Goal: Task Accomplishment & Management: Manage account settings

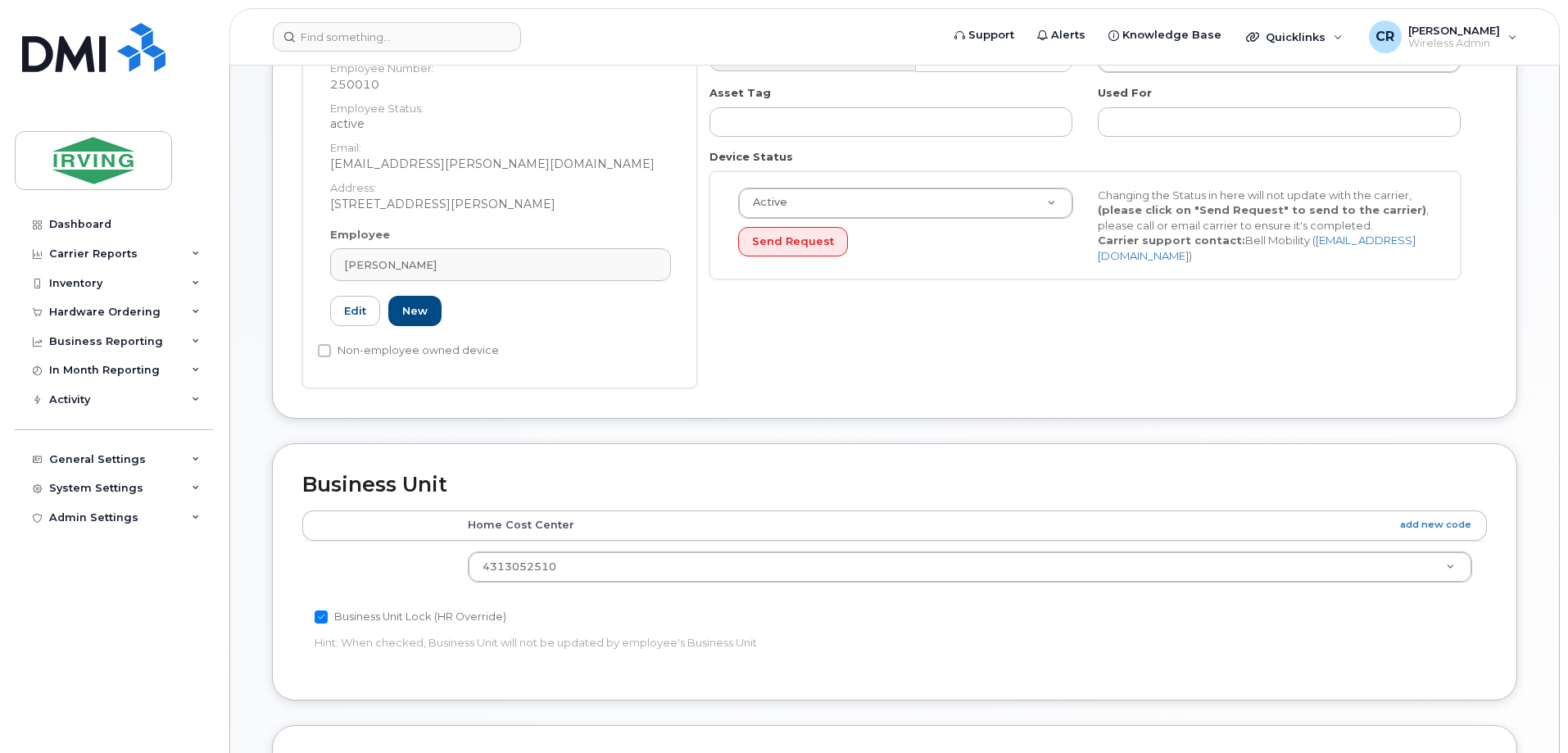
scroll to position [328, 0]
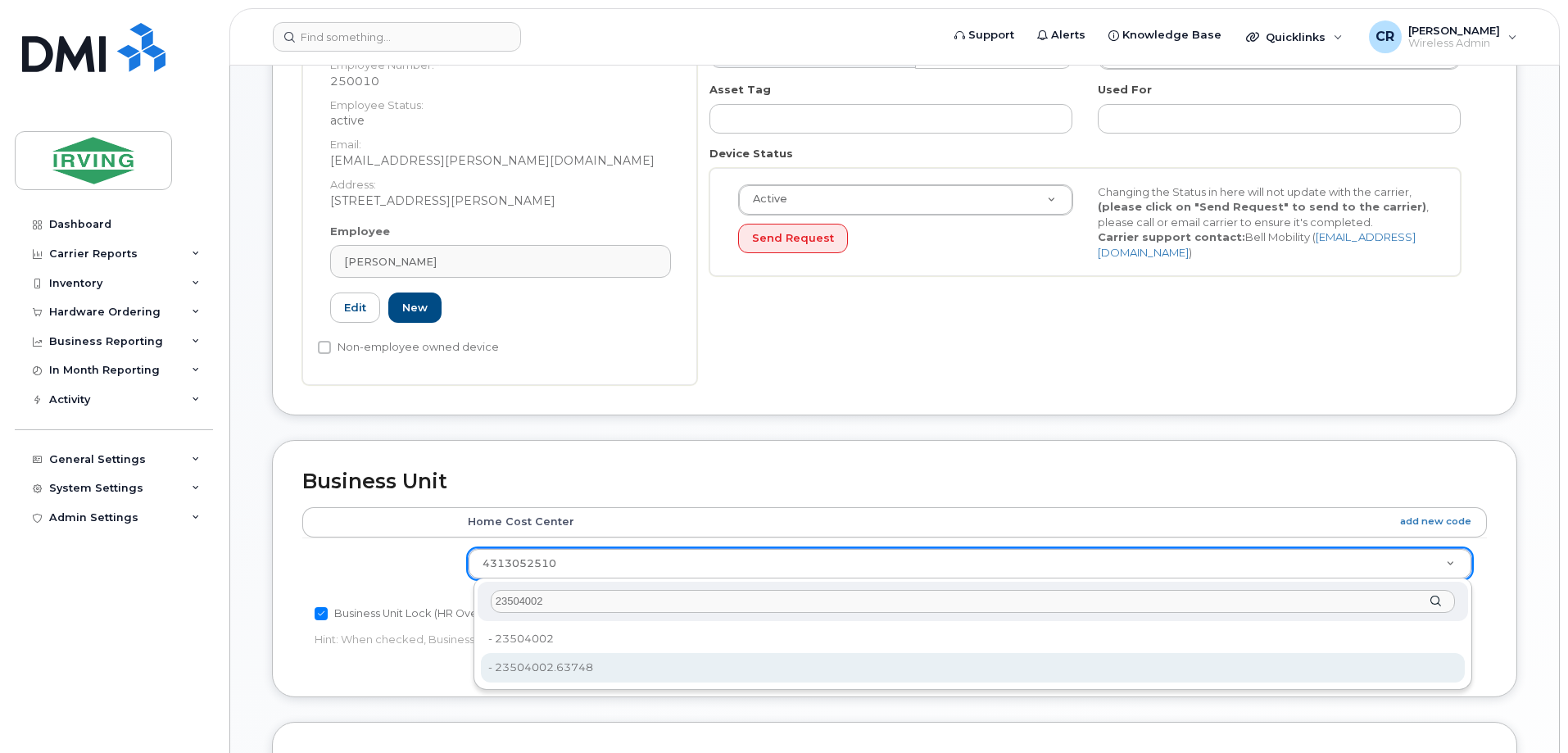
type input "23504002"
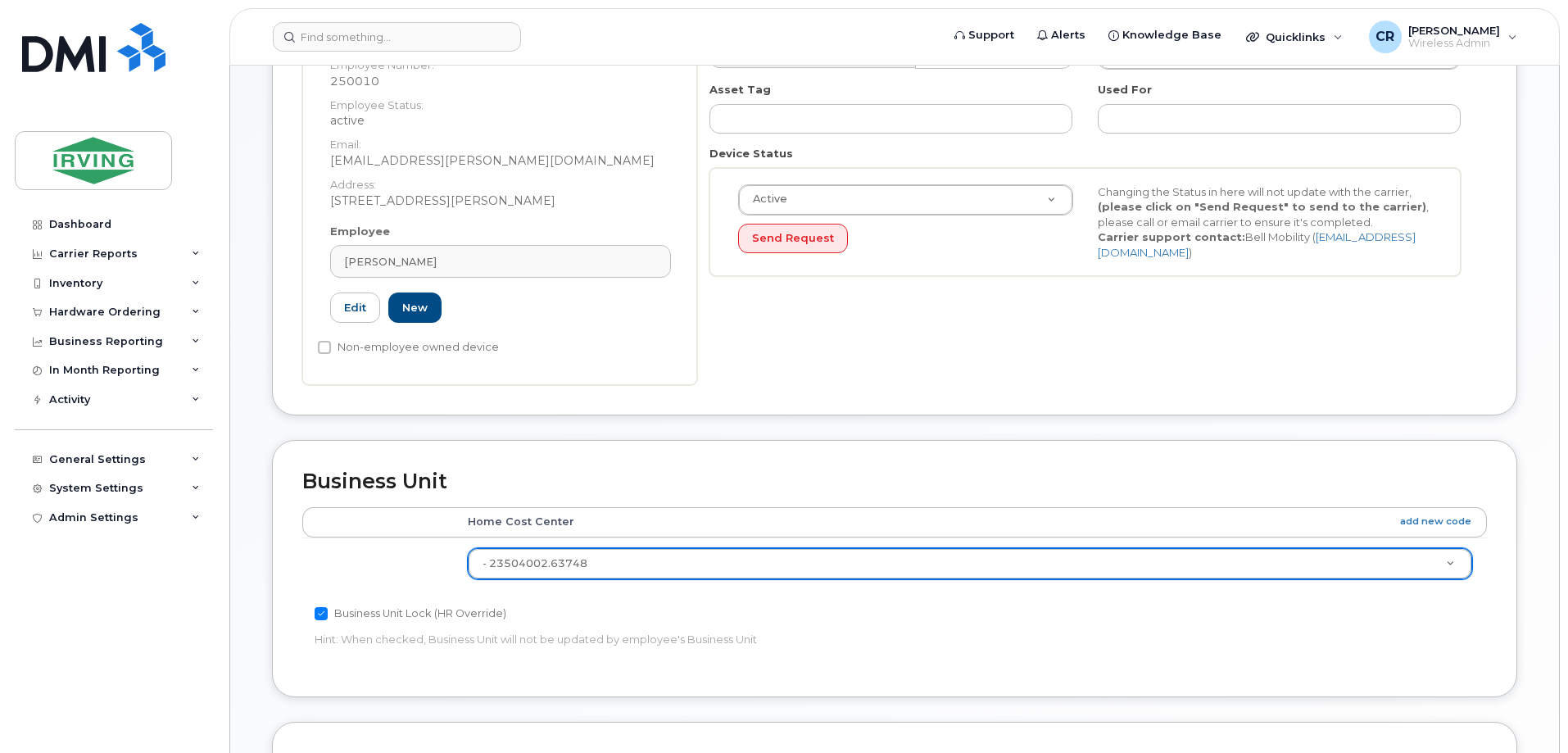
scroll to position [786, 0]
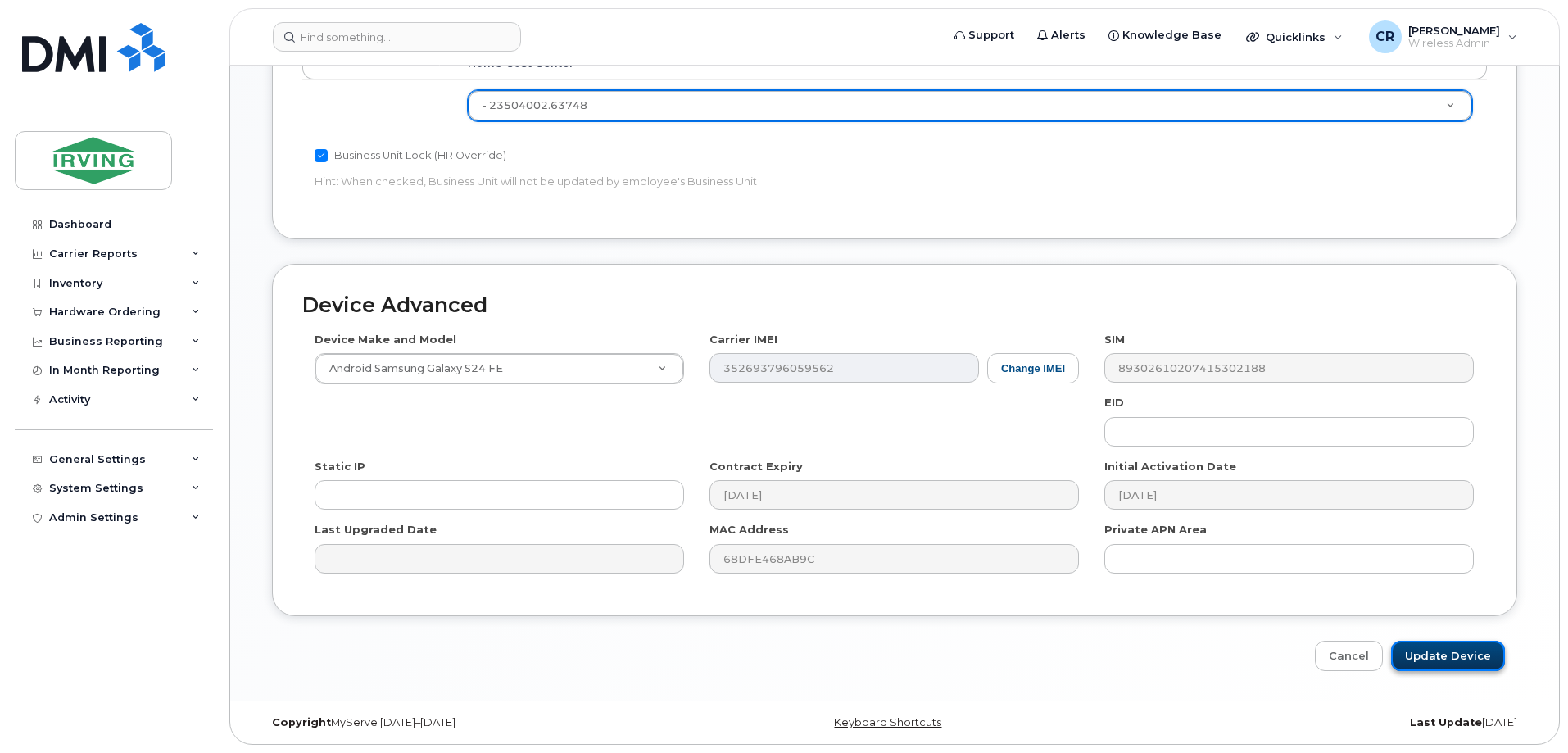
click at [1305, 605] on input "Update Device" at bounding box center [1448, 656] width 114 height 30
type input "Saving..."
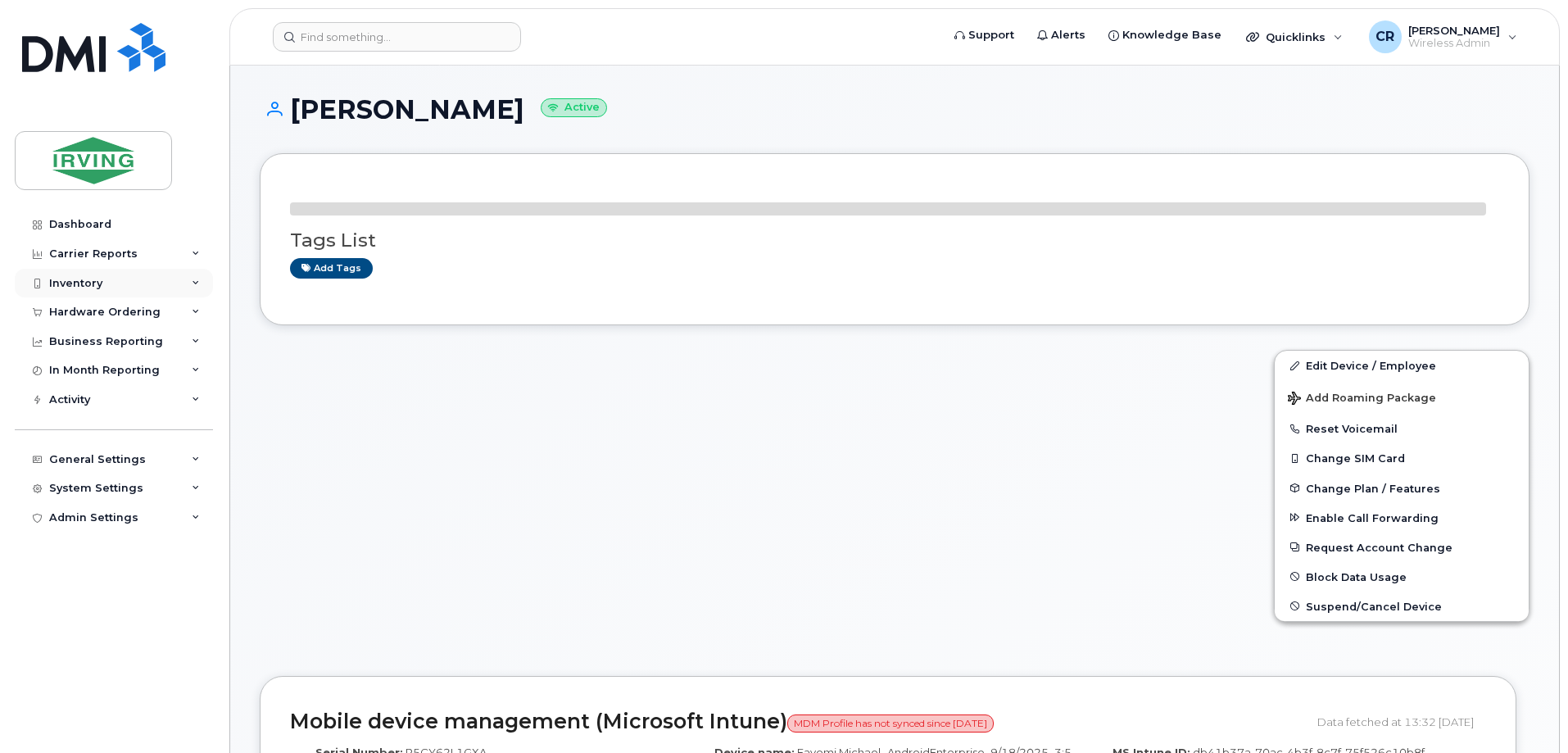
click at [79, 277] on div "Inventory" at bounding box center [75, 283] width 53 height 13
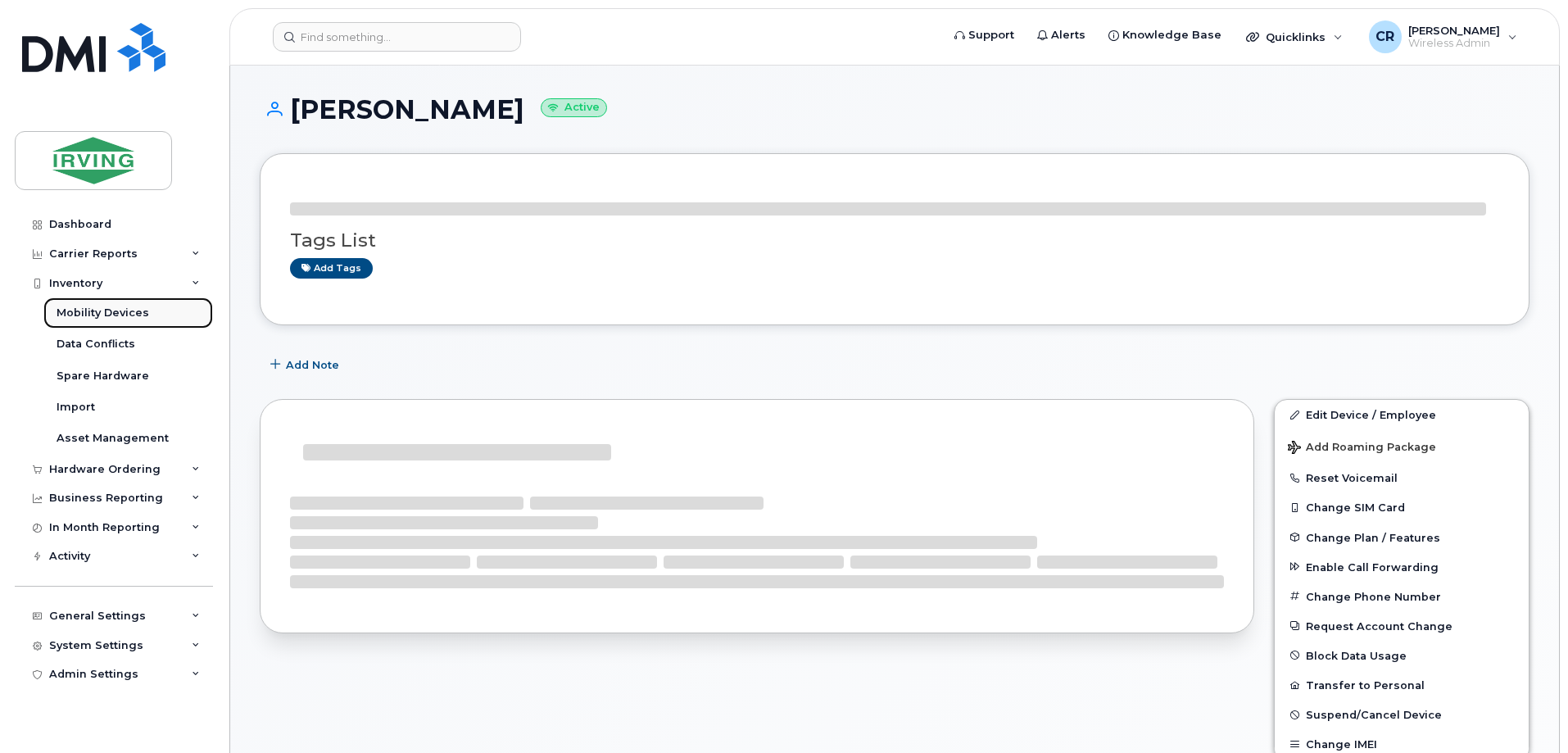
click at [86, 302] on link "Mobility Devices" at bounding box center [128, 312] width 170 height 31
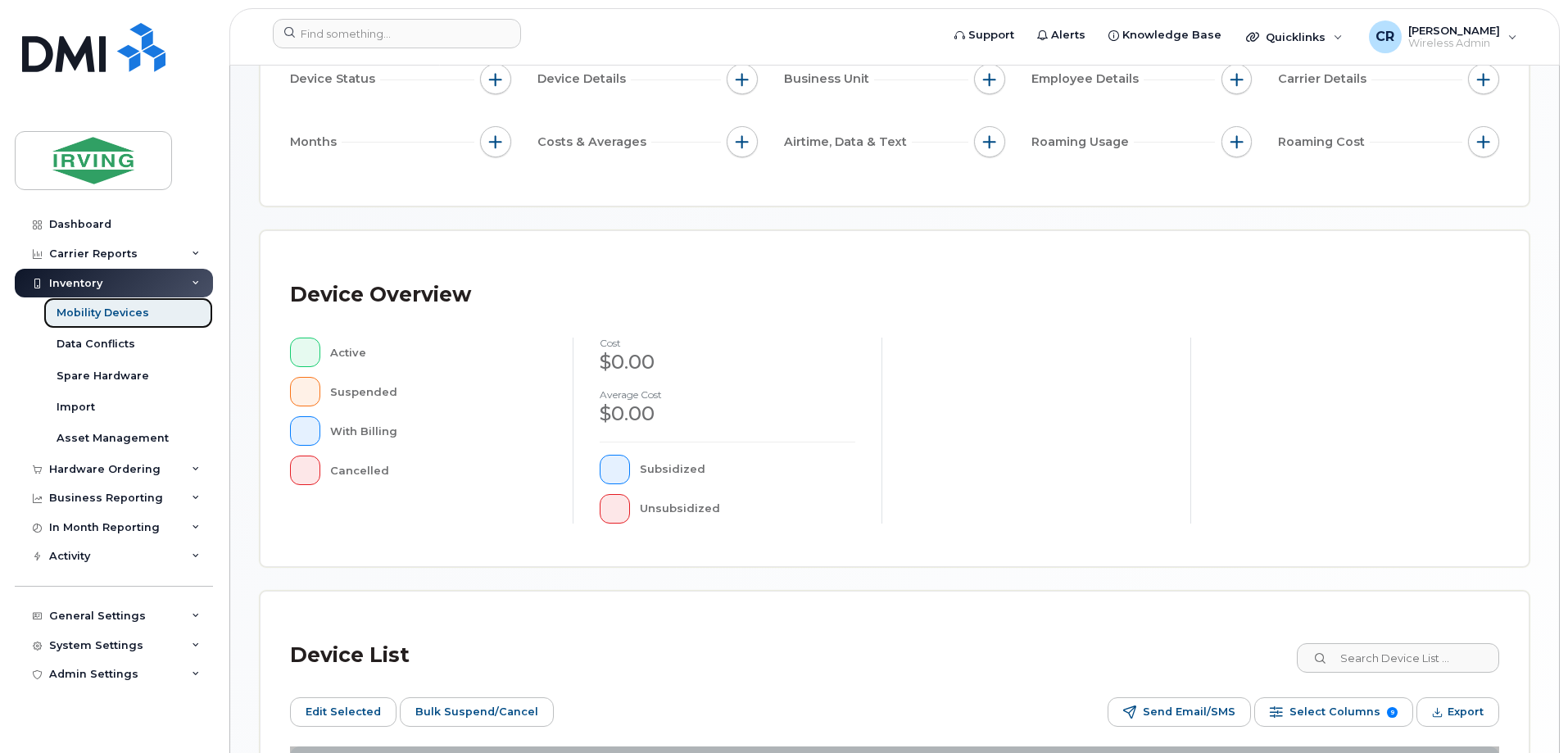
scroll to position [328, 0]
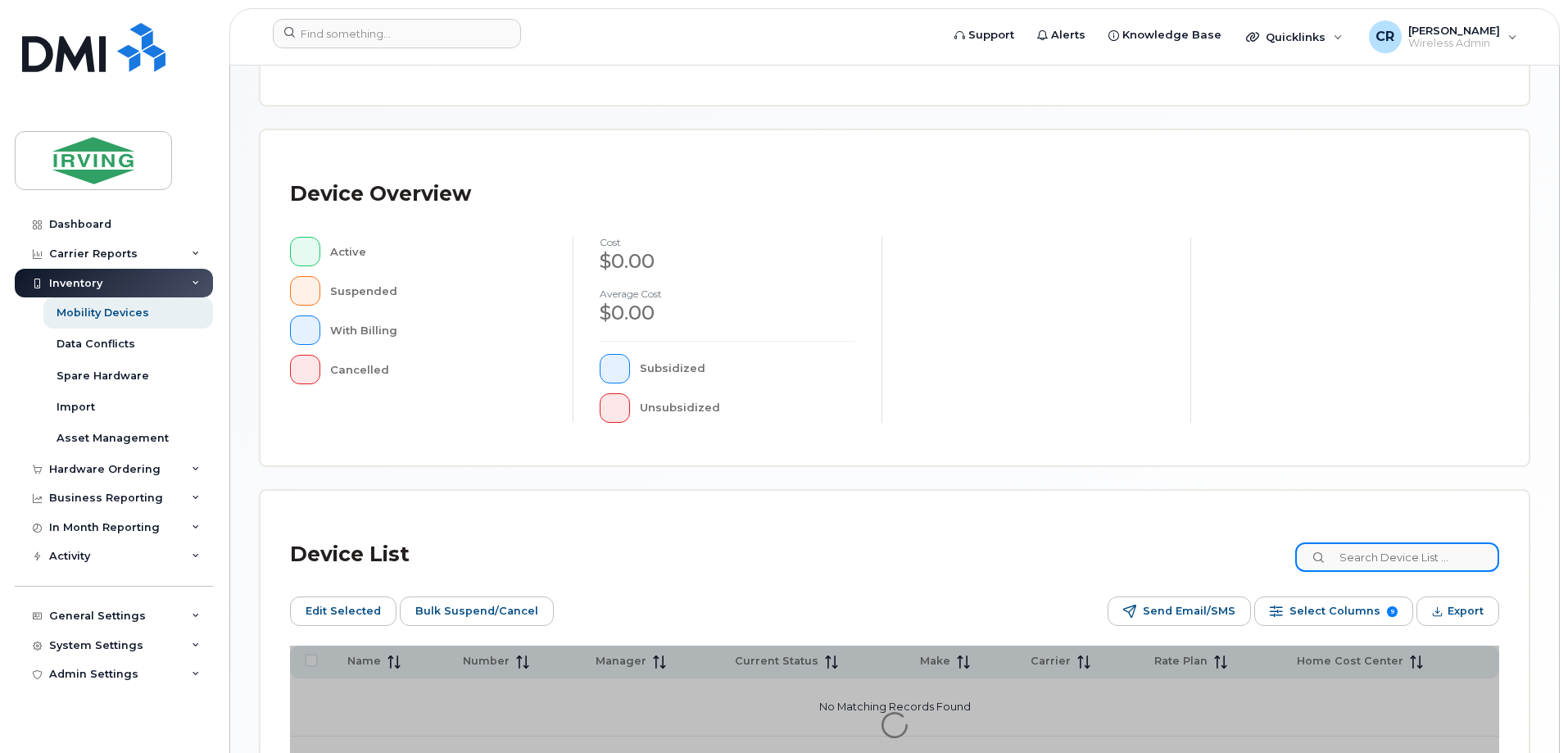
click at [1388, 554] on input at bounding box center [1397, 557] width 204 height 30
paste input "5062719512"
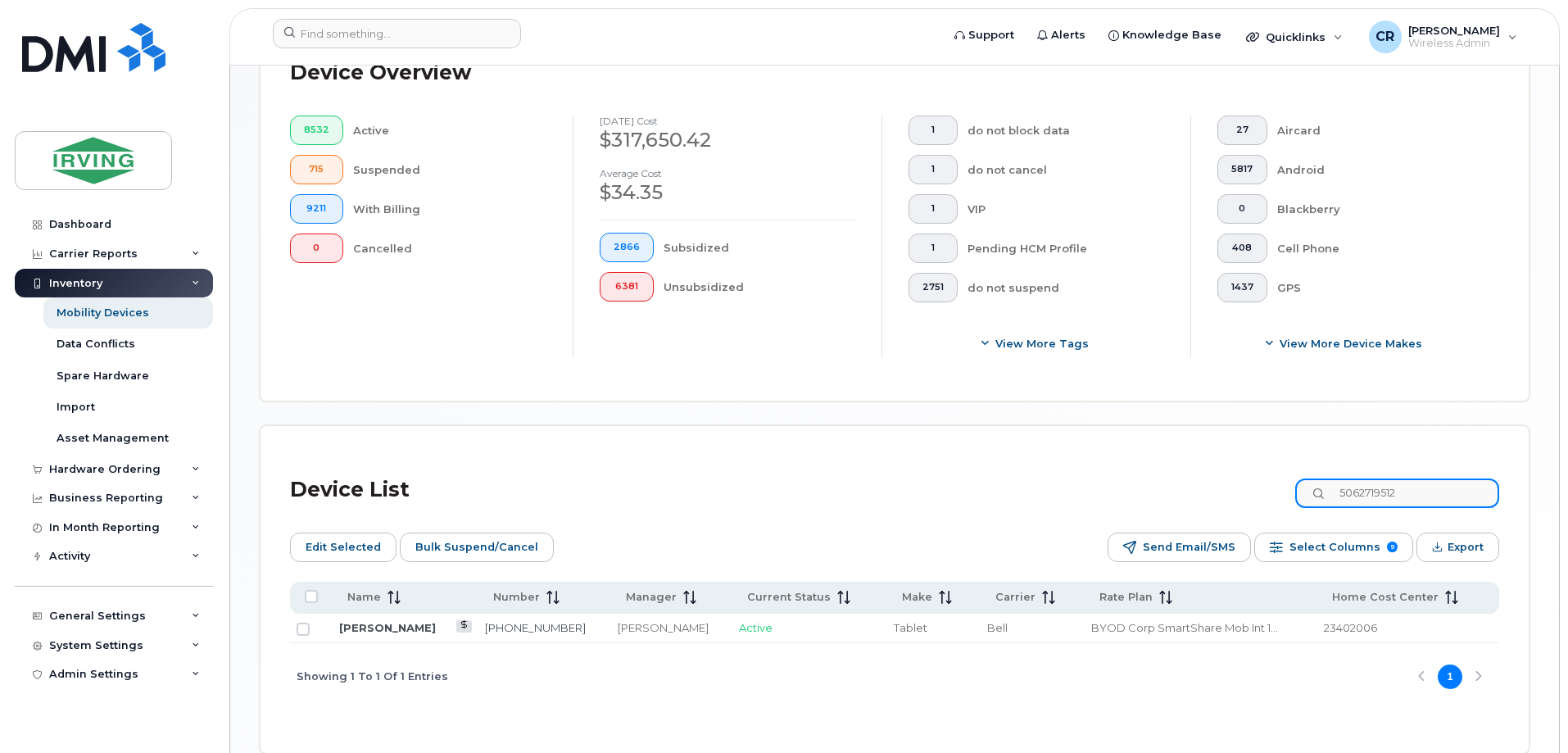
scroll to position [521, 0]
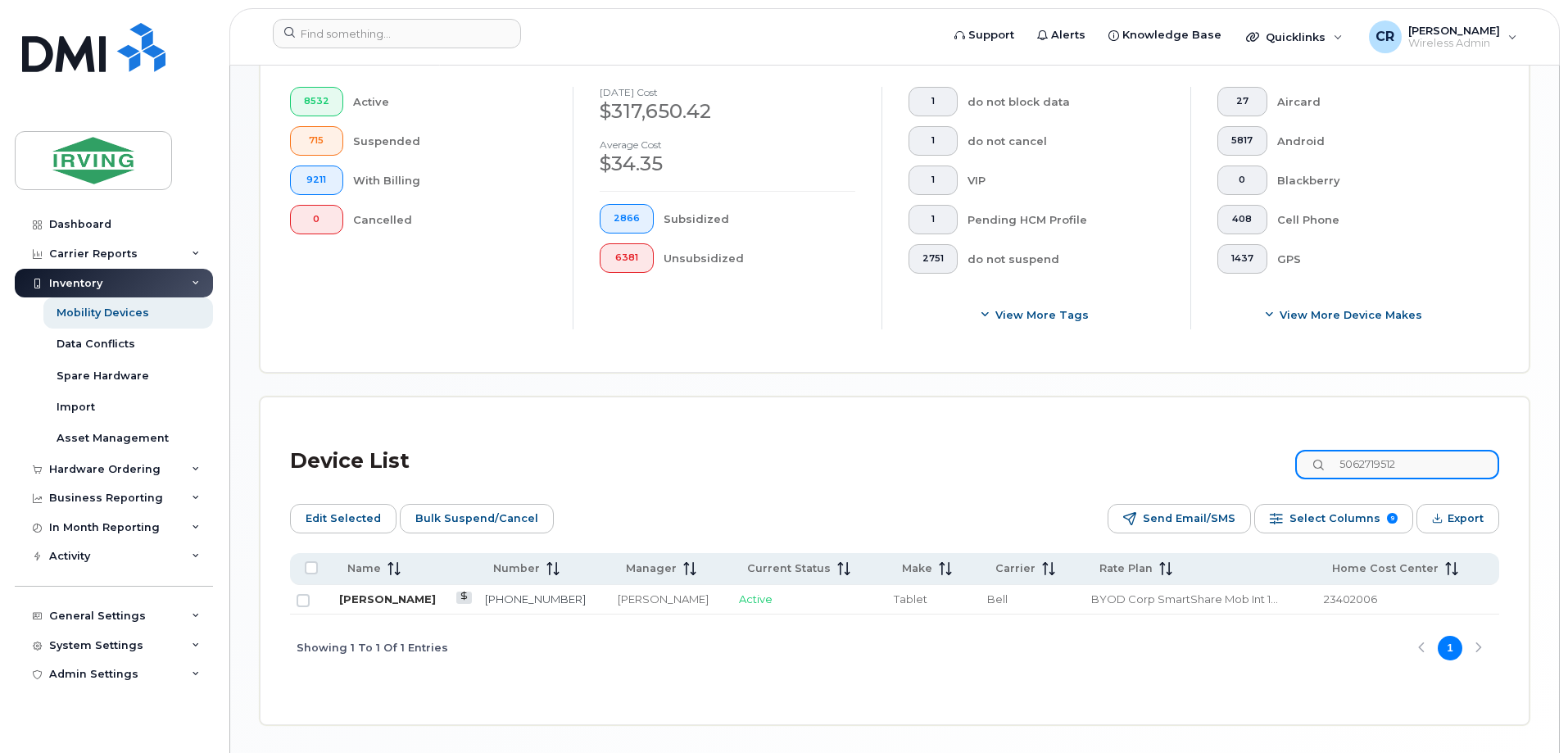
type input "5062719512"
click at [385, 592] on link "Charlene Gonzales" at bounding box center [387, 599] width 96 height 13
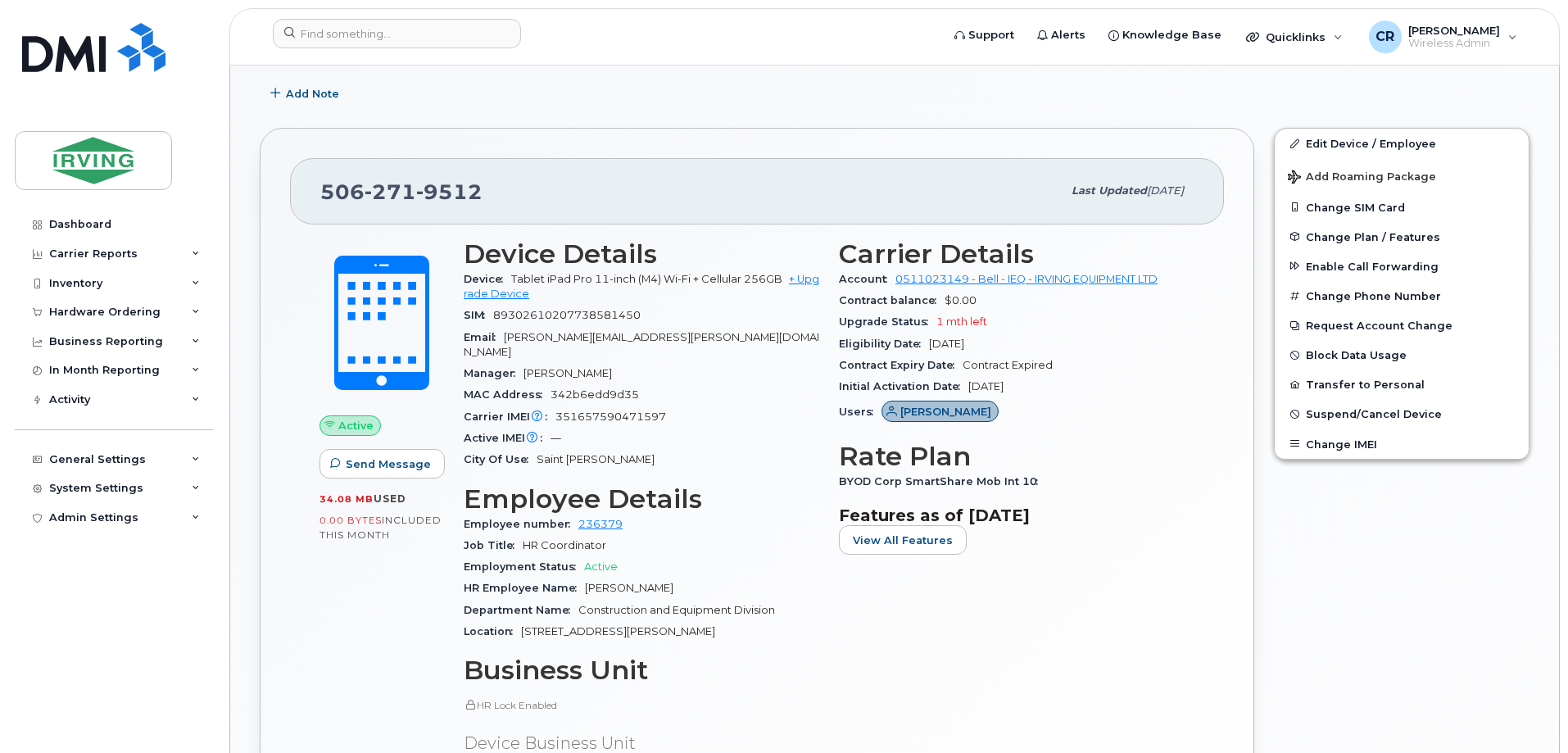
scroll to position [246, 0]
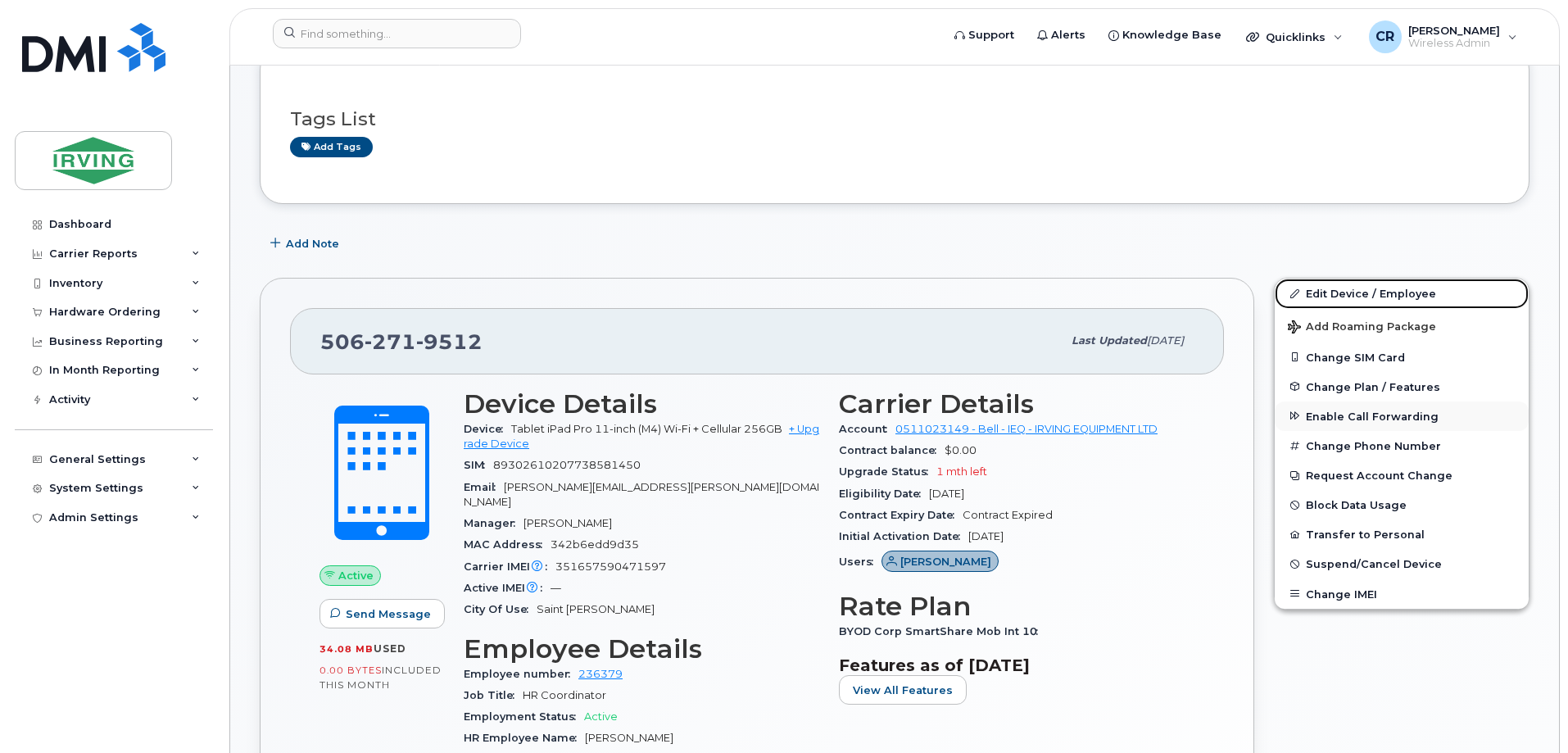
drag, startPoint x: 1358, startPoint y: 285, endPoint x: 1281, endPoint y: 425, distance: 159.8
click at [1358, 285] on link "Edit Device / Employee" at bounding box center [1400, 293] width 253 height 30
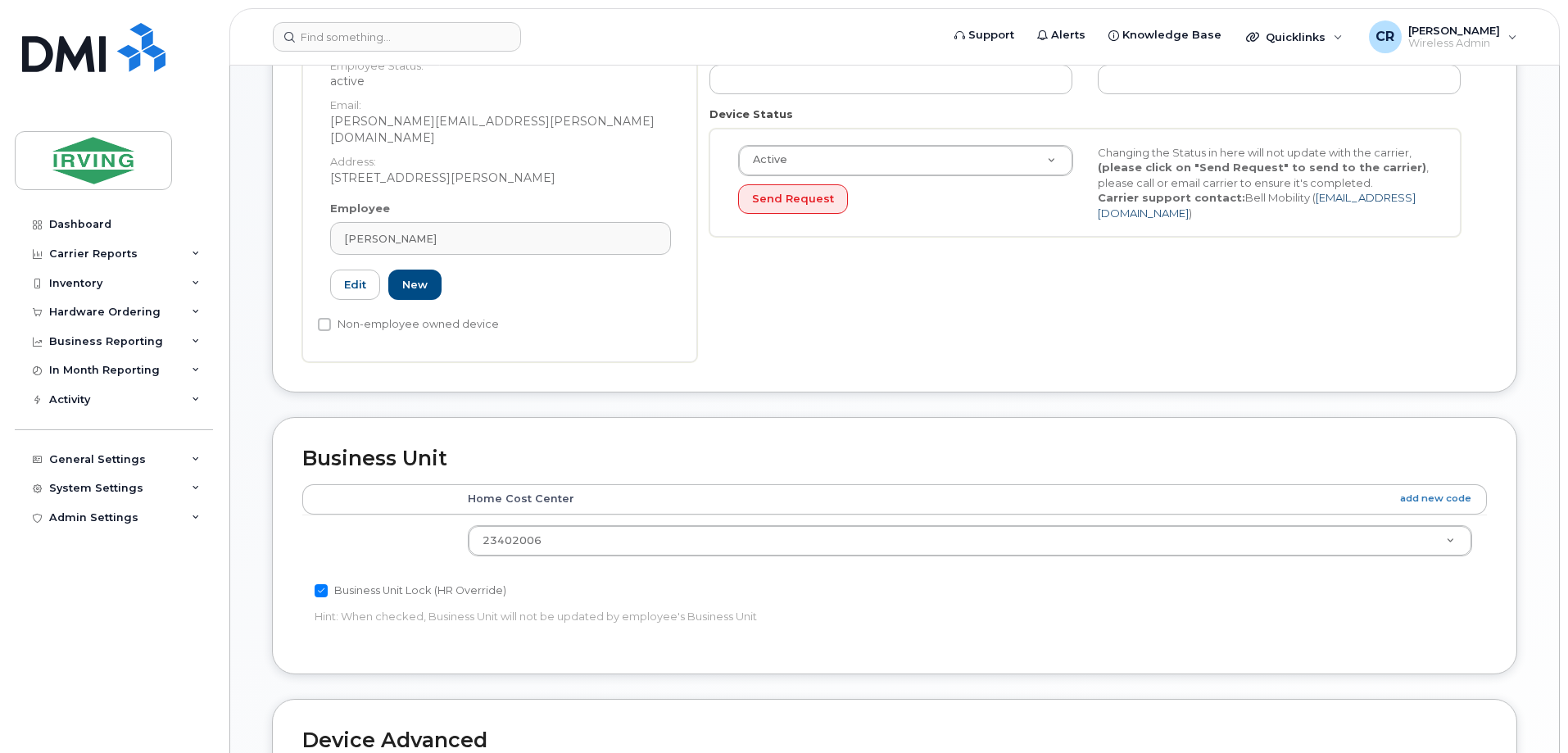
scroll to position [492, 0]
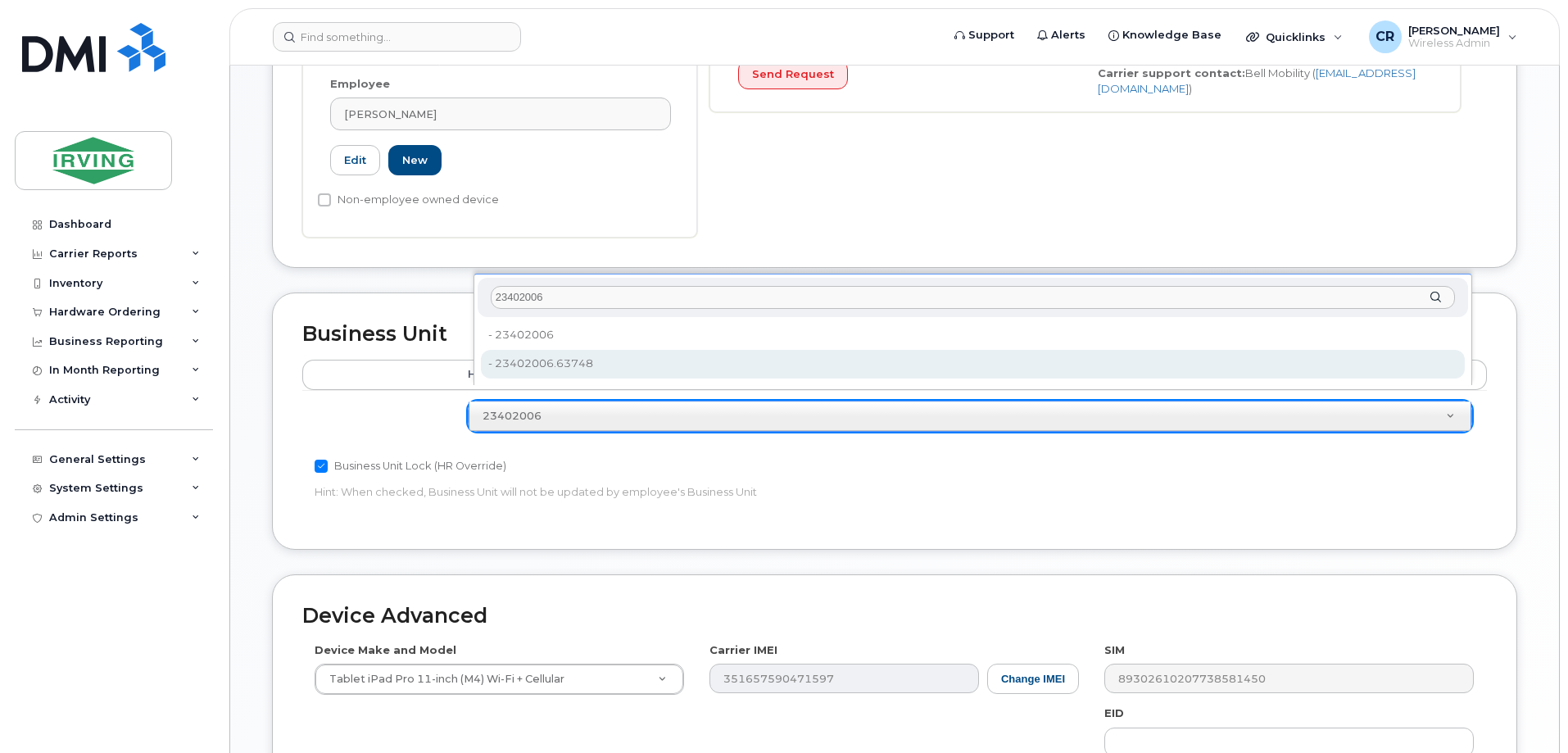
type input "23402006"
type input "4316591"
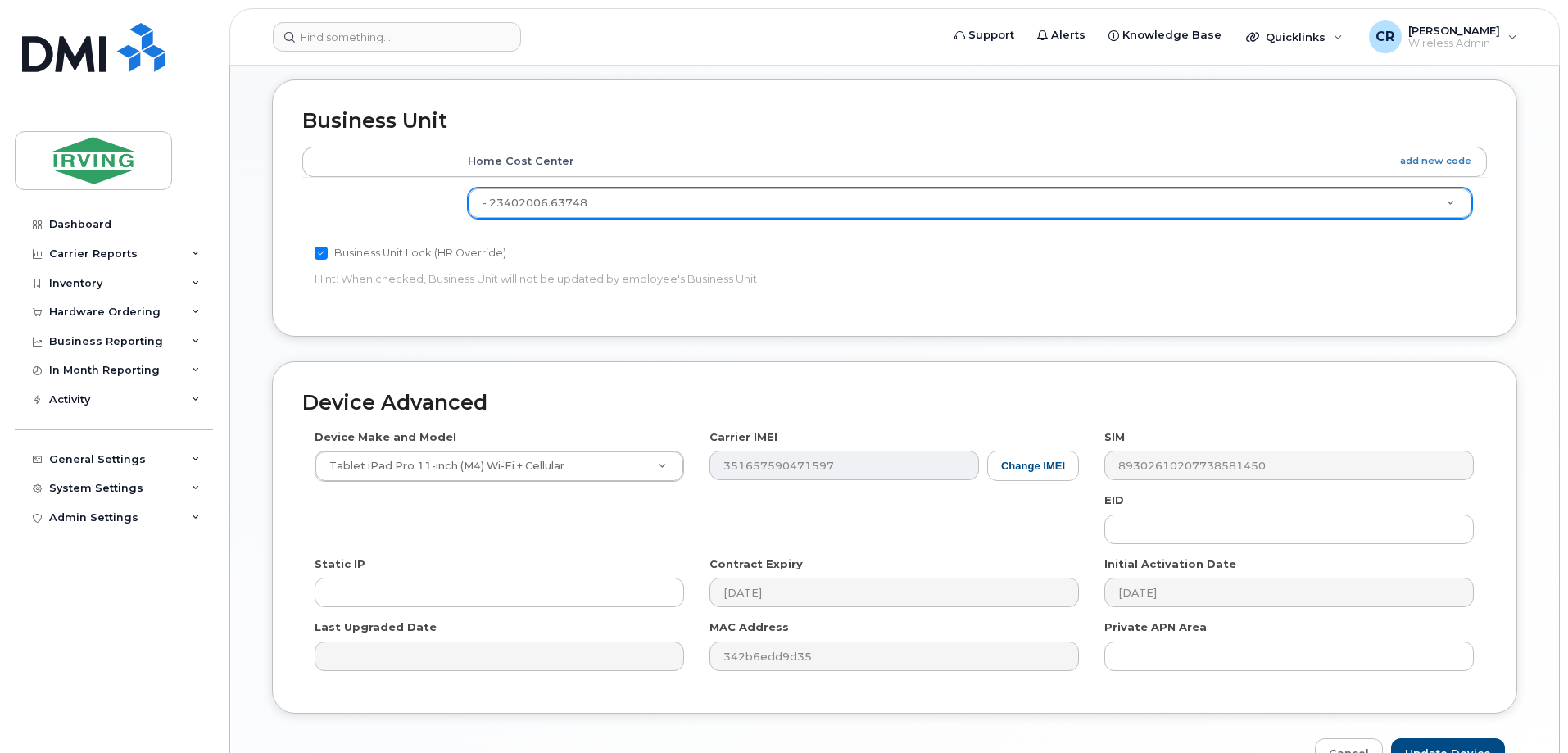
scroll to position [786, 0]
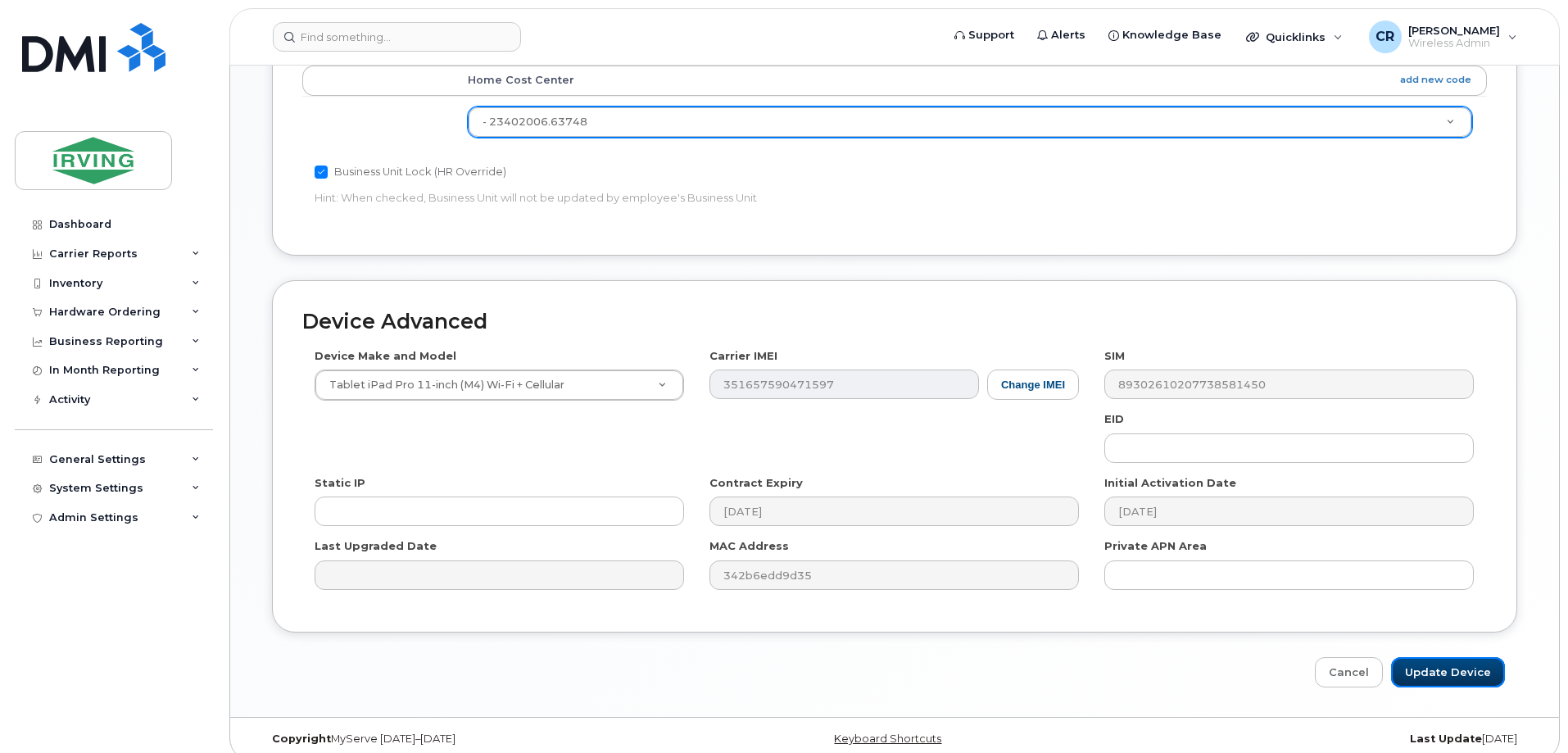
drag, startPoint x: 1470, startPoint y: 653, endPoint x: 1259, endPoint y: 673, distance: 211.9
click at [1470, 658] on input "Update Device" at bounding box center [1448, 672] width 114 height 30
type input "Saving..."
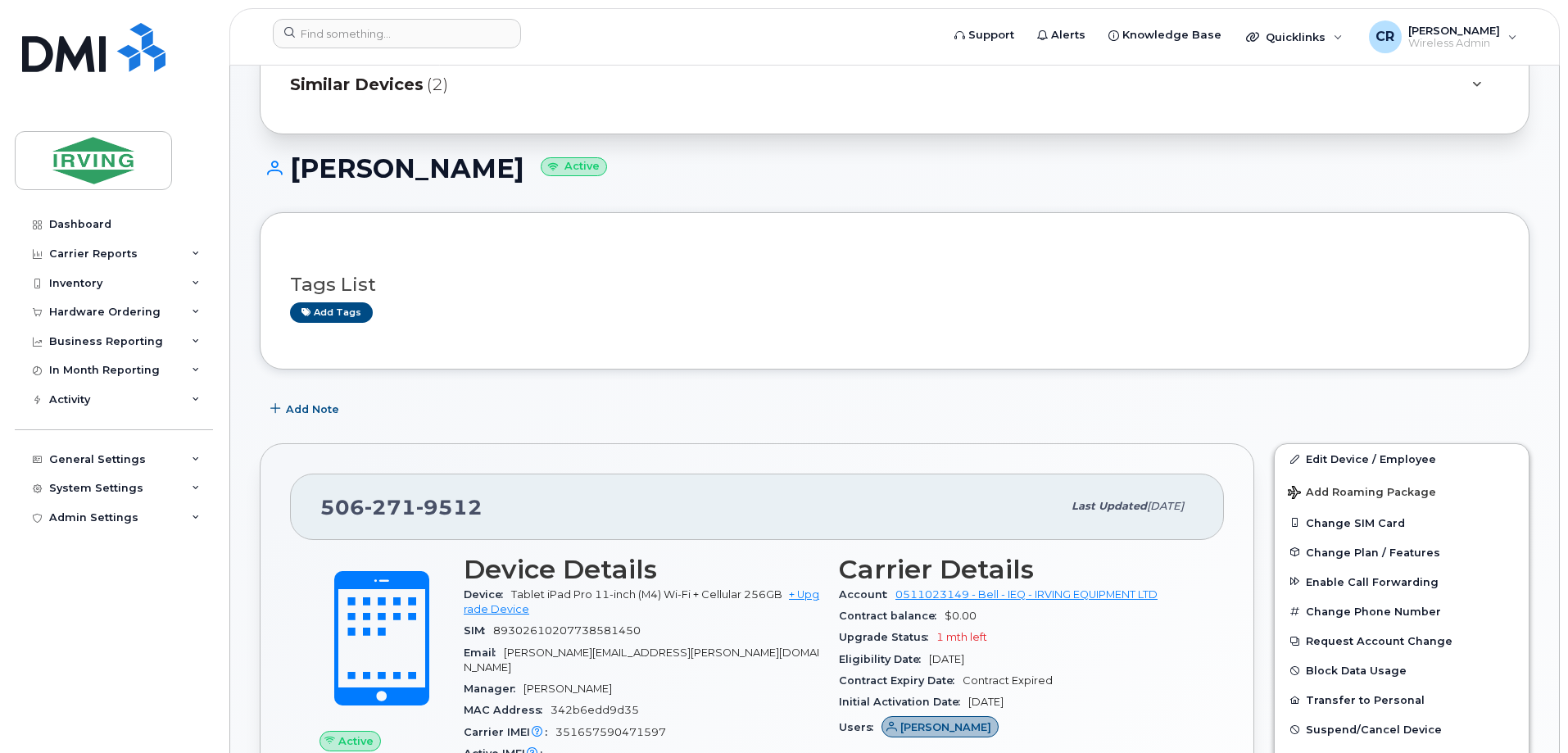
scroll to position [164, 0]
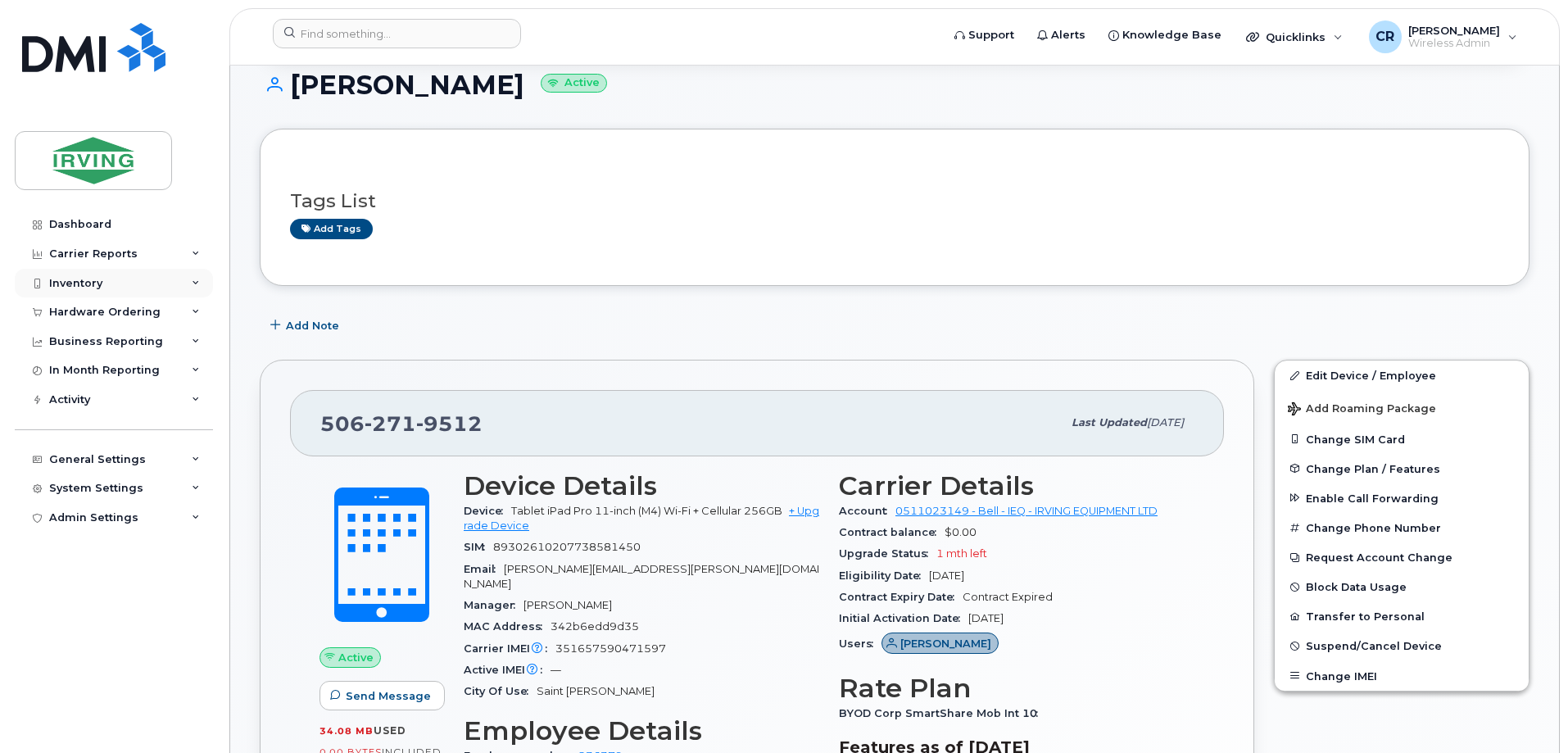
click at [76, 282] on div "Inventory" at bounding box center [75, 283] width 53 height 13
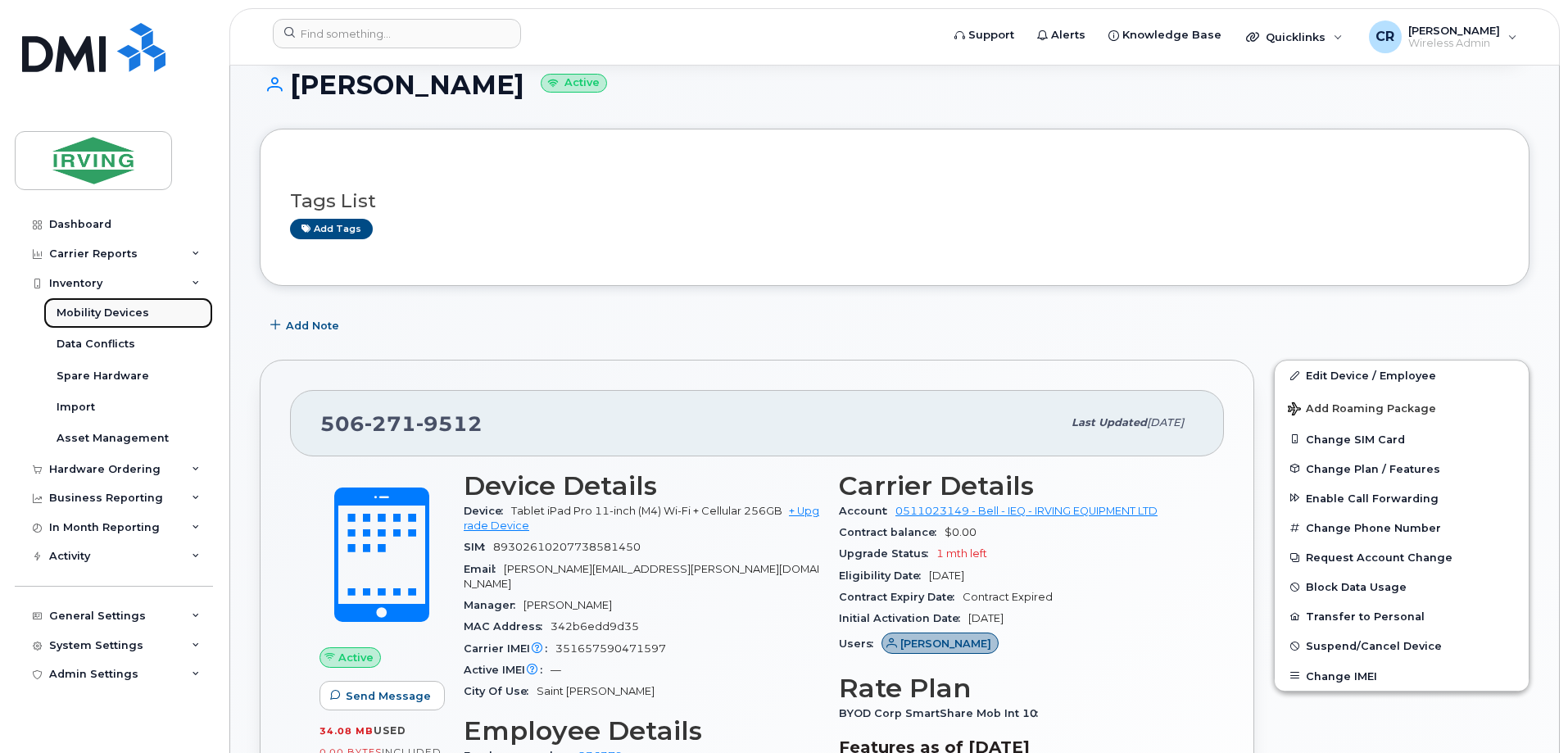
click at [90, 308] on div "Mobility Devices" at bounding box center [103, 312] width 93 height 14
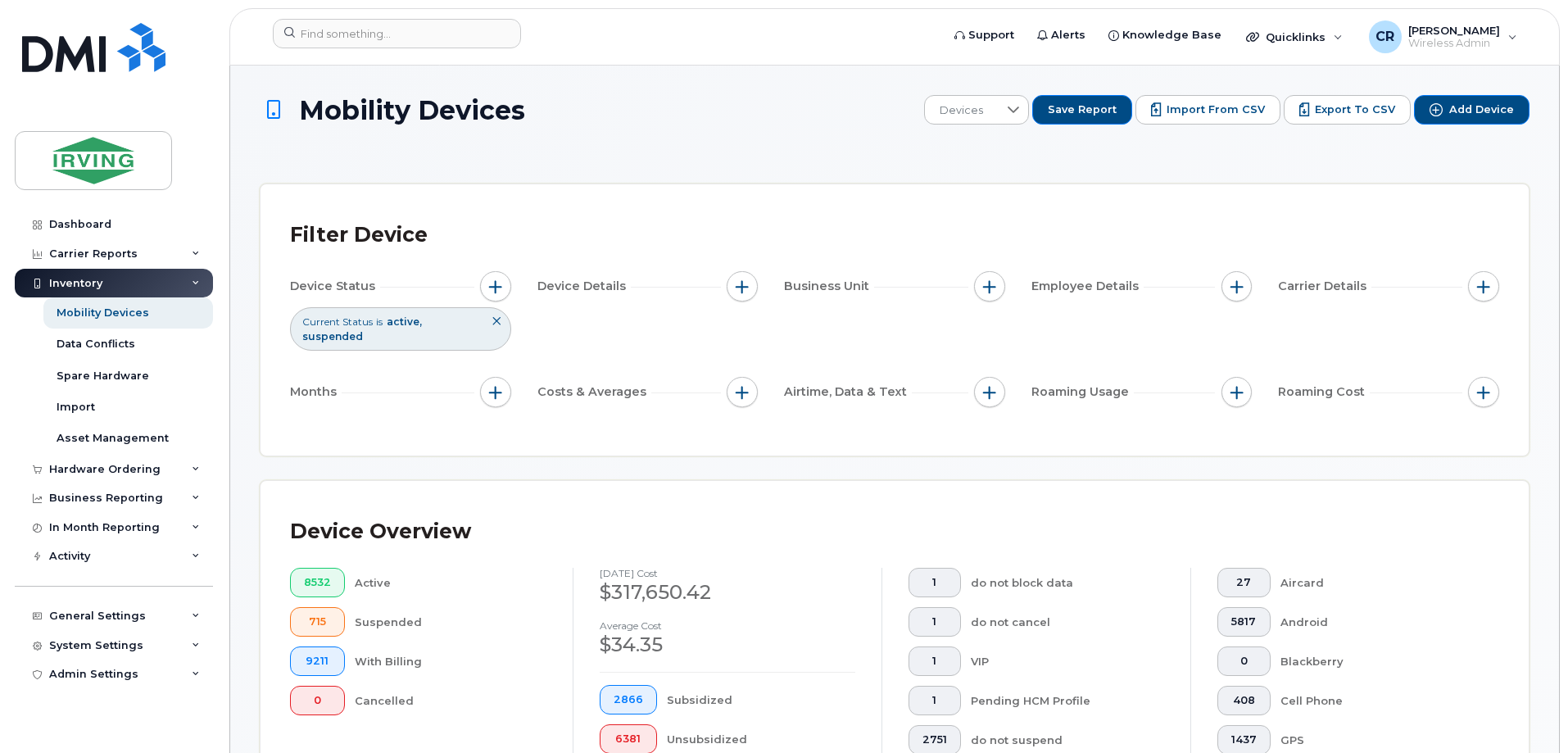
scroll to position [246, 0]
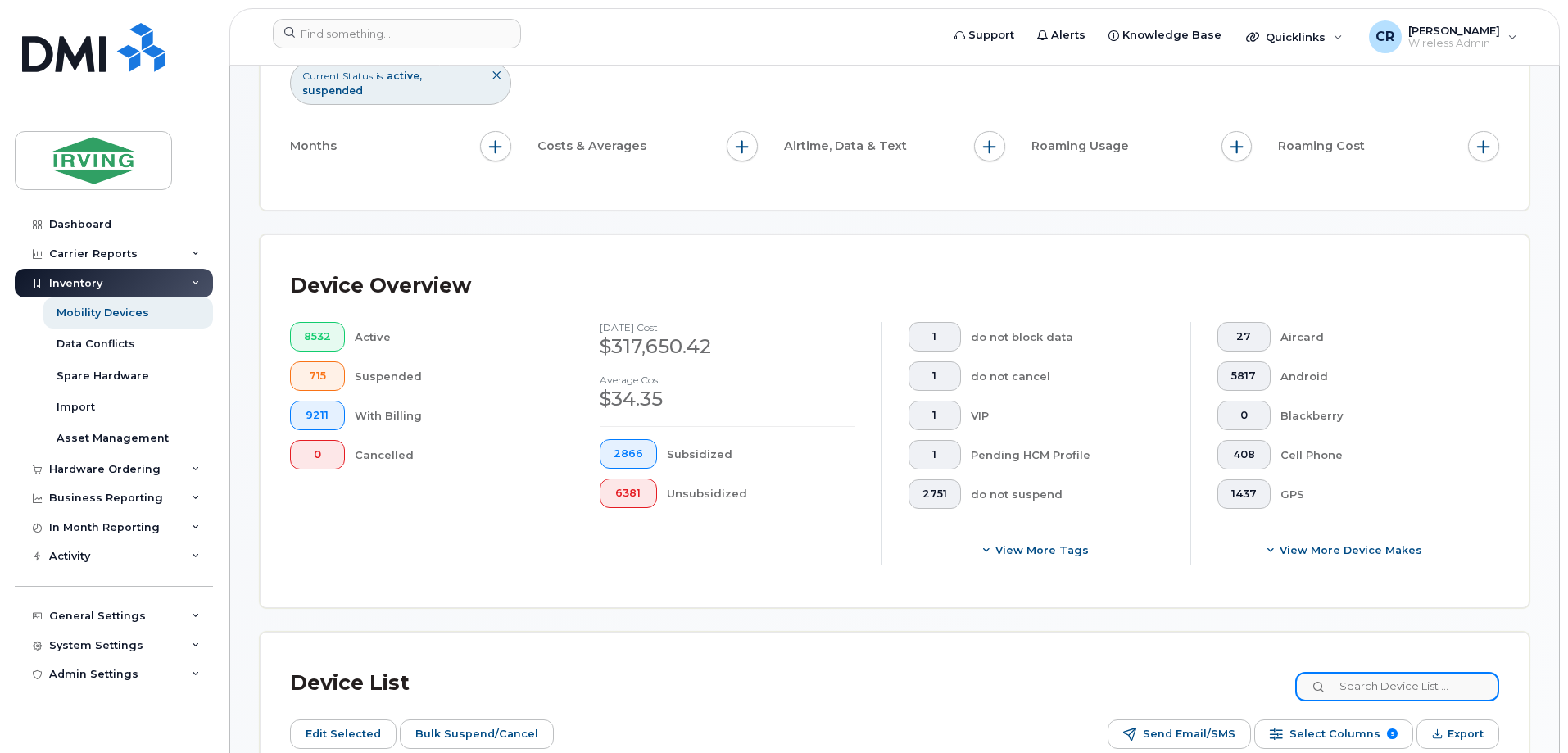
click at [1378, 672] on input at bounding box center [1397, 686] width 204 height 30
paste input "5062719826"
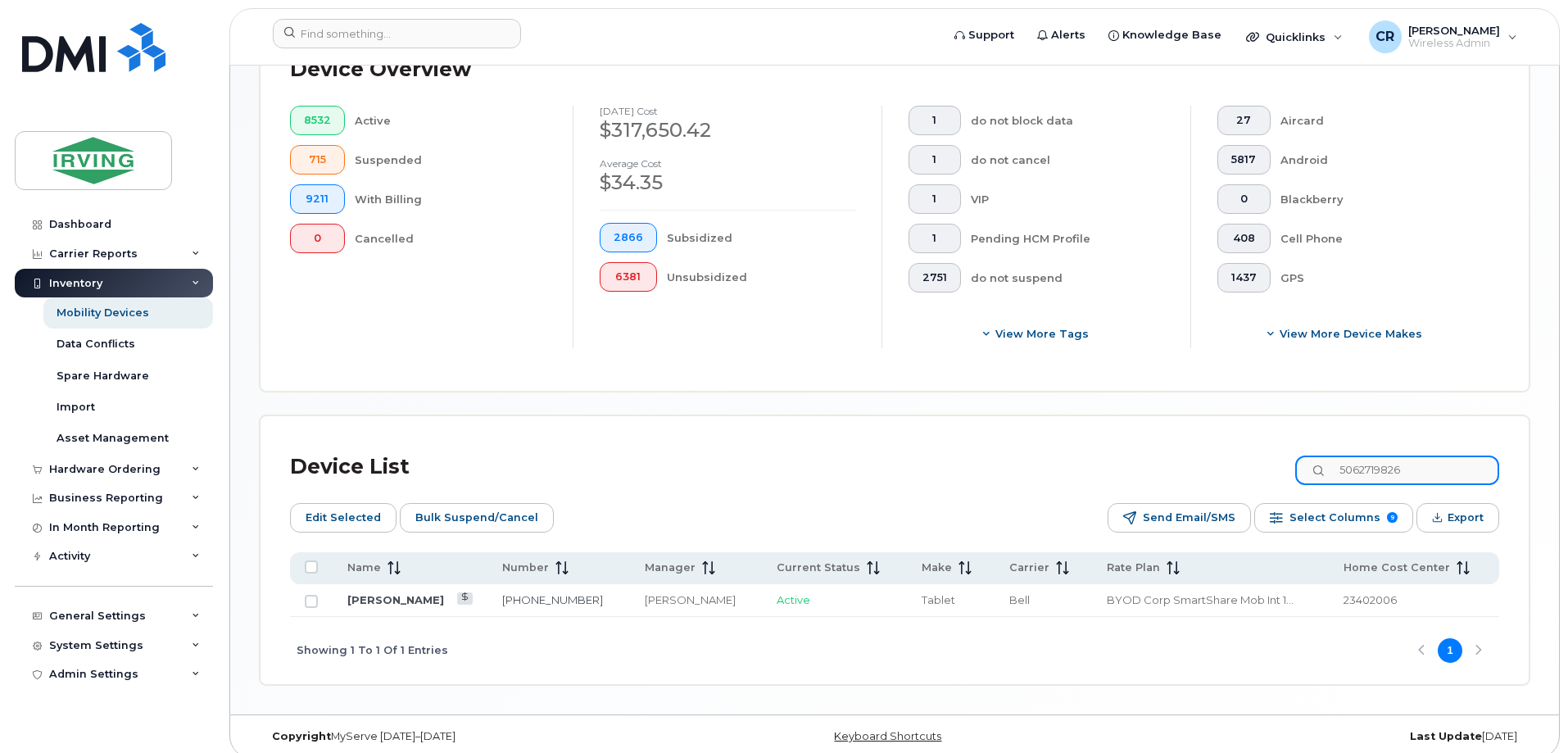
drag, startPoint x: 1451, startPoint y: 455, endPoint x: 1055, endPoint y: 439, distance: 396.3
click at [1055, 445] on div "Device List 5062719826" at bounding box center [894, 467] width 1209 height 42
paste input "3432817"
type input "5063432817"
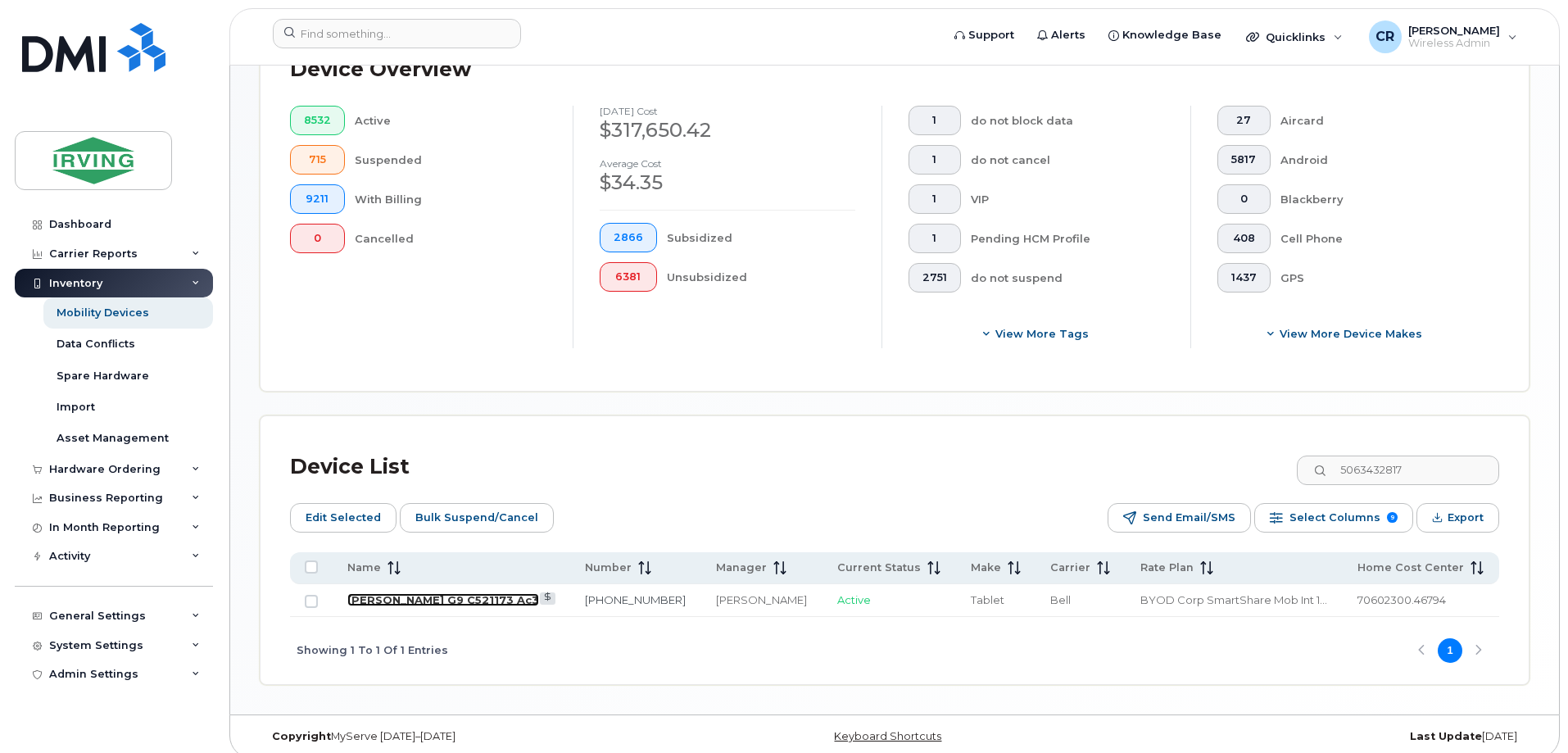
click at [444, 593] on link "[PERSON_NAME] G9 C521173 Ac3" at bounding box center [442, 600] width 192 height 13
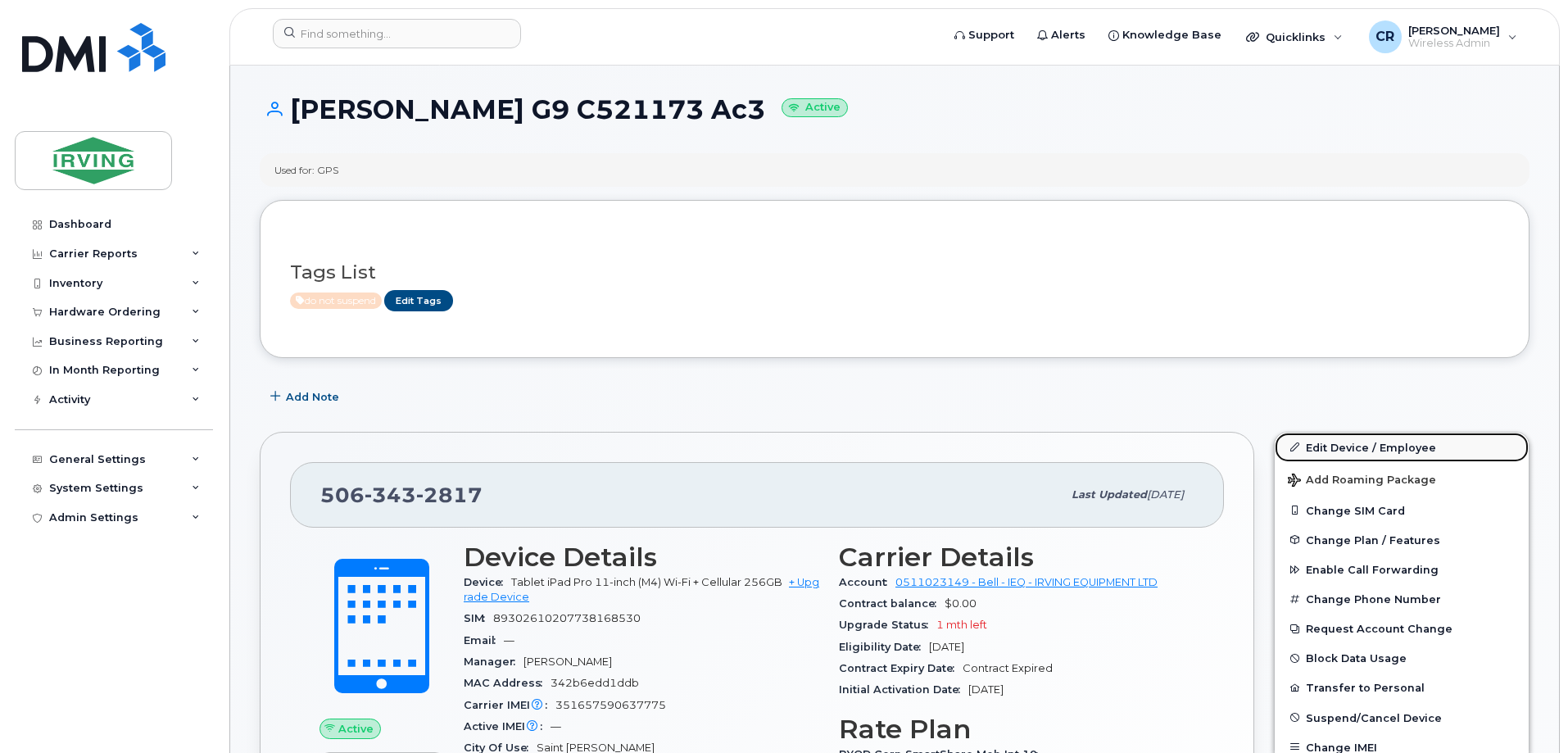
click at [1371, 439] on link "Edit Device / Employee" at bounding box center [1400, 447] width 253 height 30
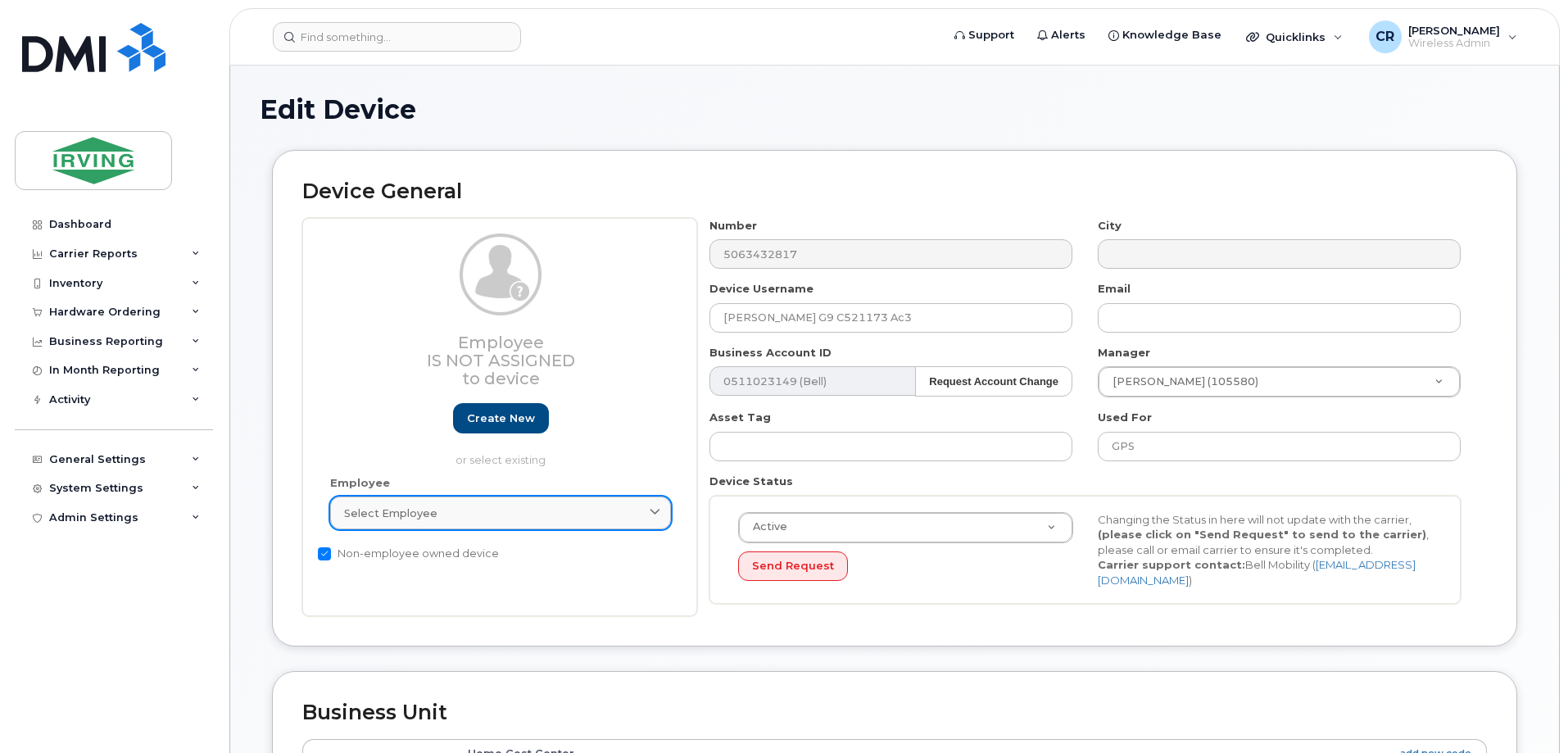
click at [395, 516] on span "Select employee" at bounding box center [390, 513] width 93 height 15
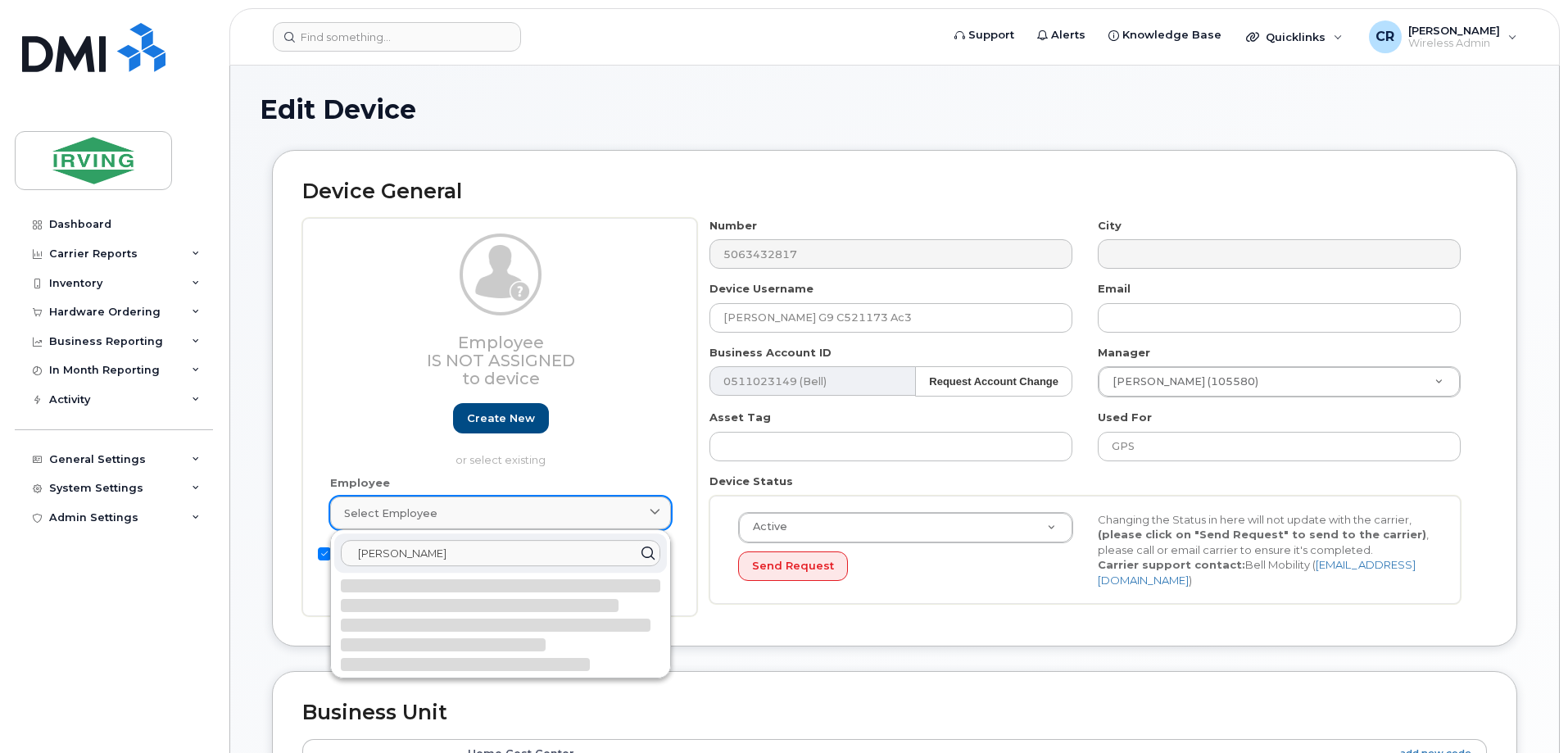
type input "charlene gonza"
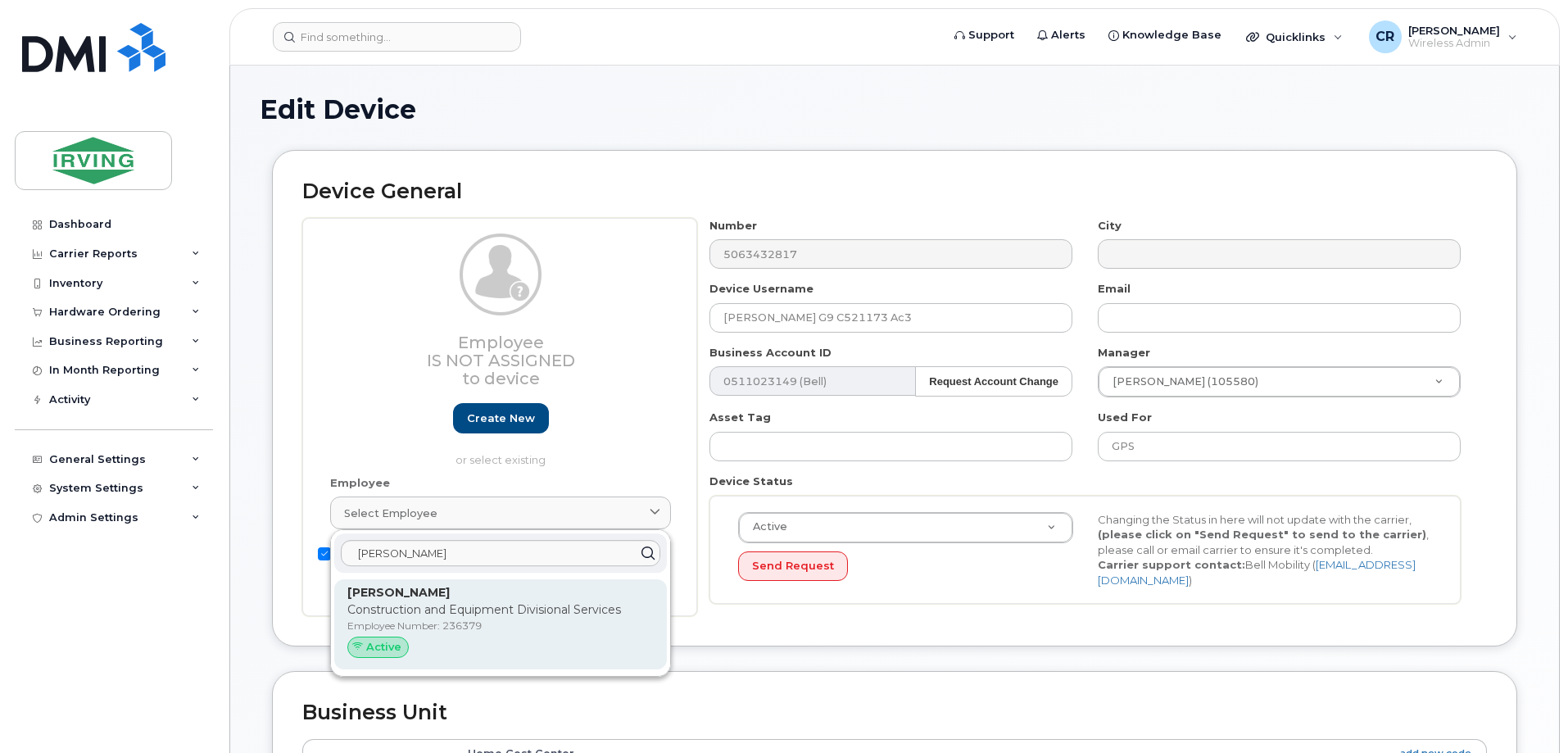
click at [393, 601] on p "Charlene Gonzales" at bounding box center [500, 593] width 306 height 17
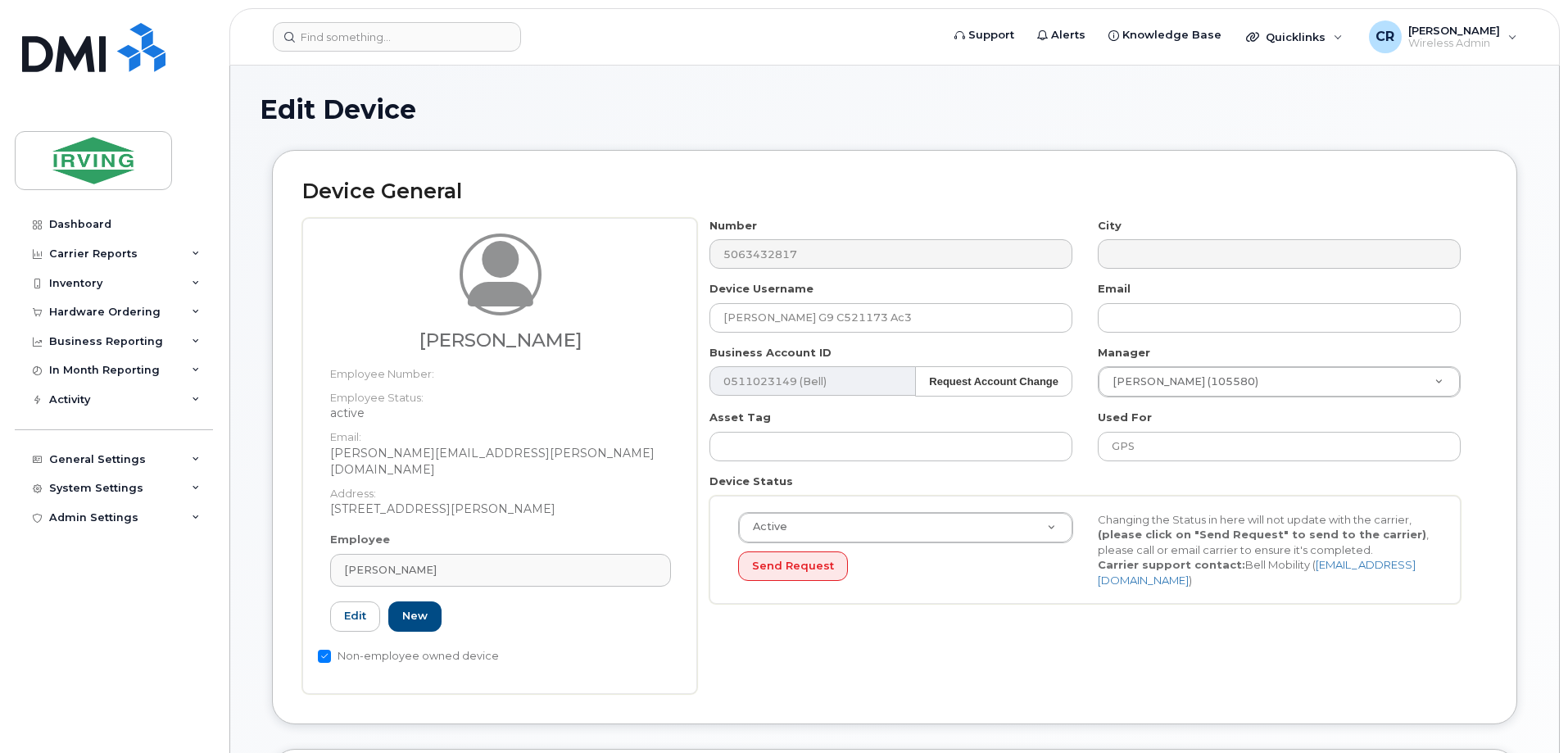
type input "236379"
type input "Charlene Gonzales"
type input "gonzales.charlene@jdirving.com"
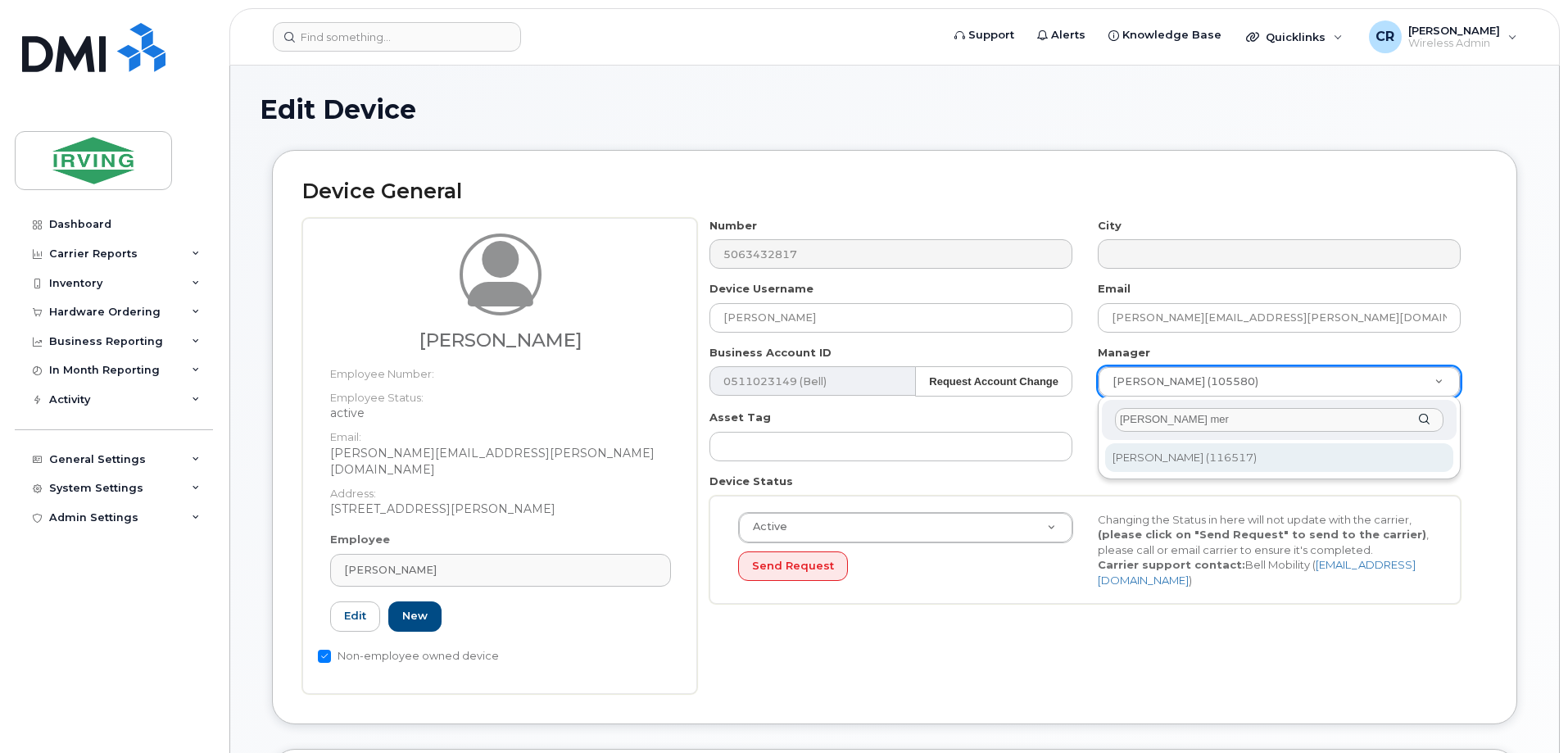
type input "sheri mer"
type input "1456727"
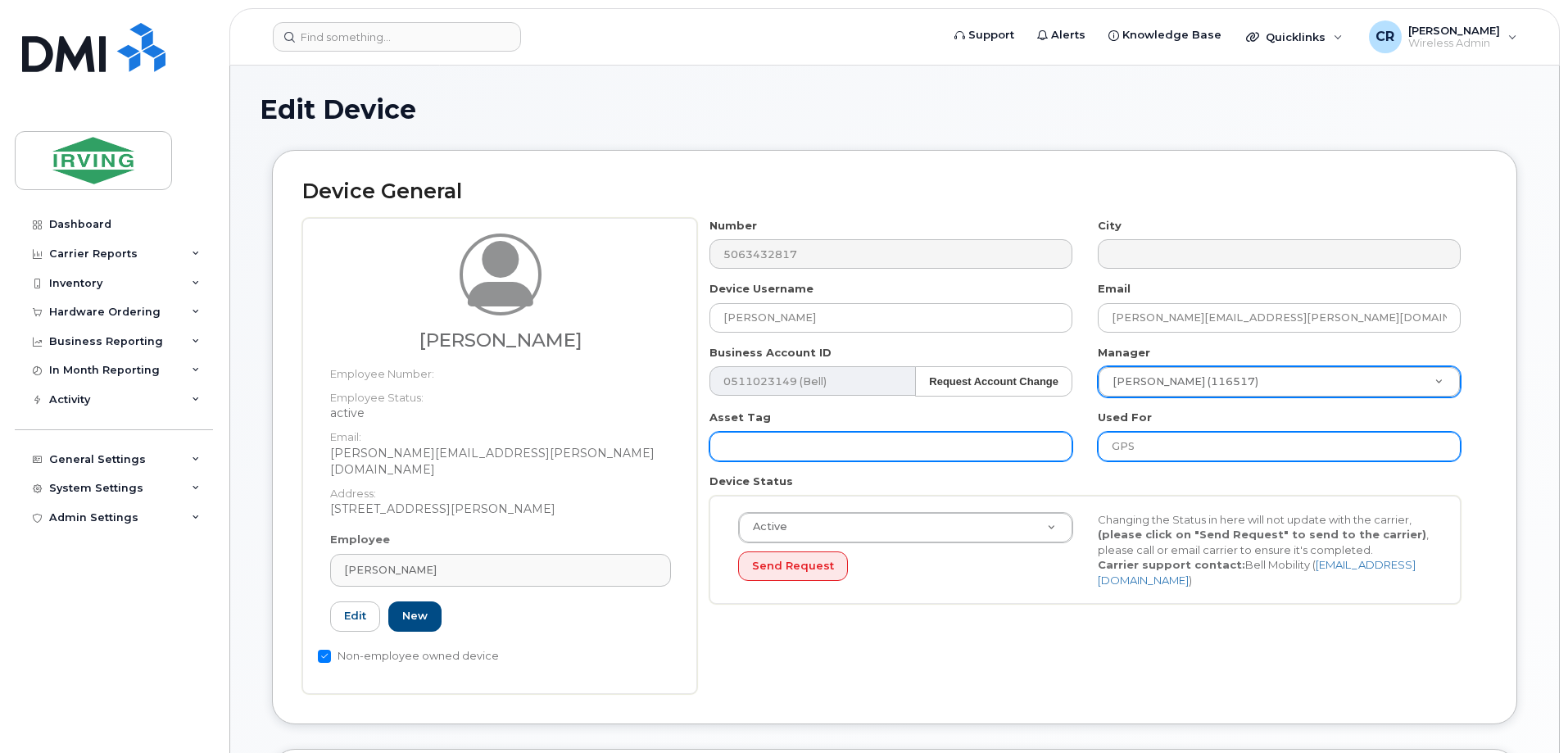
drag, startPoint x: 1203, startPoint y: 450, endPoint x: 949, endPoint y: 444, distance: 254.1
click at [949, 444] on div "Number 5063432817 City Device Username Charlene Gonzales Email gonzales.charlen…" at bounding box center [1085, 417] width 777 height 399
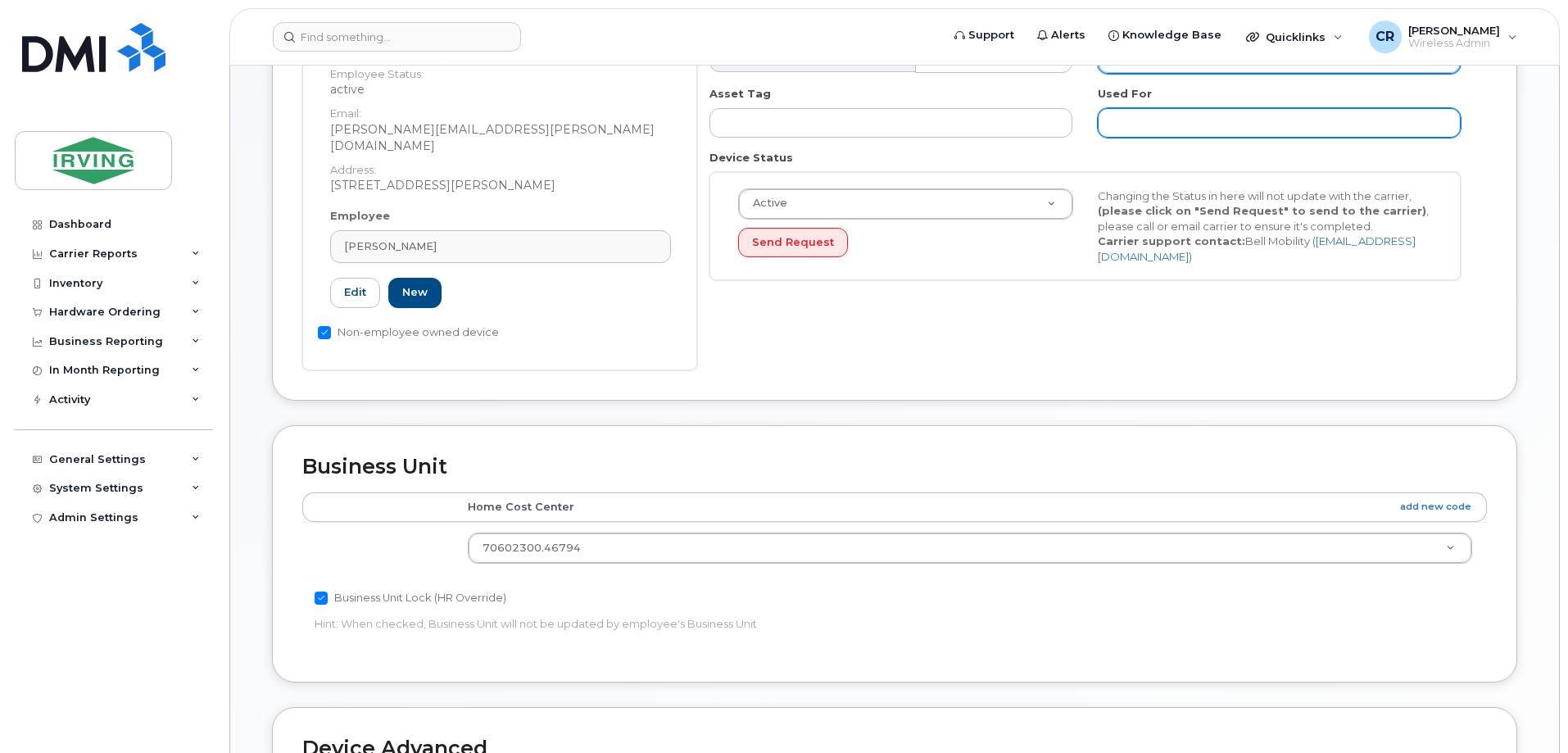
scroll to position [328, 0]
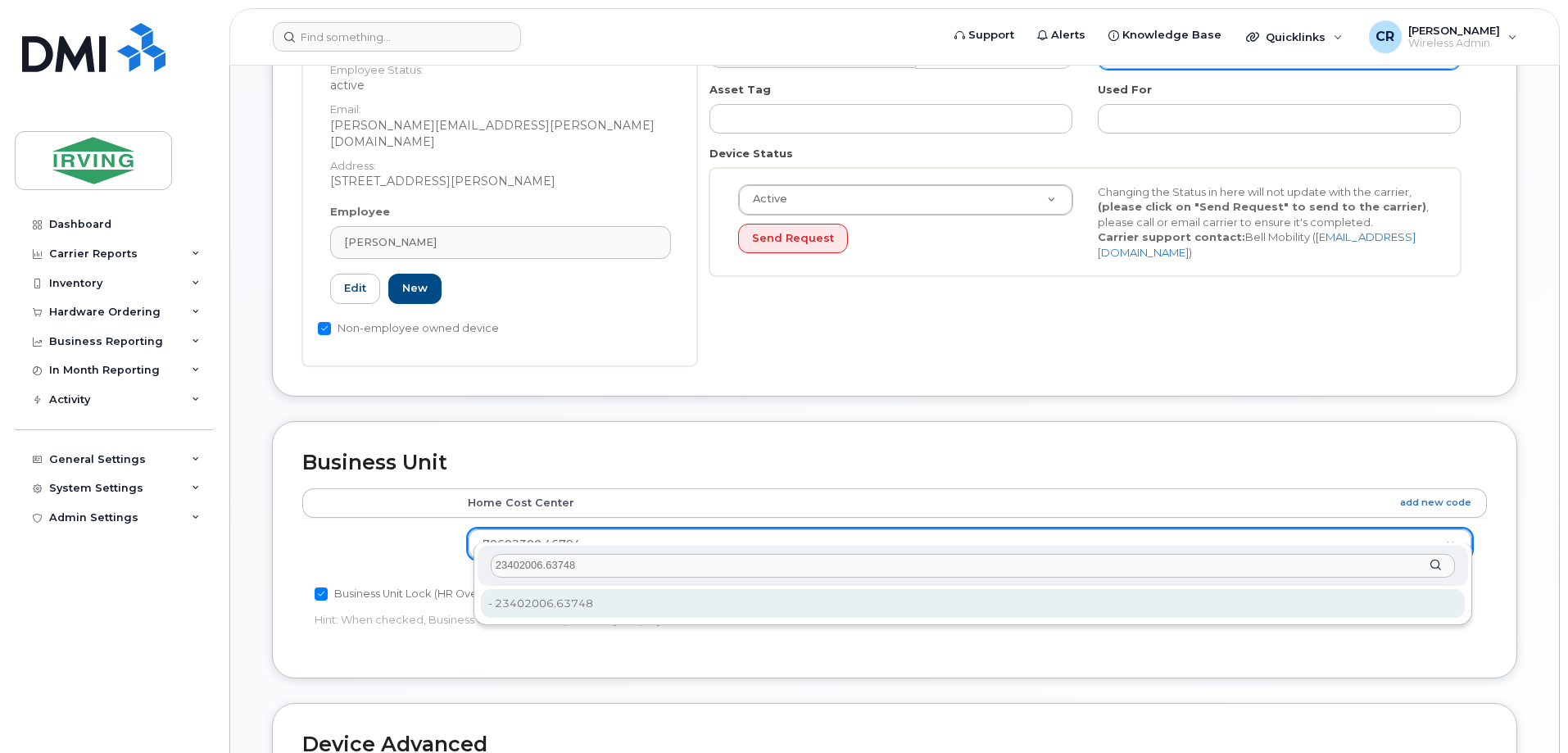
type input "23402006.63748"
type input "4316591"
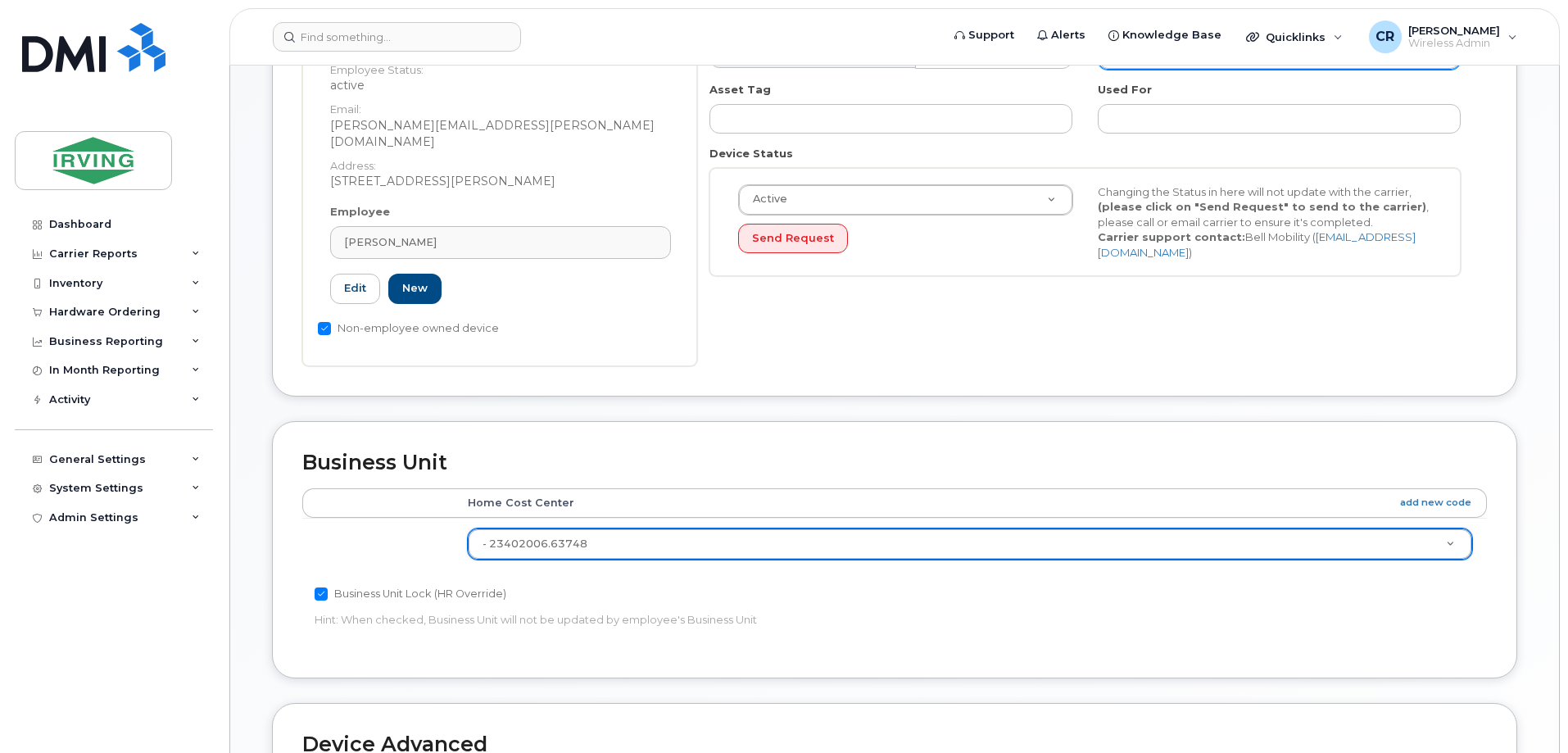
scroll to position [738, 0]
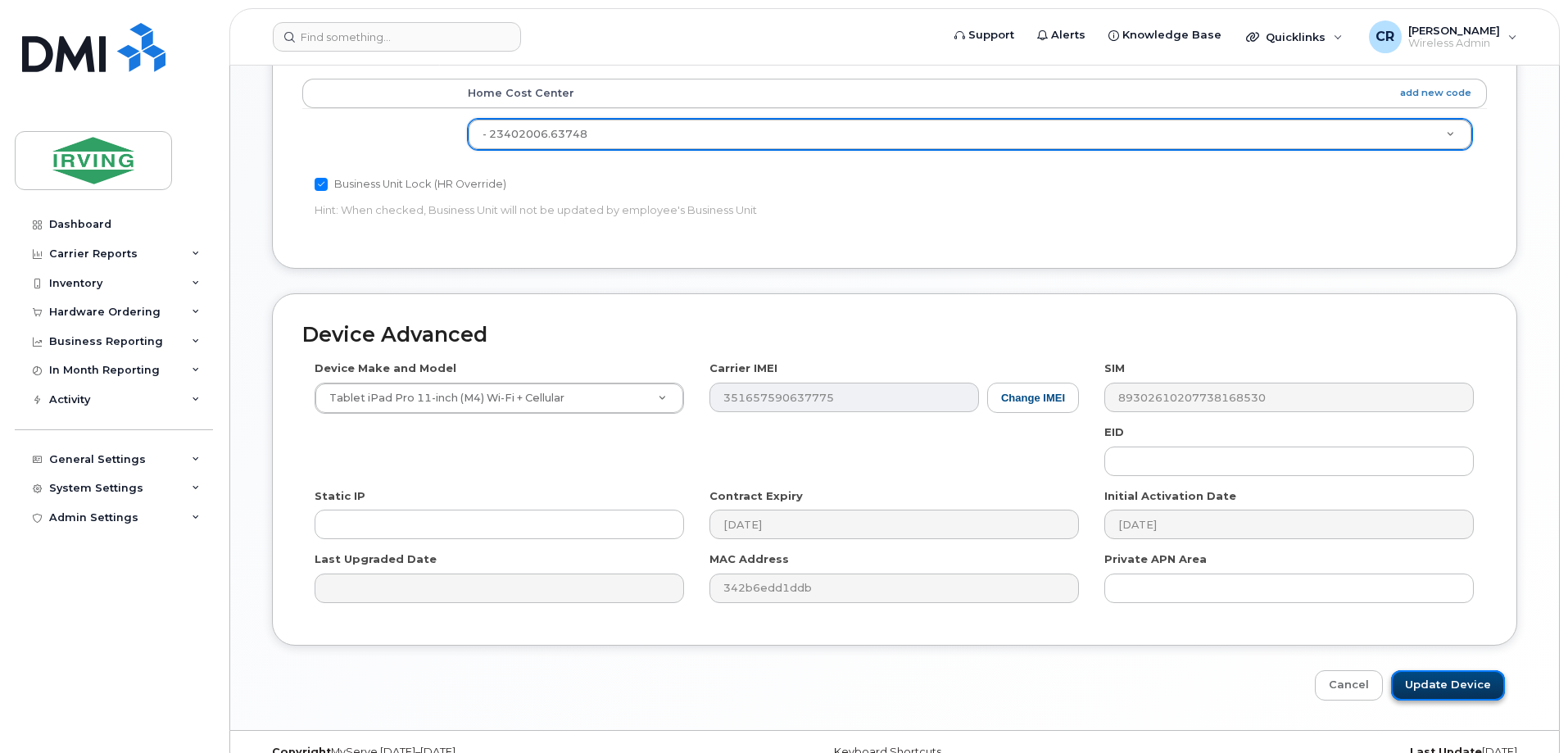
click at [1439, 670] on input "Update Device" at bounding box center [1448, 685] width 114 height 30
type input "Saving..."
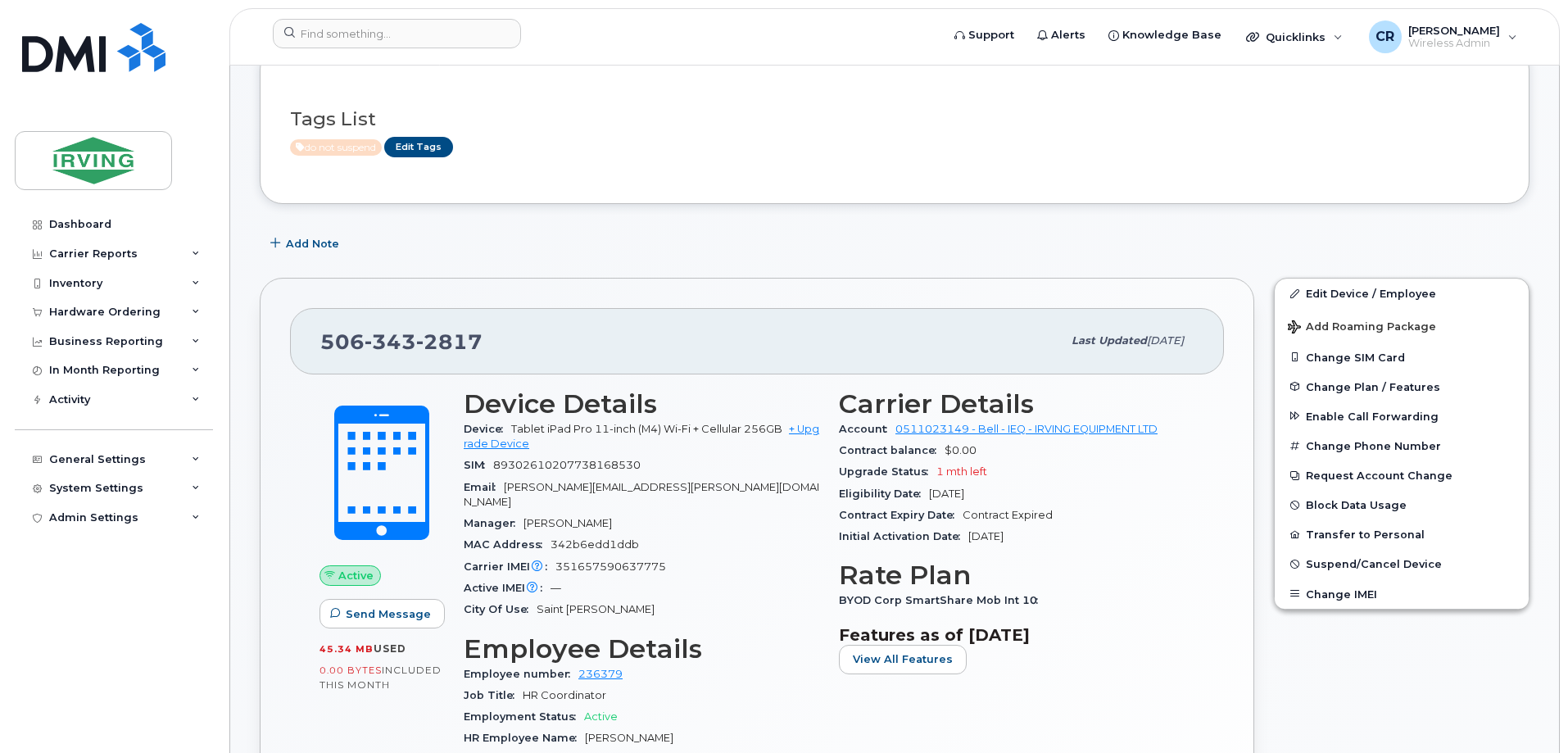
scroll to position [82, 0]
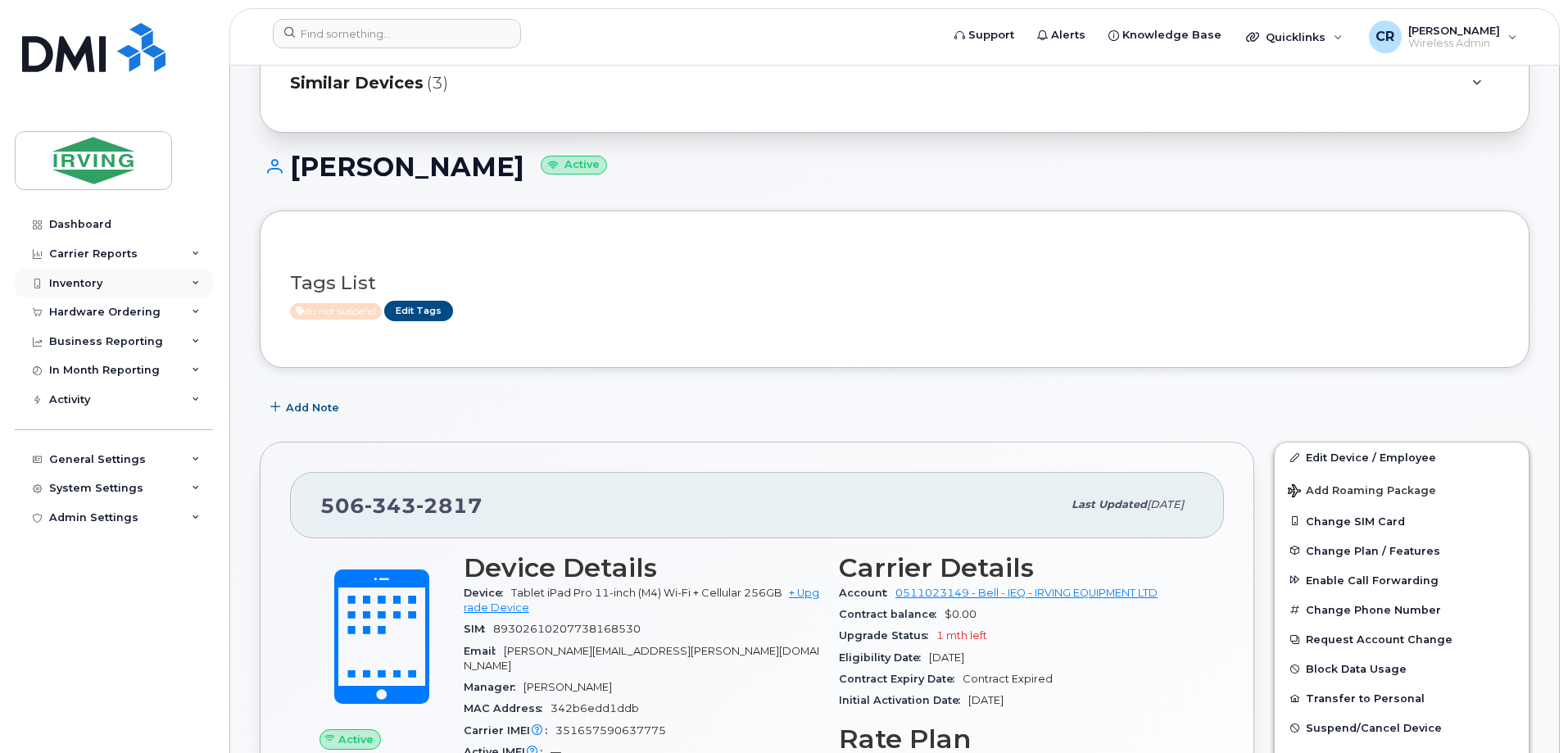
click at [71, 286] on div "Inventory" at bounding box center [75, 283] width 53 height 13
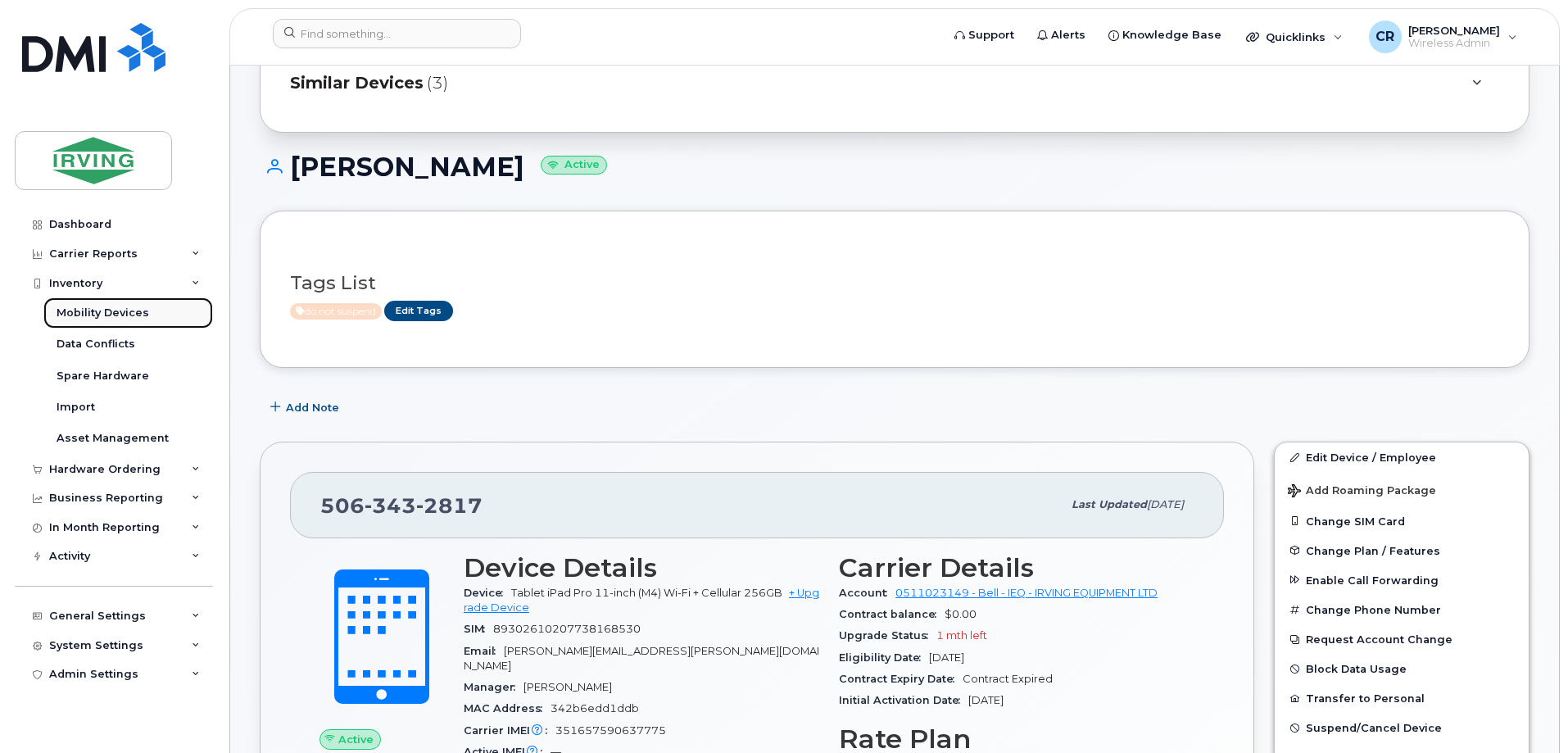
click at [82, 309] on div "Mobility Devices" at bounding box center [103, 312] width 93 height 14
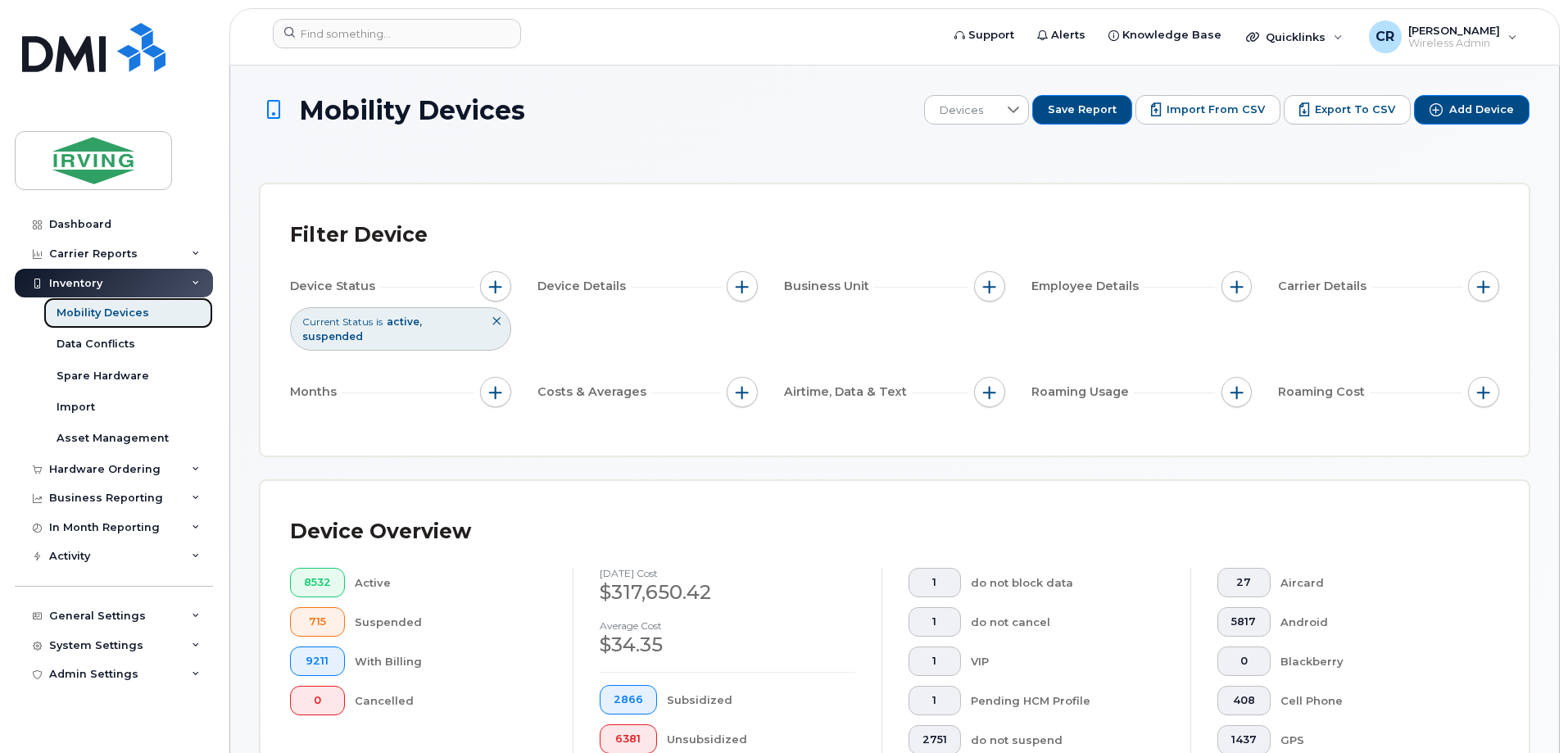
scroll to position [328, 0]
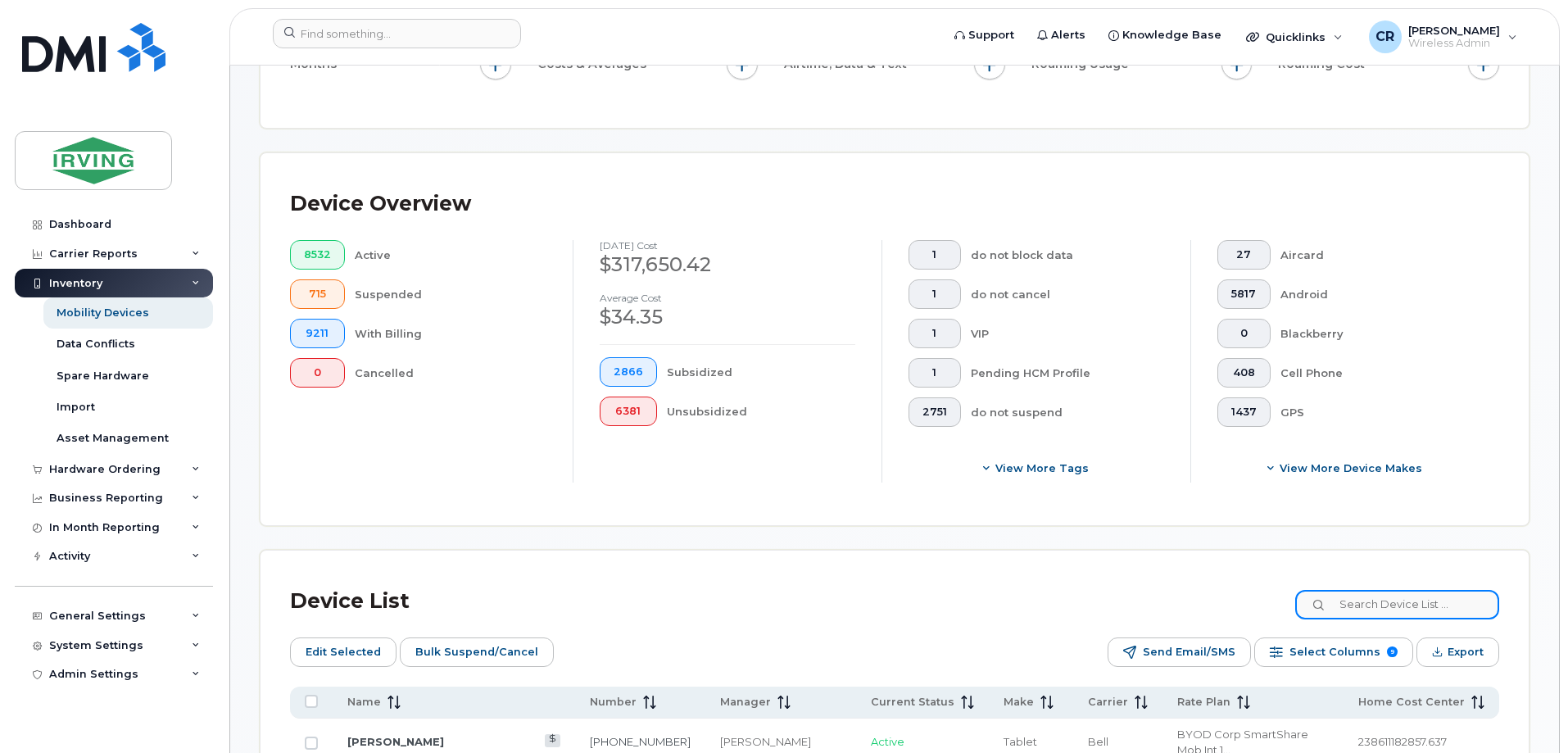
click at [1390, 590] on input at bounding box center [1397, 605] width 204 height 30
paste input "5062716764"
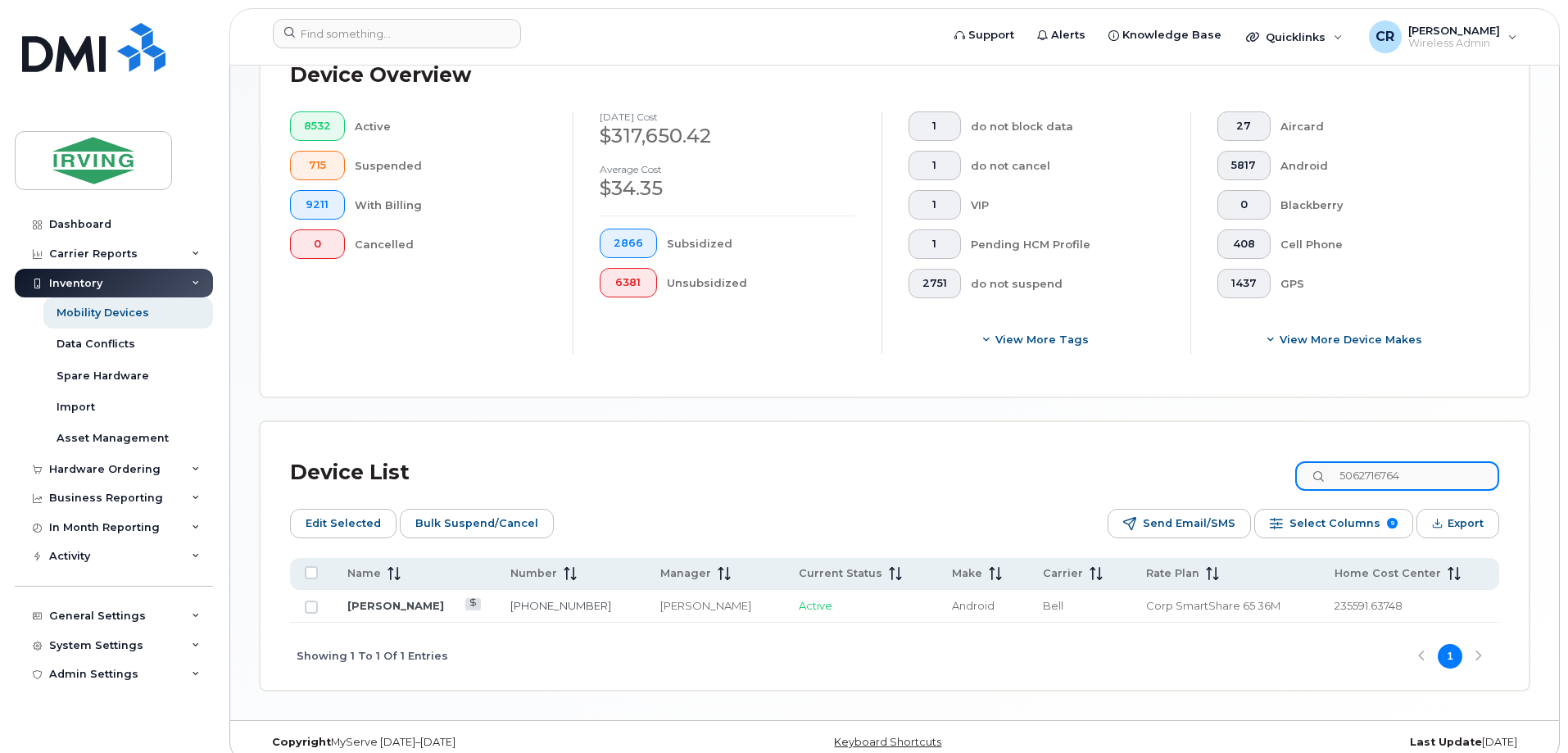
scroll to position [462, 0]
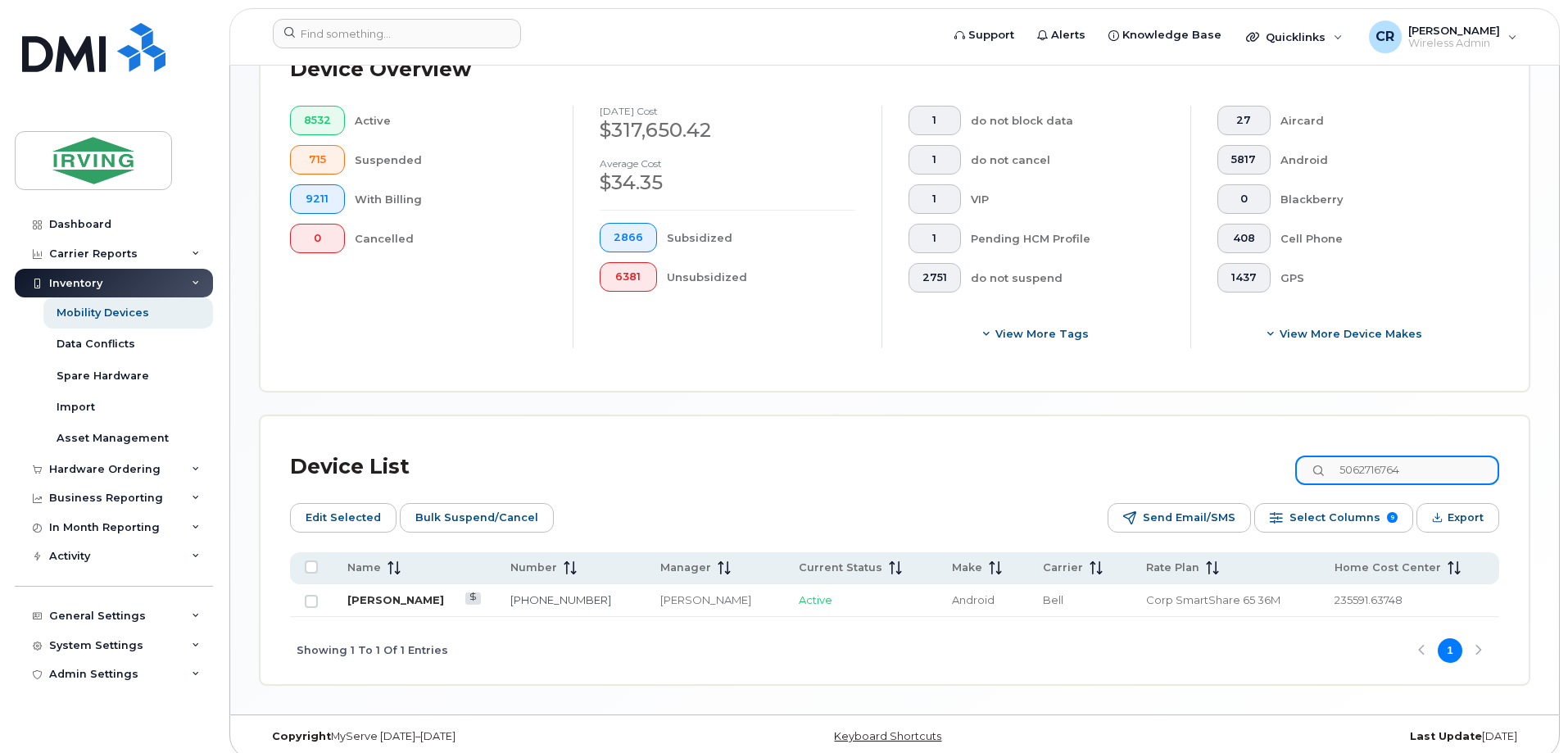
type input "5062716764"
click at [424, 593] on link "Stephane Lebel" at bounding box center [395, 600] width 96 height 13
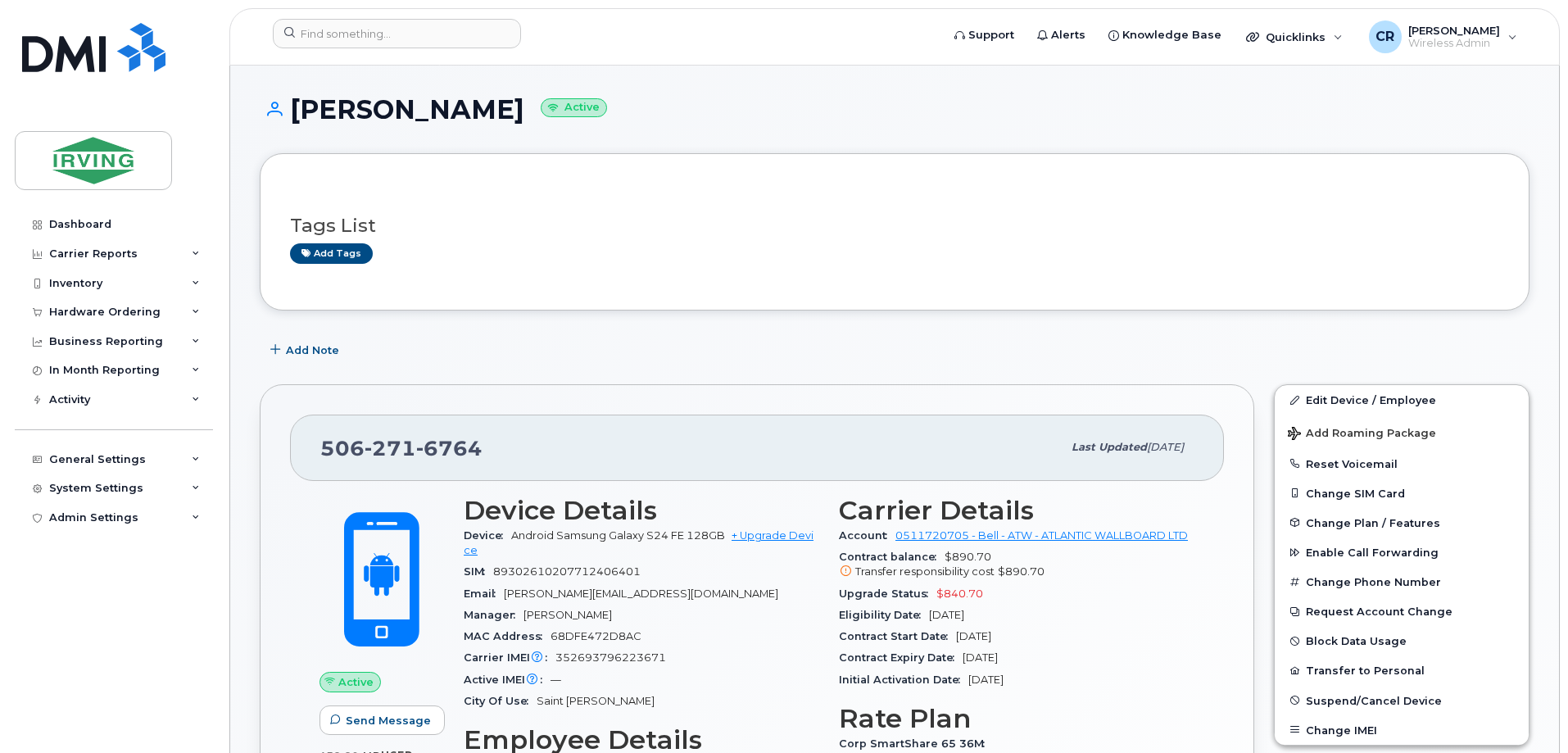
scroll to position [410, 0]
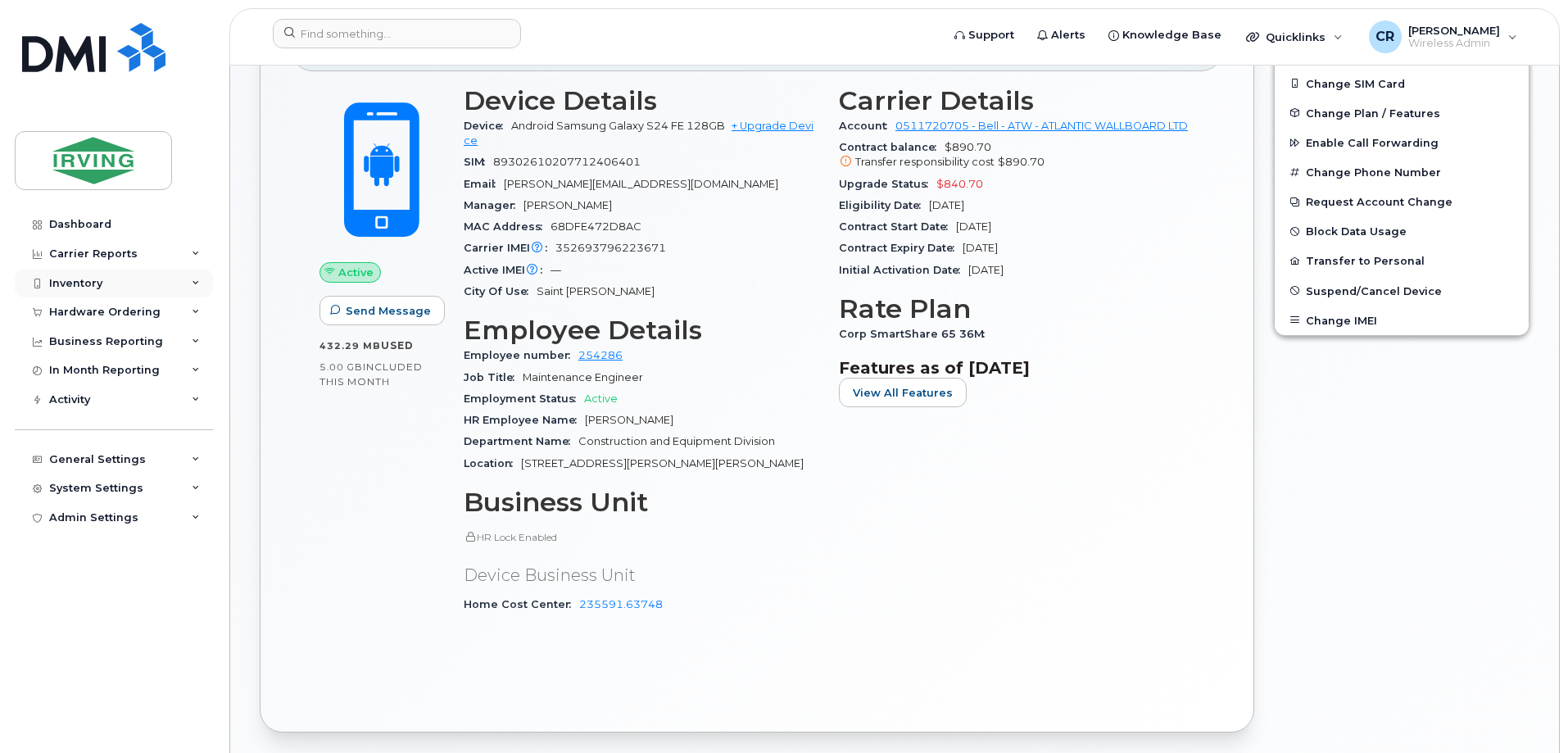
click at [74, 276] on div "Inventory" at bounding box center [114, 283] width 199 height 30
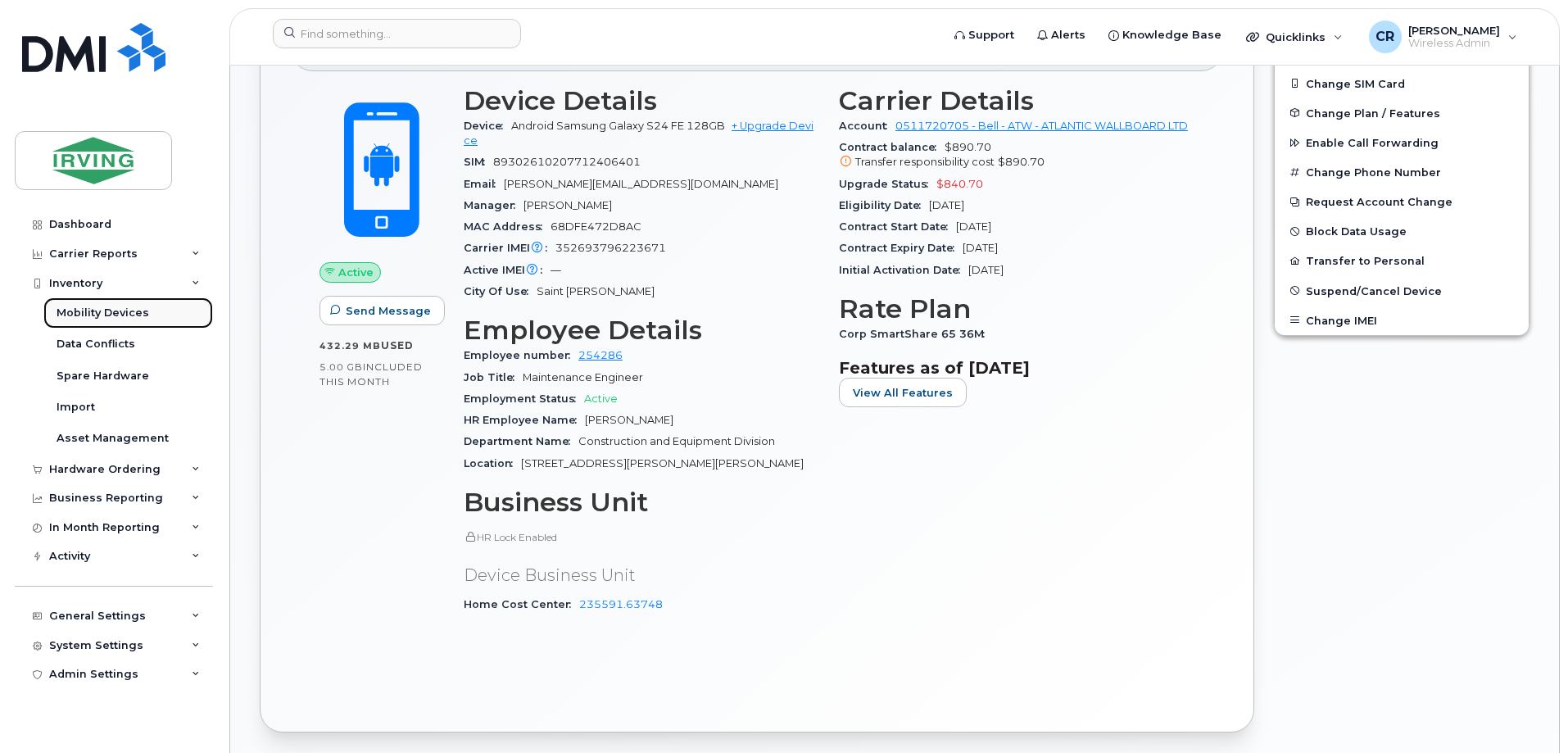
click at [83, 307] on div "Mobility Devices" at bounding box center [103, 312] width 93 height 14
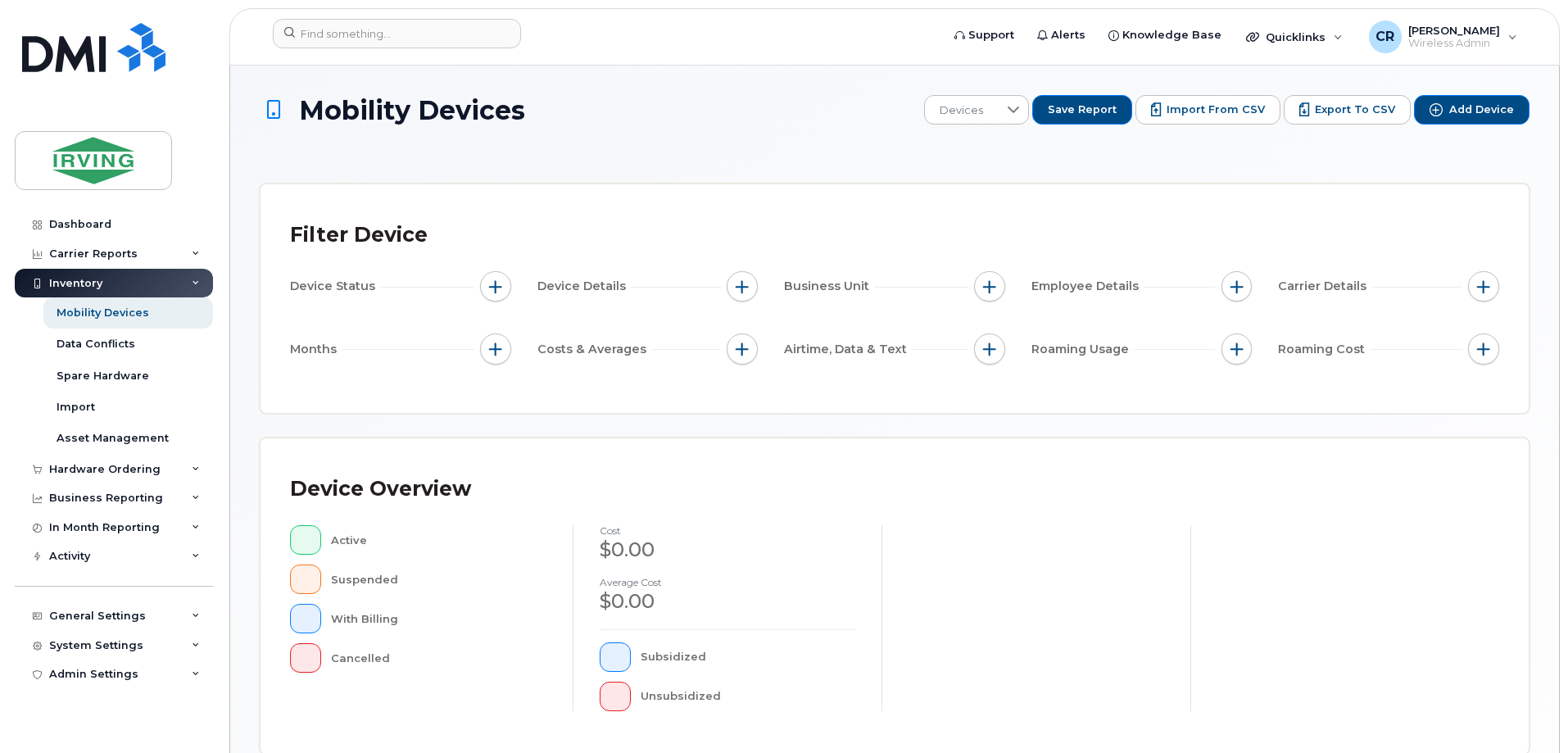
scroll to position [328, 0]
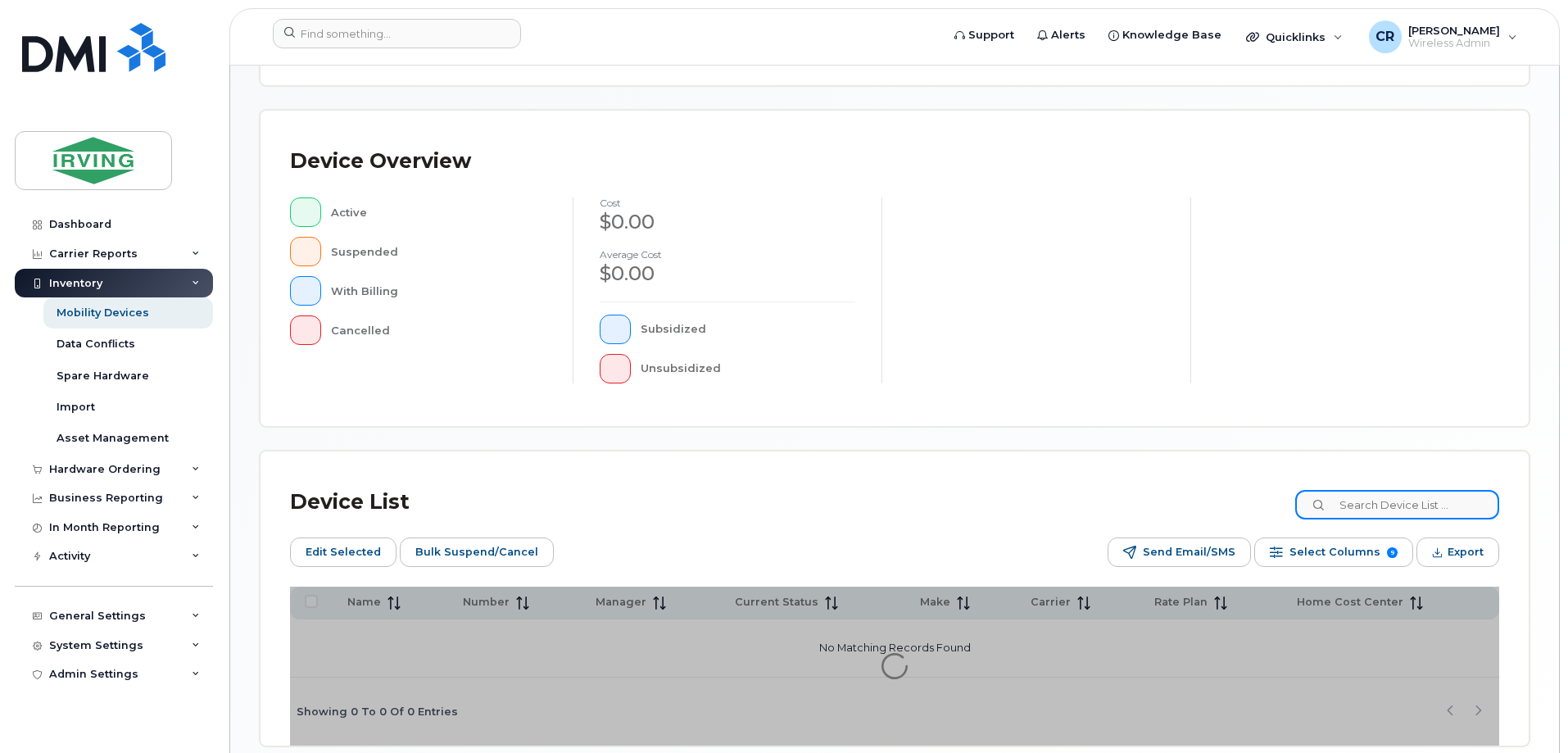
click at [1369, 502] on input at bounding box center [1397, 504] width 204 height 30
paste input "5063494200"
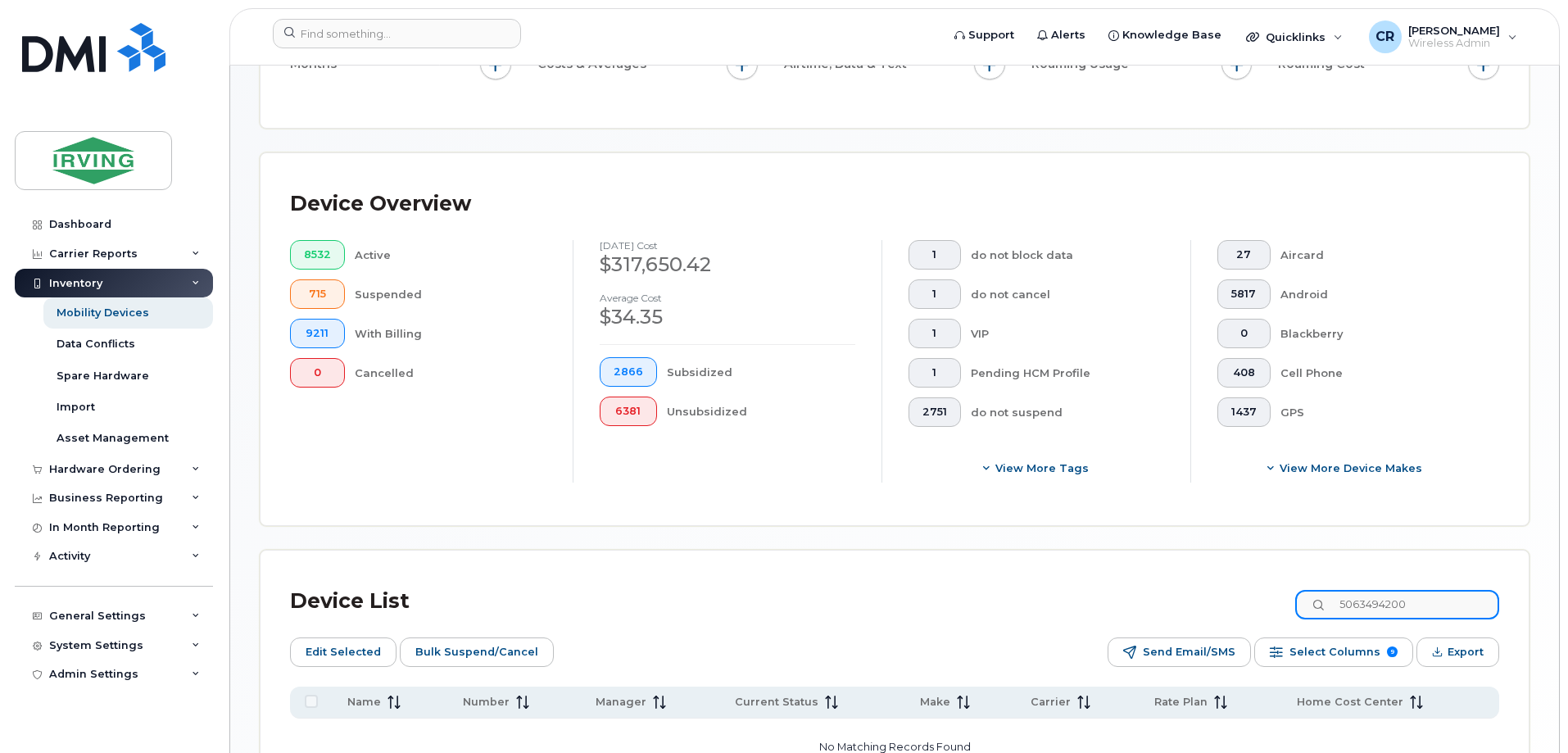
scroll to position [358, 0]
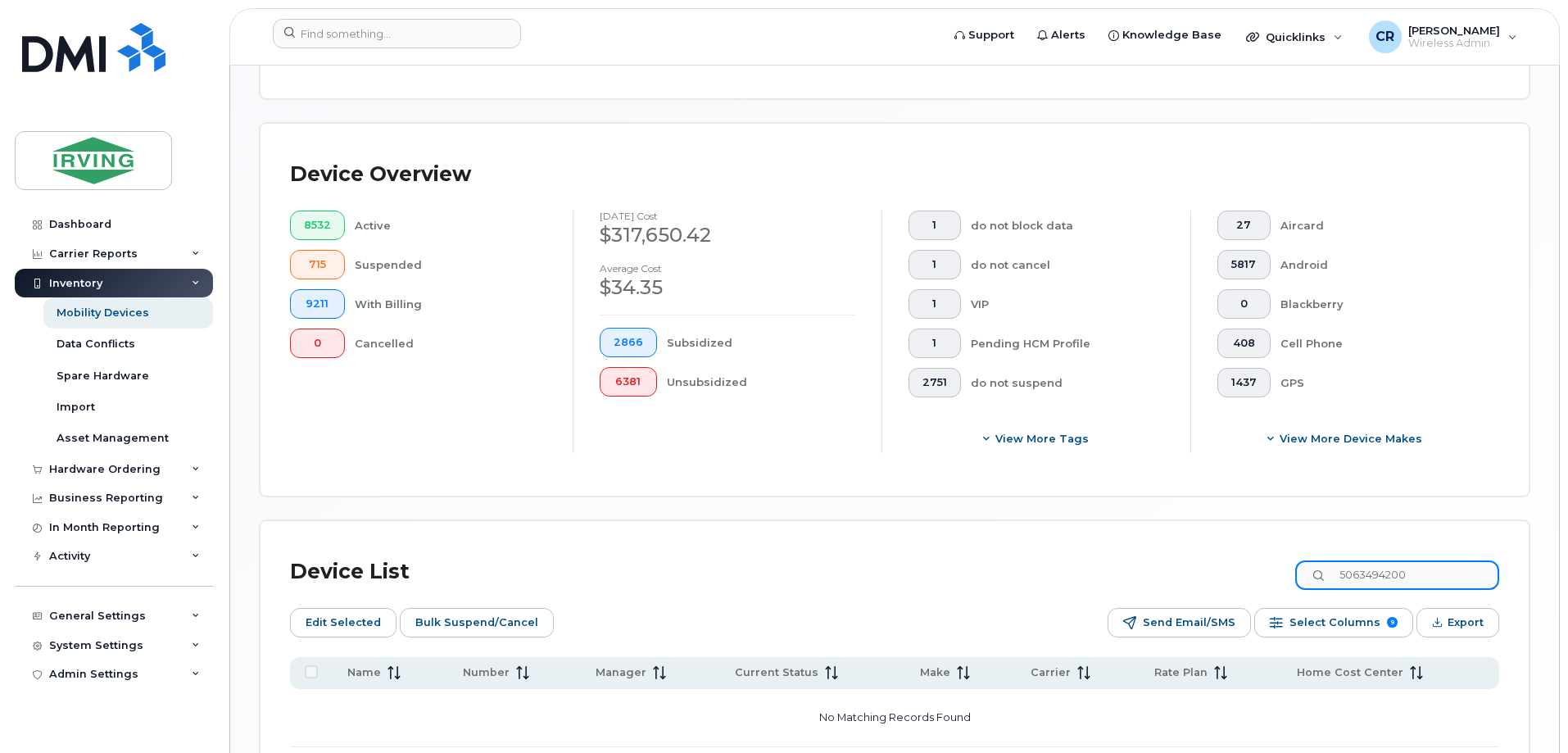
drag, startPoint x: 1442, startPoint y: 559, endPoint x: 1154, endPoint y: 555, distance: 288.0
click at [1154, 555] on div "Device List 5063494200" at bounding box center [894, 572] width 1209 height 42
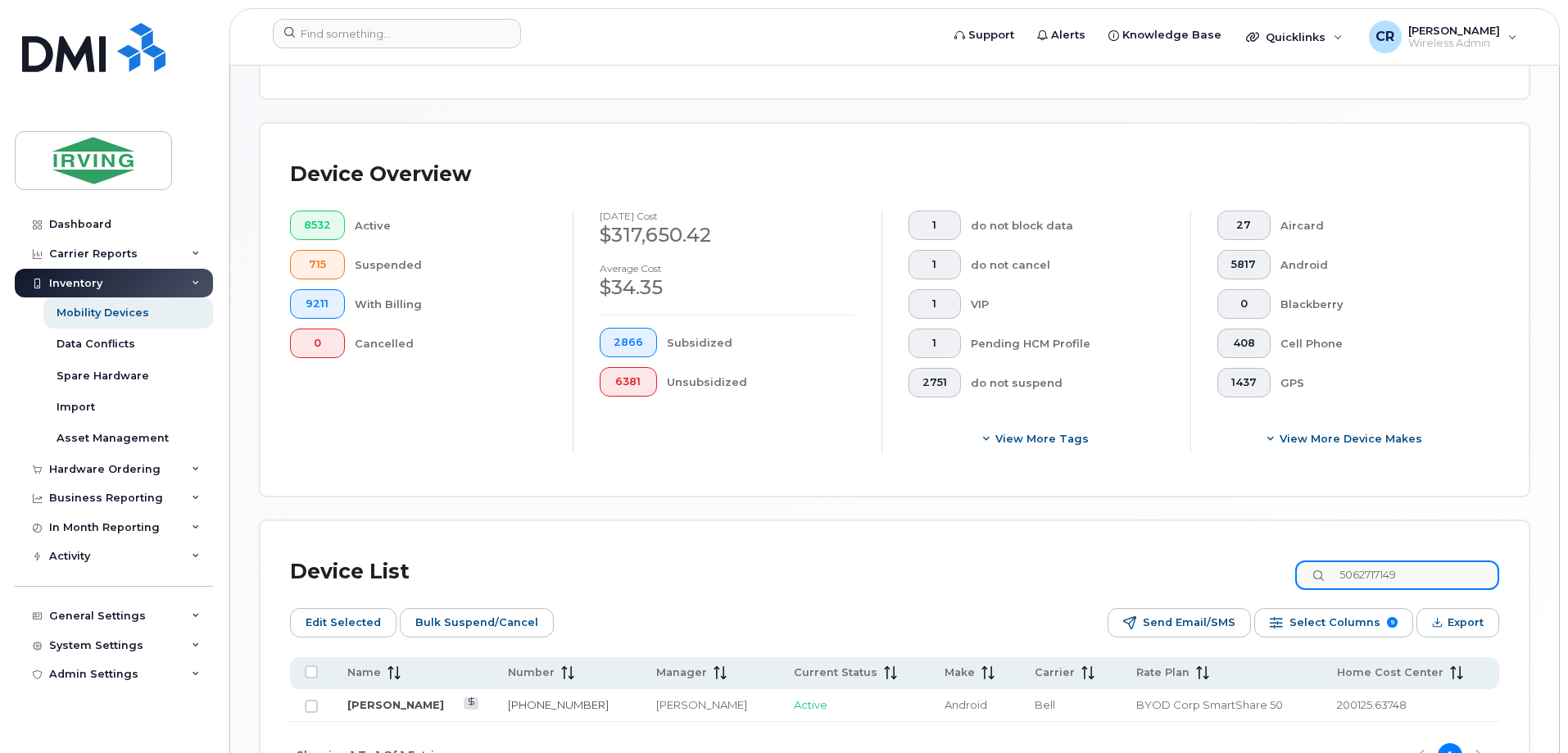
drag, startPoint x: 1202, startPoint y: 556, endPoint x: 1048, endPoint y: 555, distance: 154.0
click at [1050, 555] on div "Device List 5062717149" at bounding box center [894, 572] width 1209 height 42
paste input "3497764"
type input "5063497764"
drag, startPoint x: 410, startPoint y: 686, endPoint x: 534, endPoint y: 704, distance: 125.3
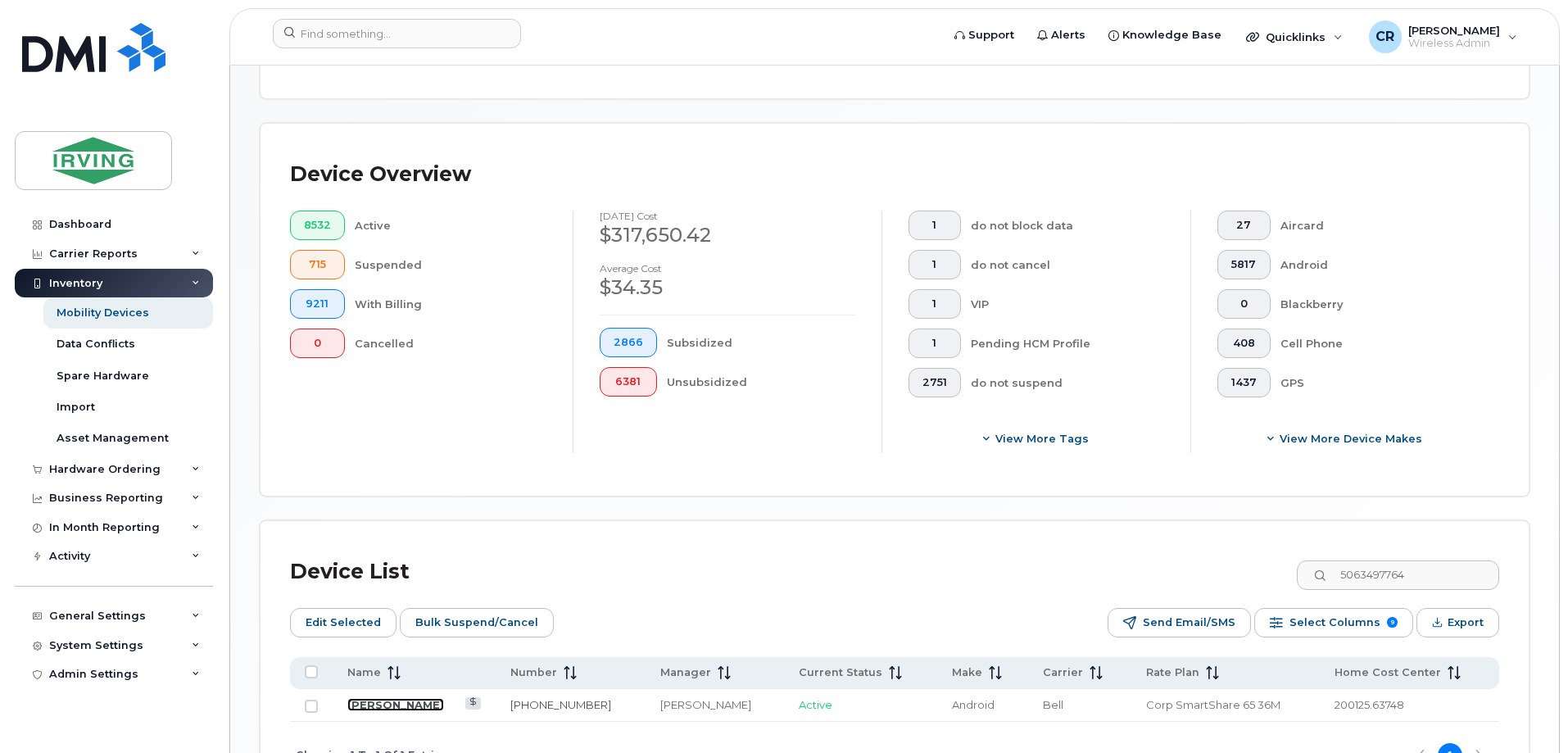
click at [410, 698] on link "Sarah Collins" at bounding box center [395, 705] width 96 height 13
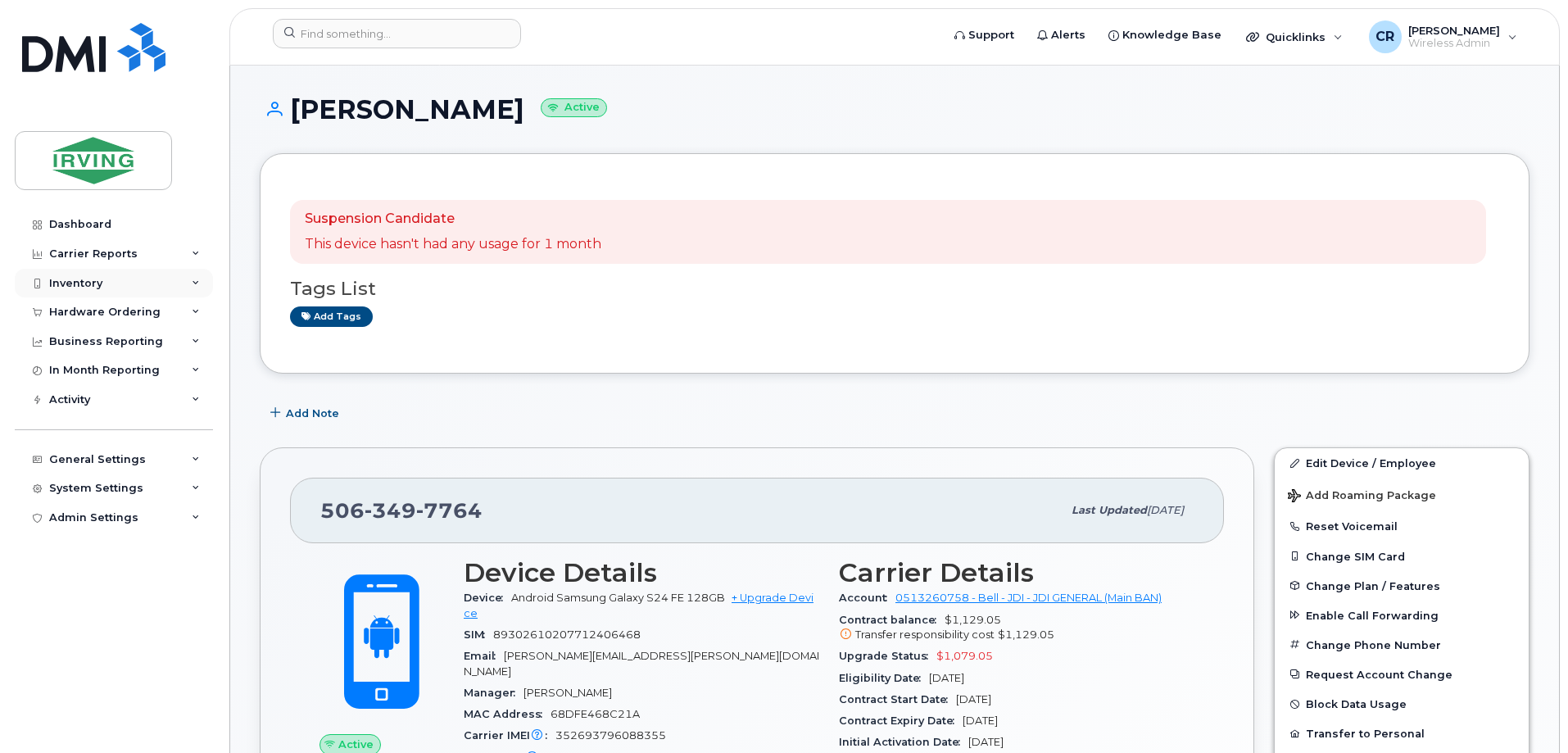
click at [68, 288] on div "Inventory" at bounding box center [75, 283] width 53 height 13
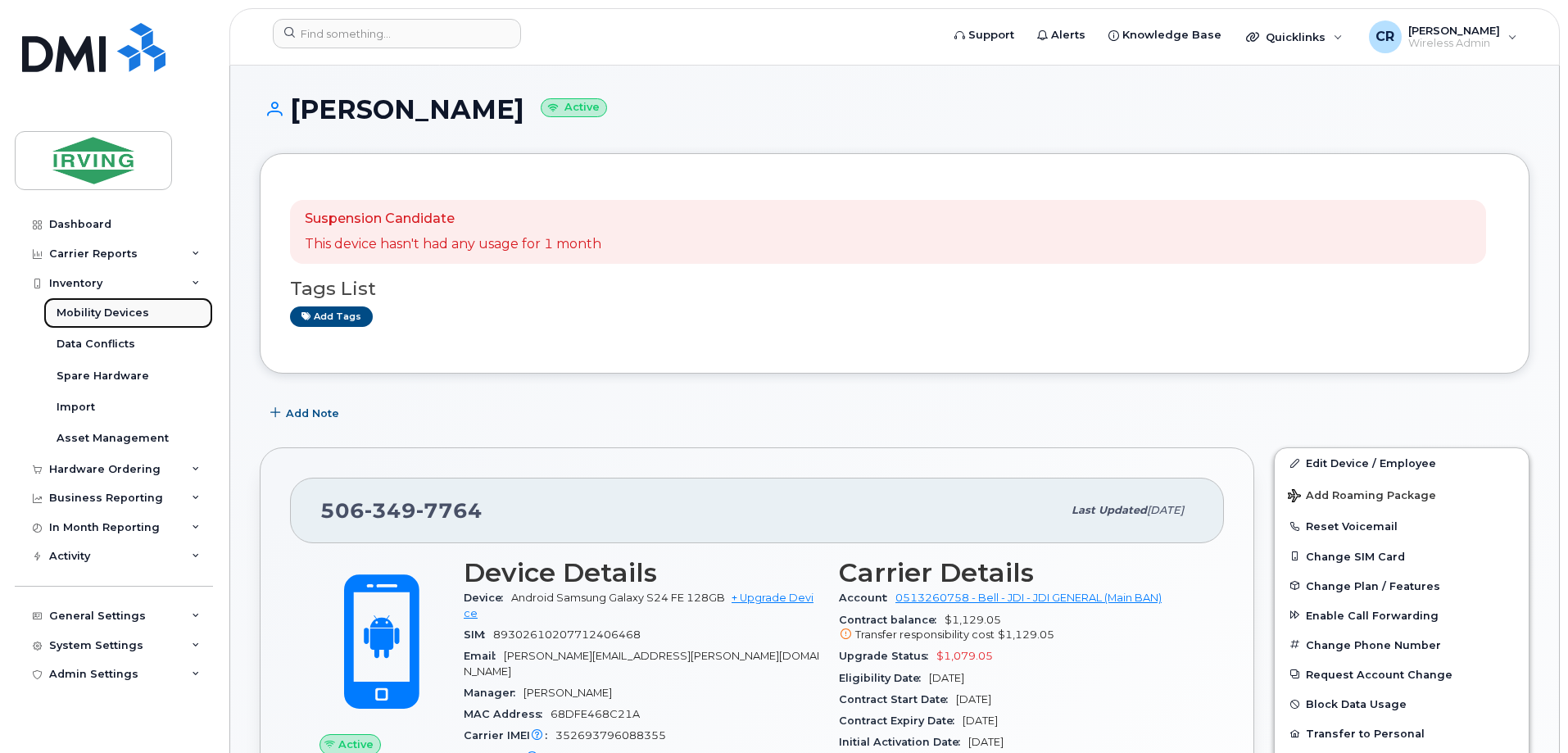
click at [79, 306] on div "Mobility Devices" at bounding box center [103, 312] width 93 height 14
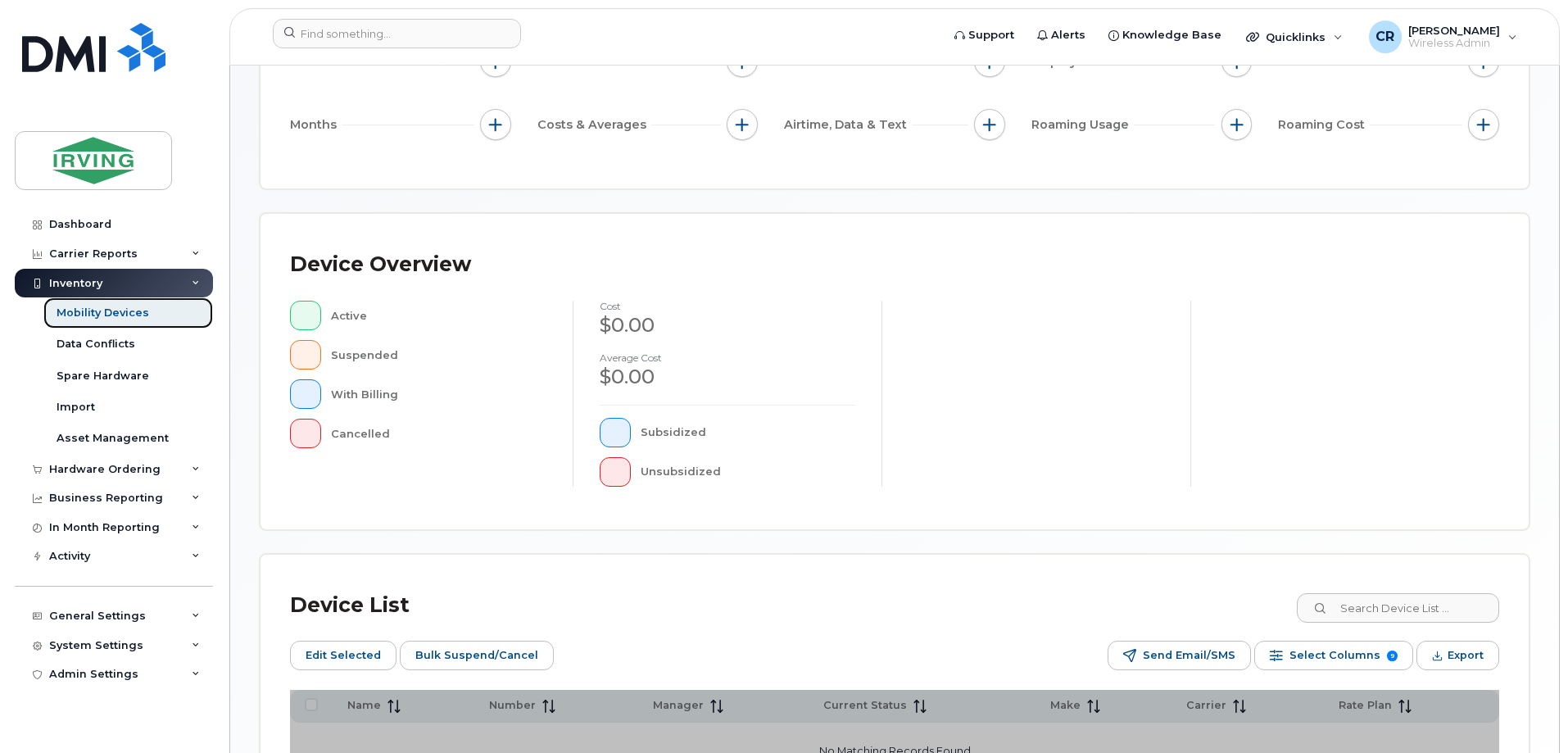
scroll to position [328, 0]
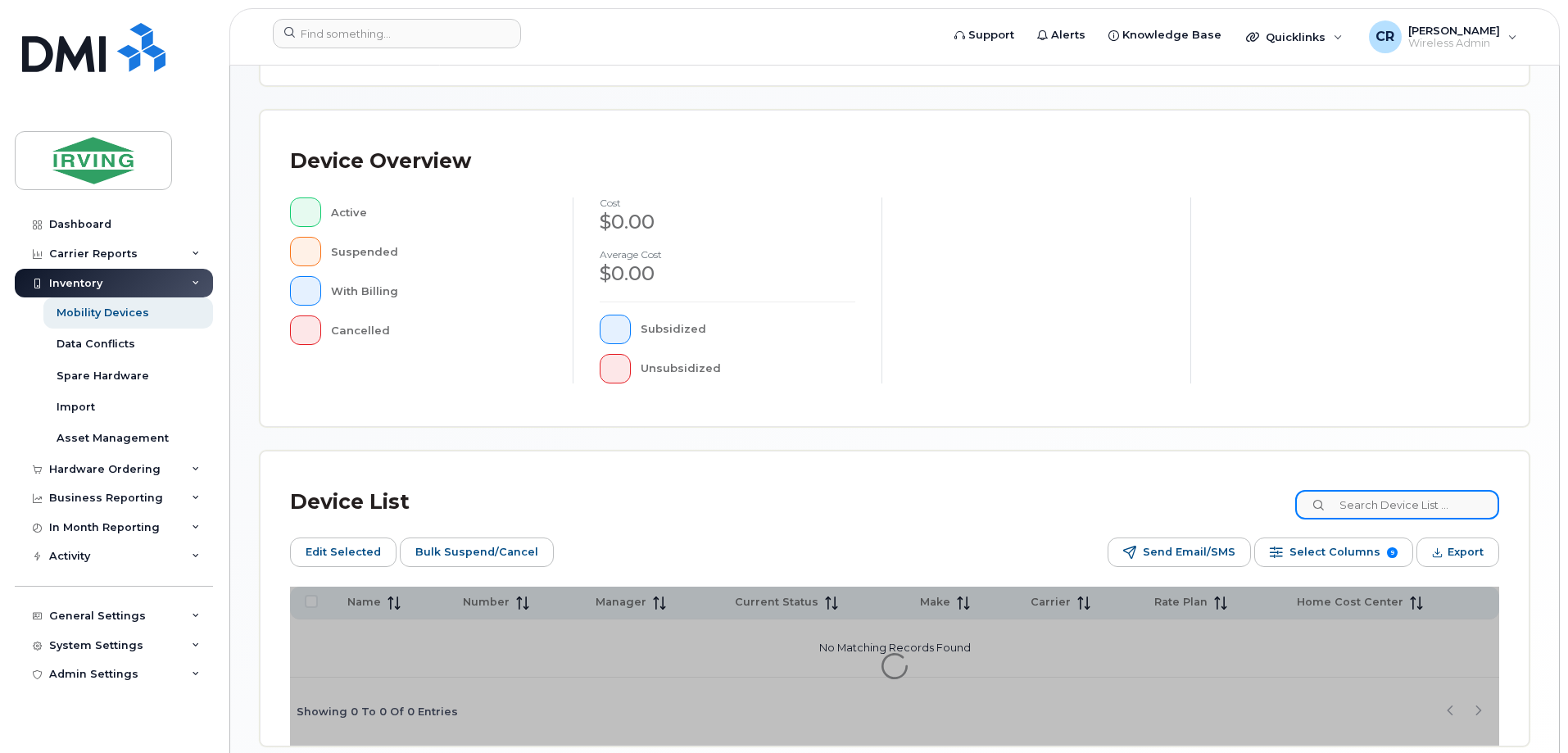
click at [1392, 504] on input at bounding box center [1397, 504] width 204 height 30
paste input "5062711586"
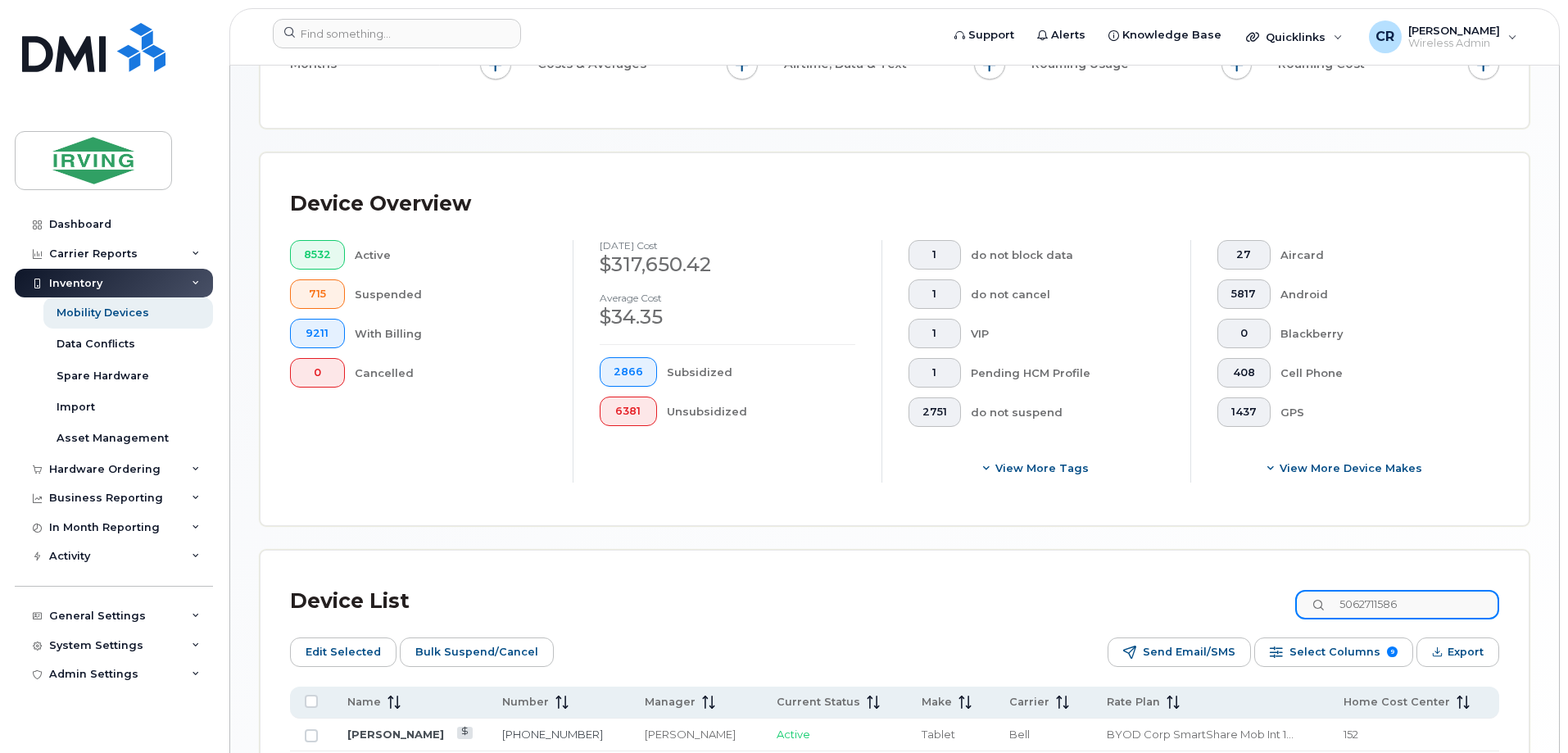
scroll to position [358, 0]
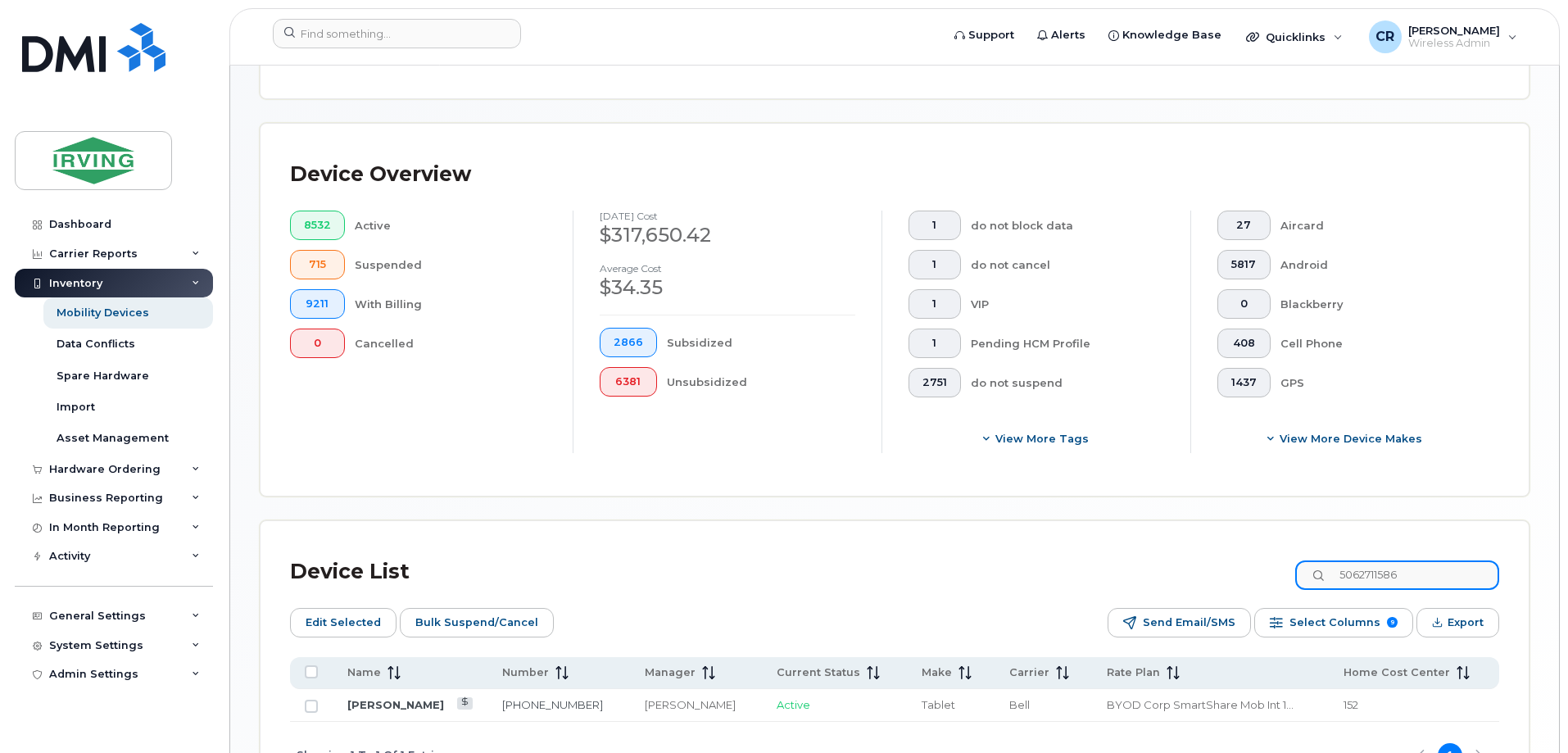
type input "5062711586"
click at [398, 698] on link "Andrew Willett" at bounding box center [395, 705] width 96 height 13
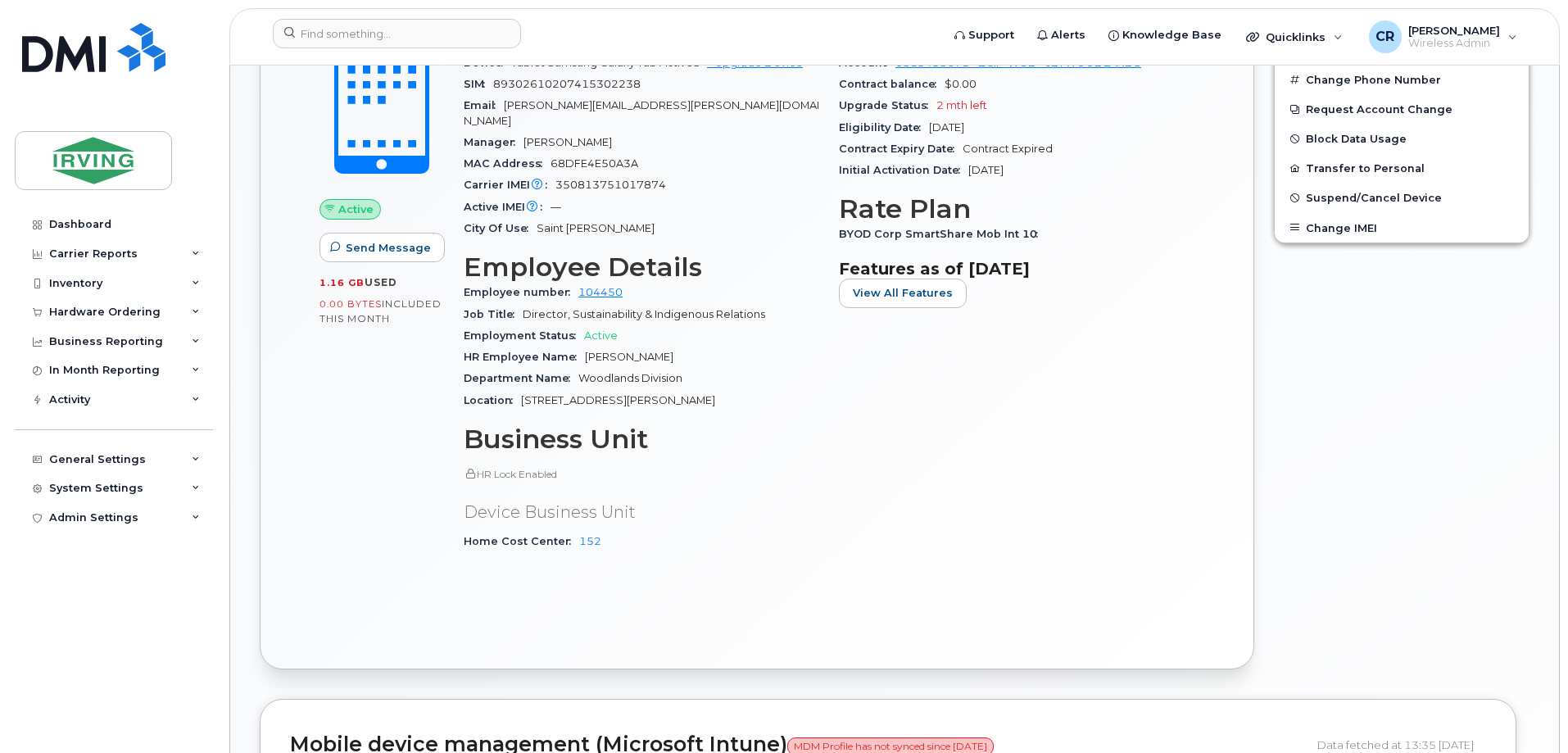
scroll to position [574, 0]
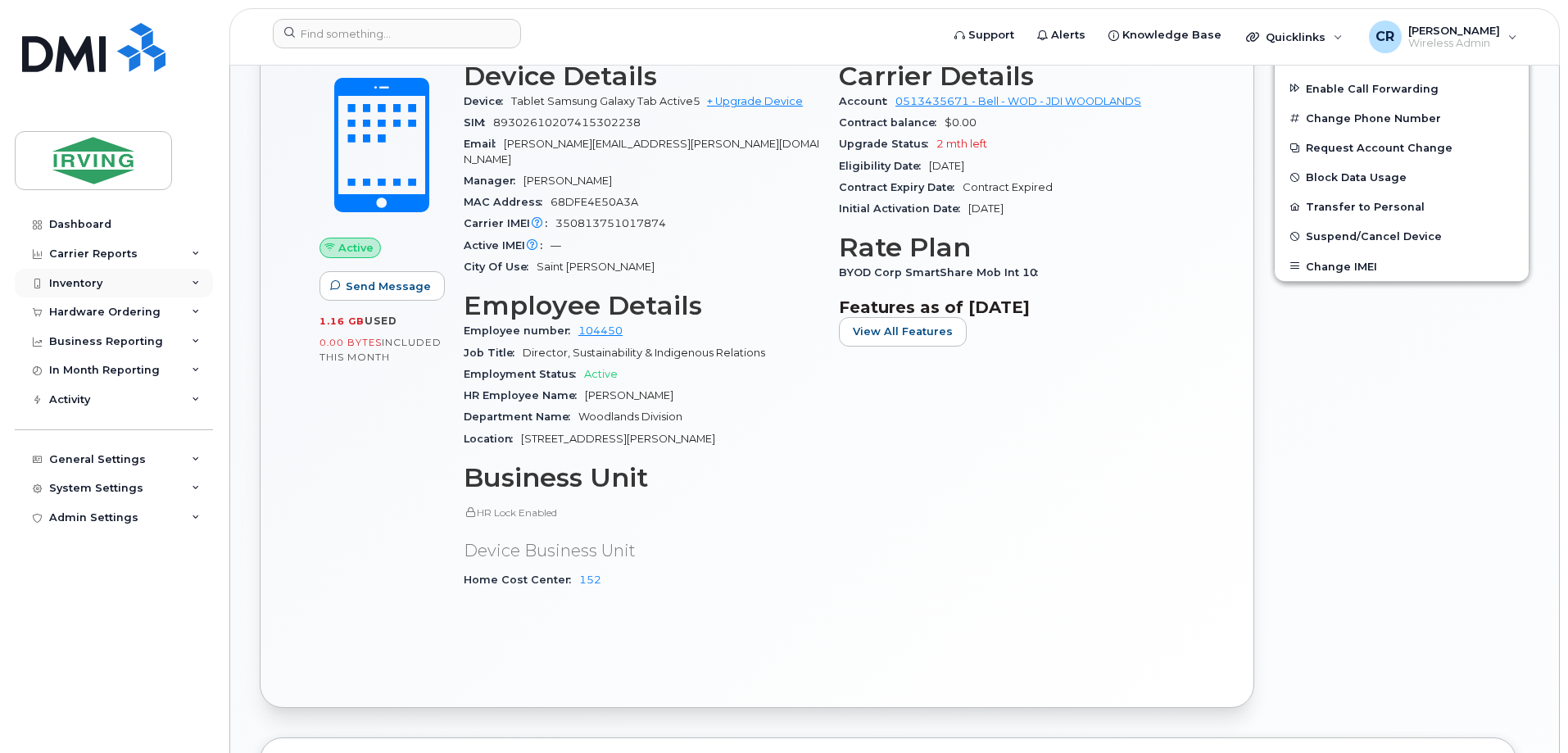
click at [71, 287] on div "Inventory" at bounding box center [75, 283] width 53 height 13
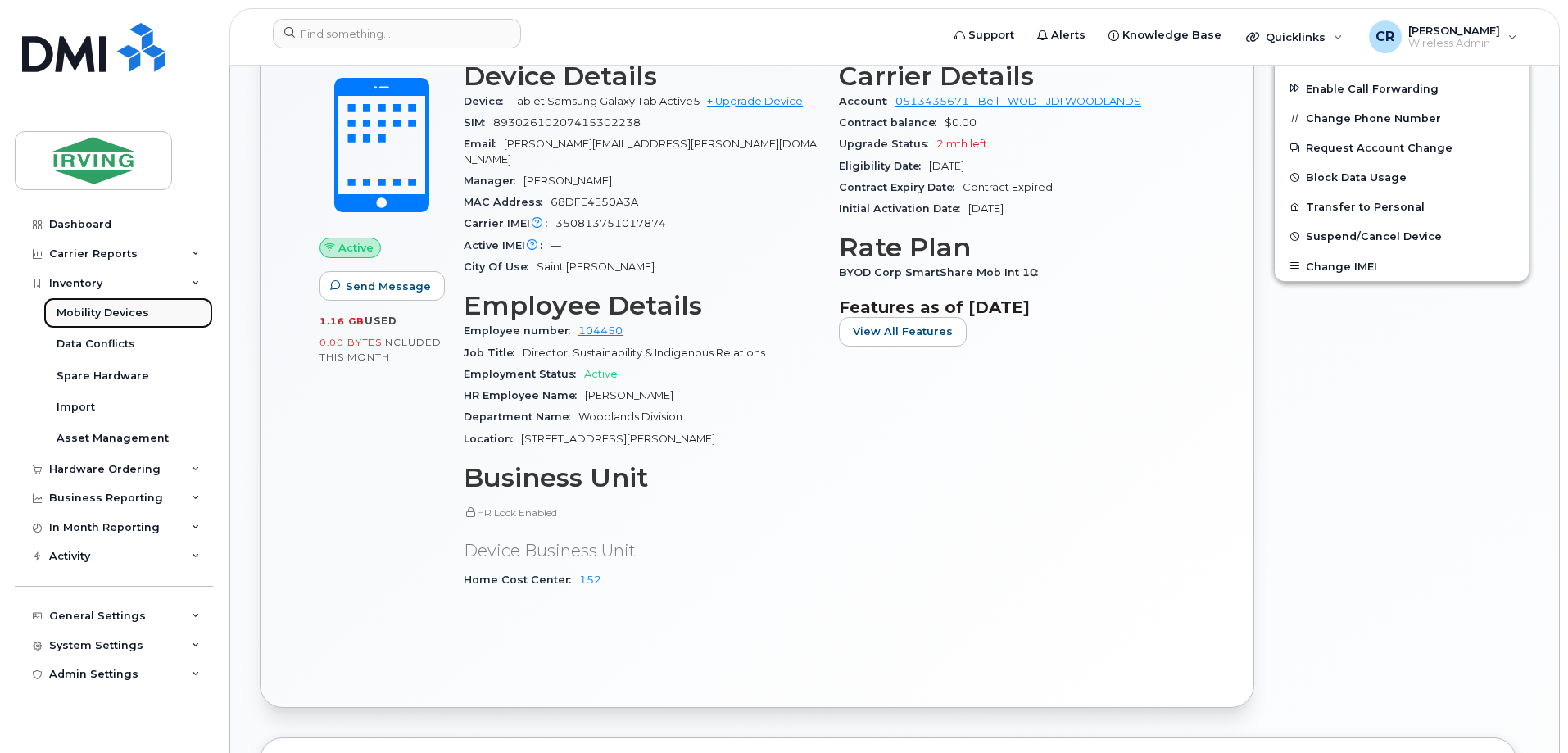
click at [112, 315] on div "Mobility Devices" at bounding box center [103, 312] width 93 height 14
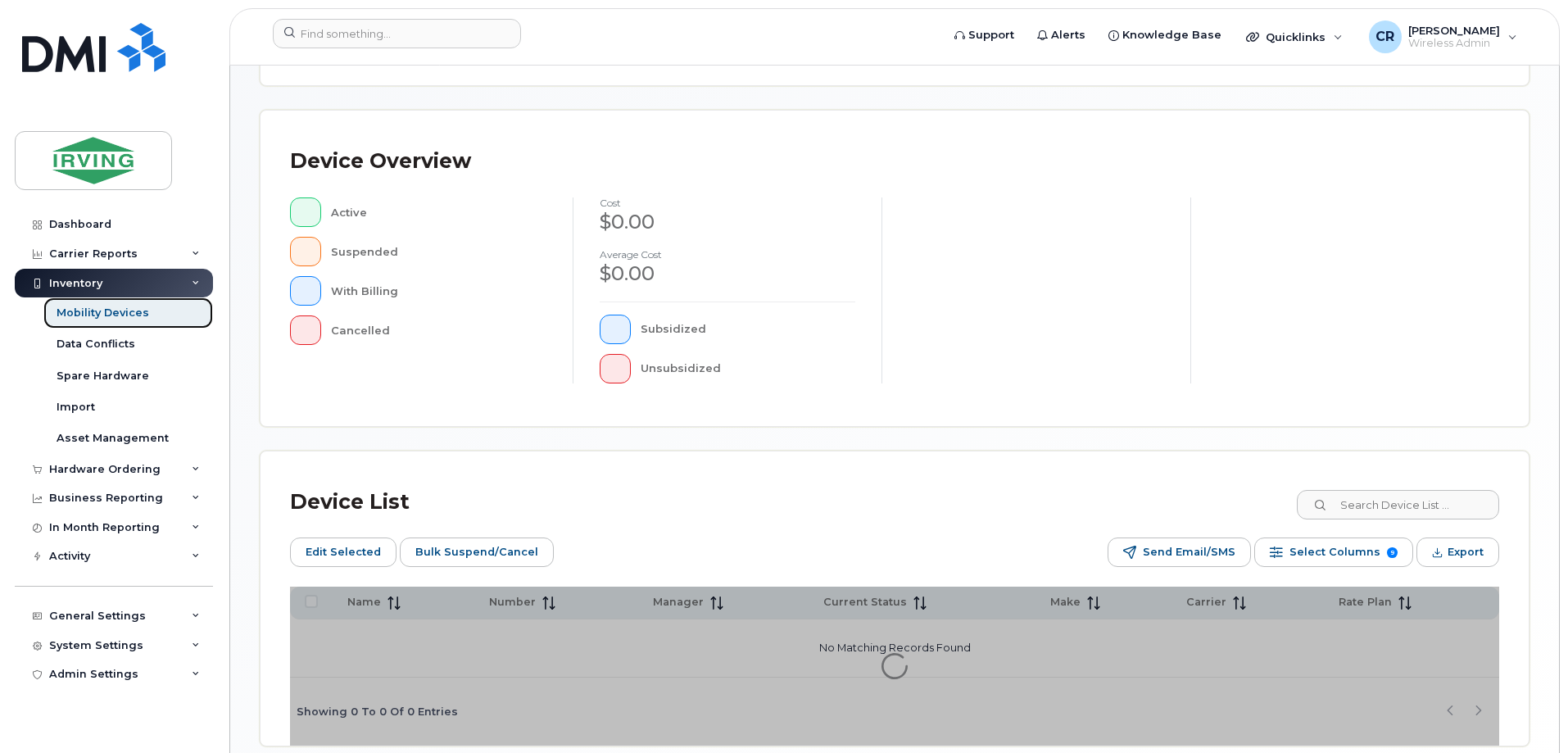
scroll to position [403, 0]
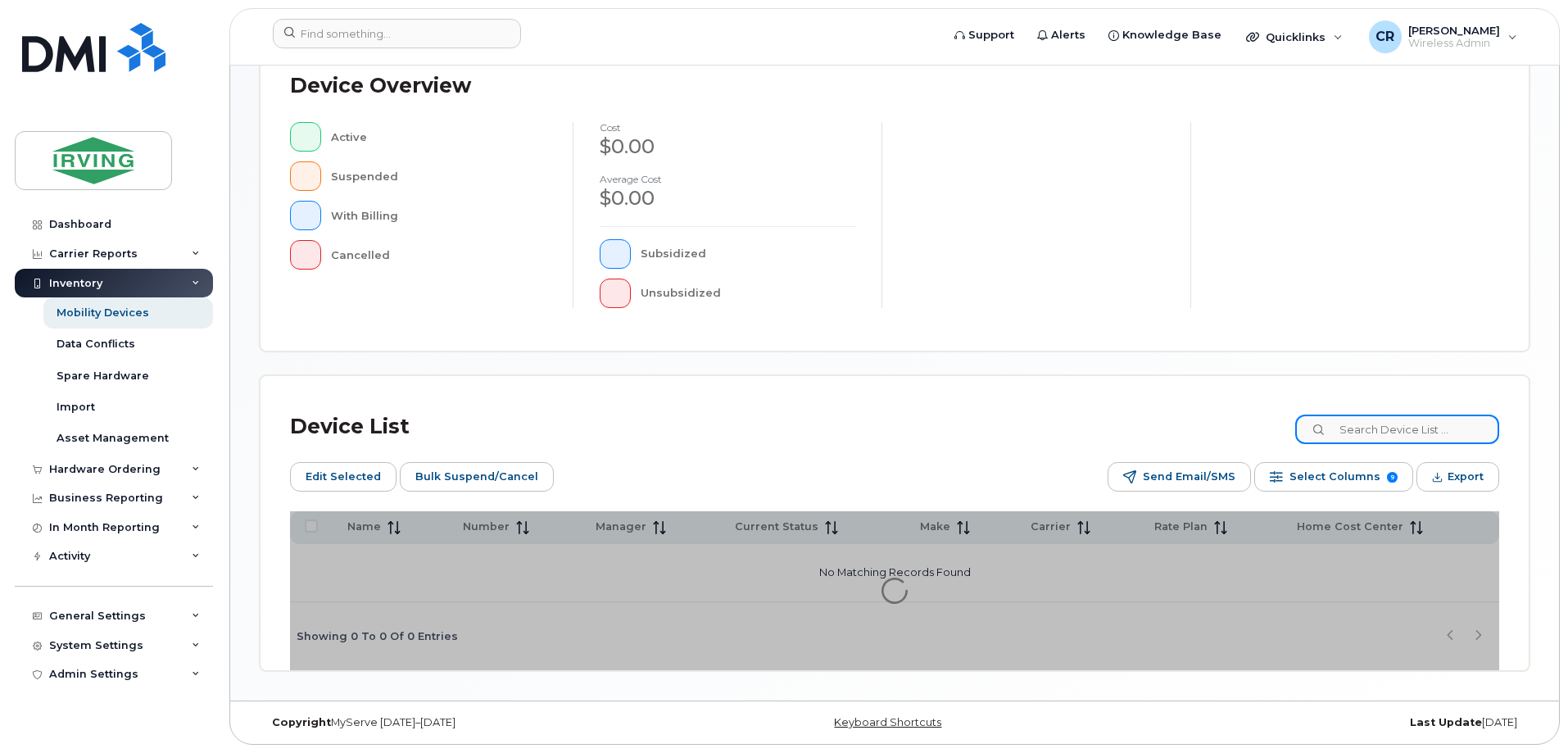
click at [1377, 425] on input at bounding box center [1397, 429] width 204 height 30
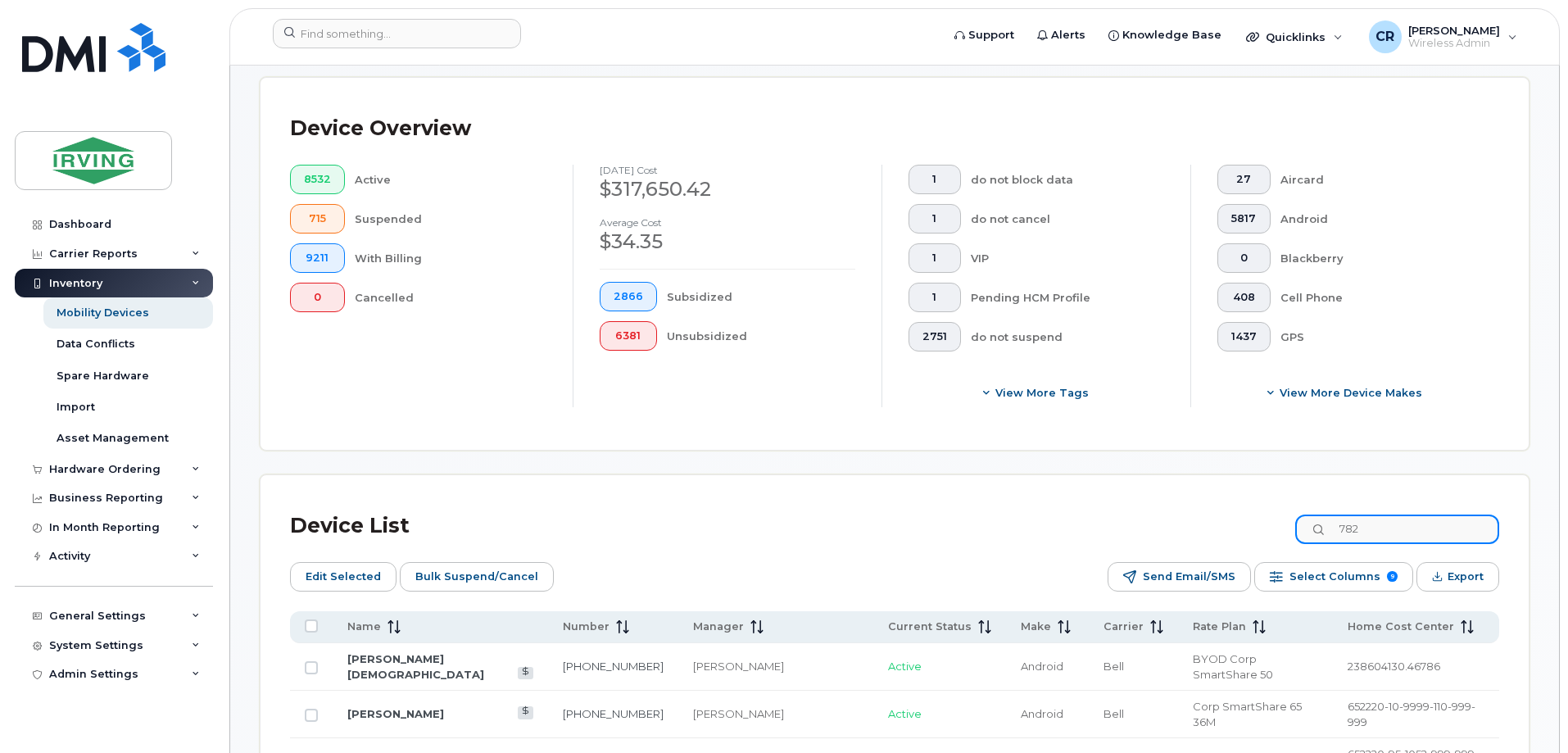
drag, startPoint x: 1148, startPoint y: 516, endPoint x: 1078, endPoint y: 520, distance: 70.1
click at [1081, 518] on div "Device List 782" at bounding box center [894, 525] width 1209 height 42
paste input "-446-6927"
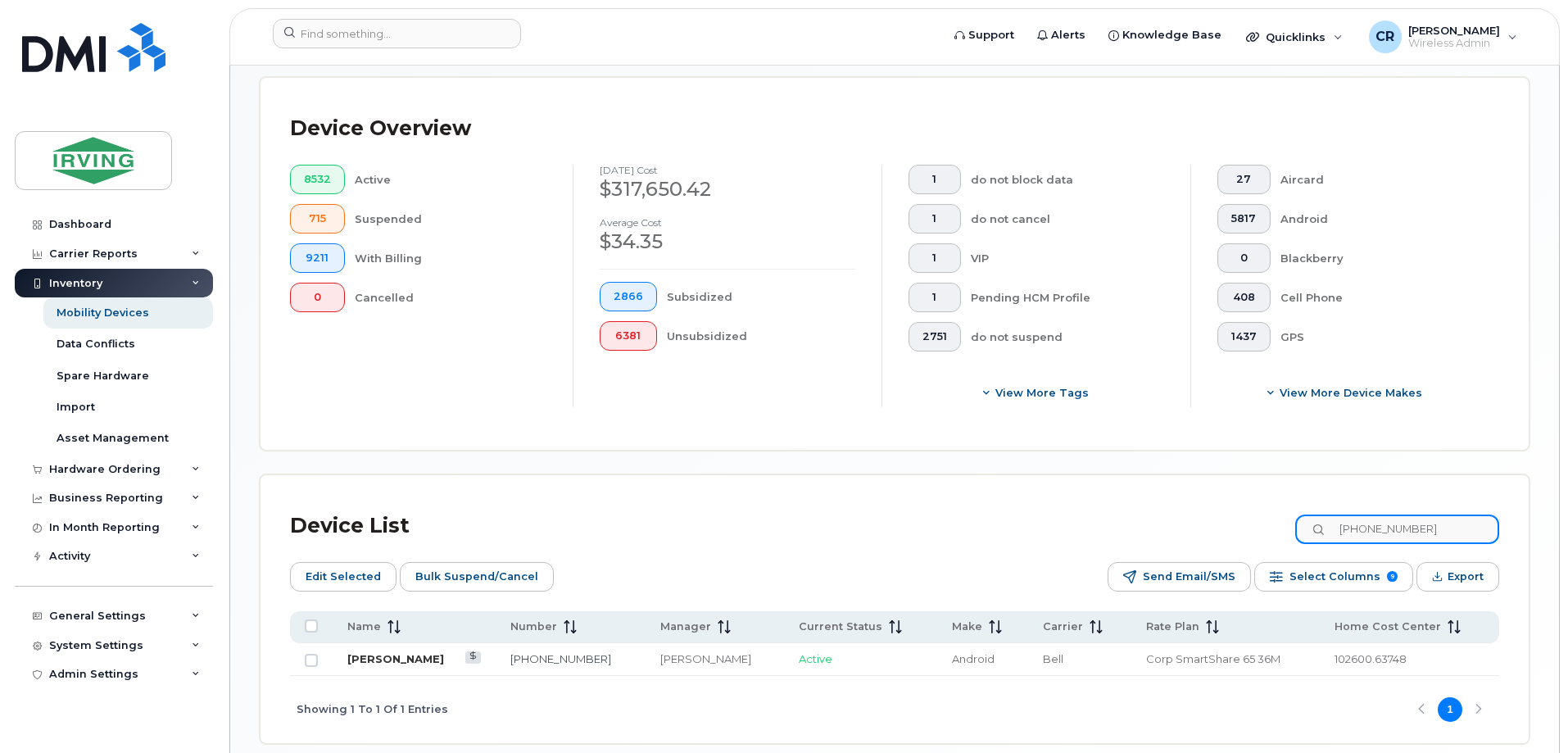
type input "782-446-6927"
click at [412, 652] on link "Matthew Skinner" at bounding box center [395, 659] width 96 height 13
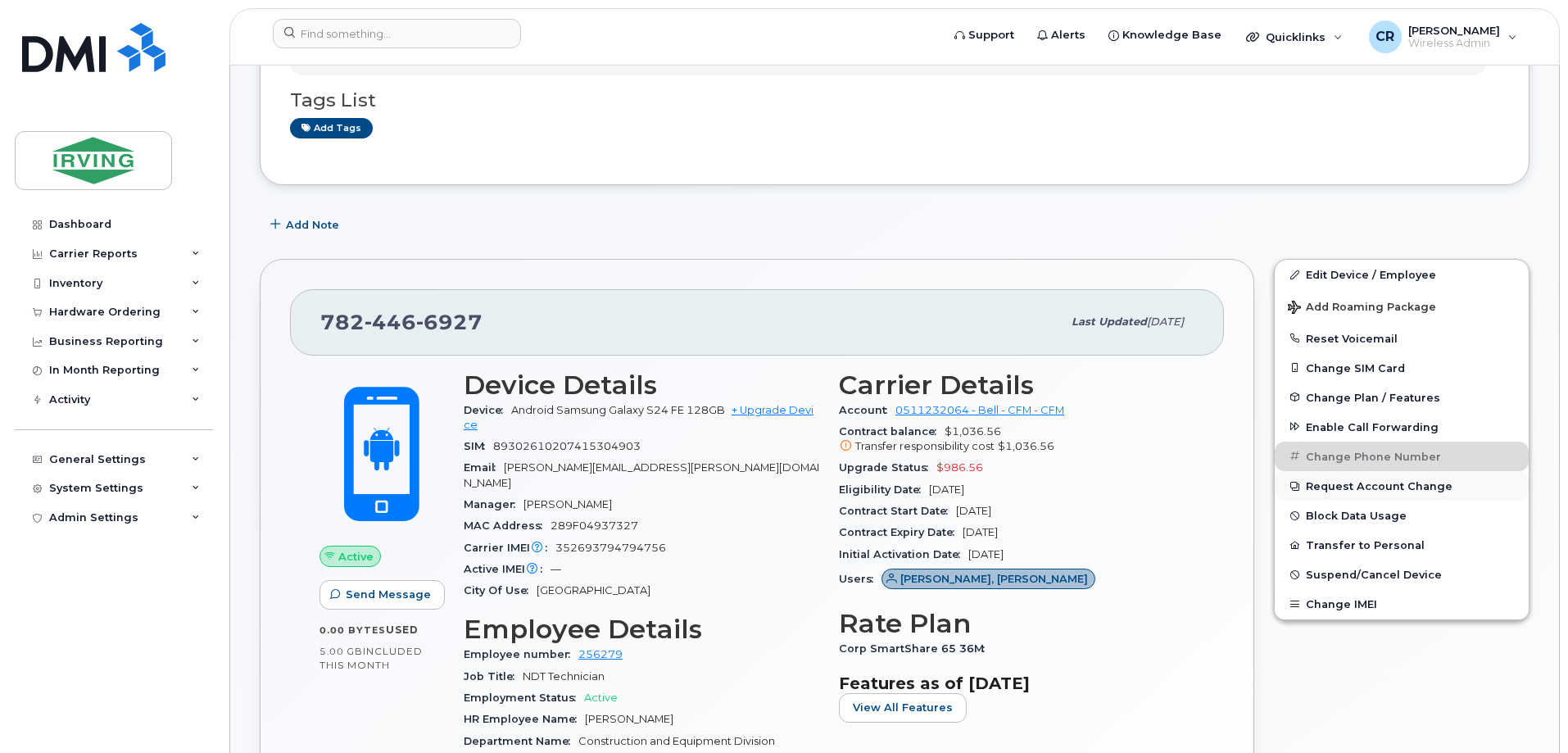
scroll to position [164, 0]
click at [92, 223] on div "Dashboard" at bounding box center [80, 225] width 63 height 13
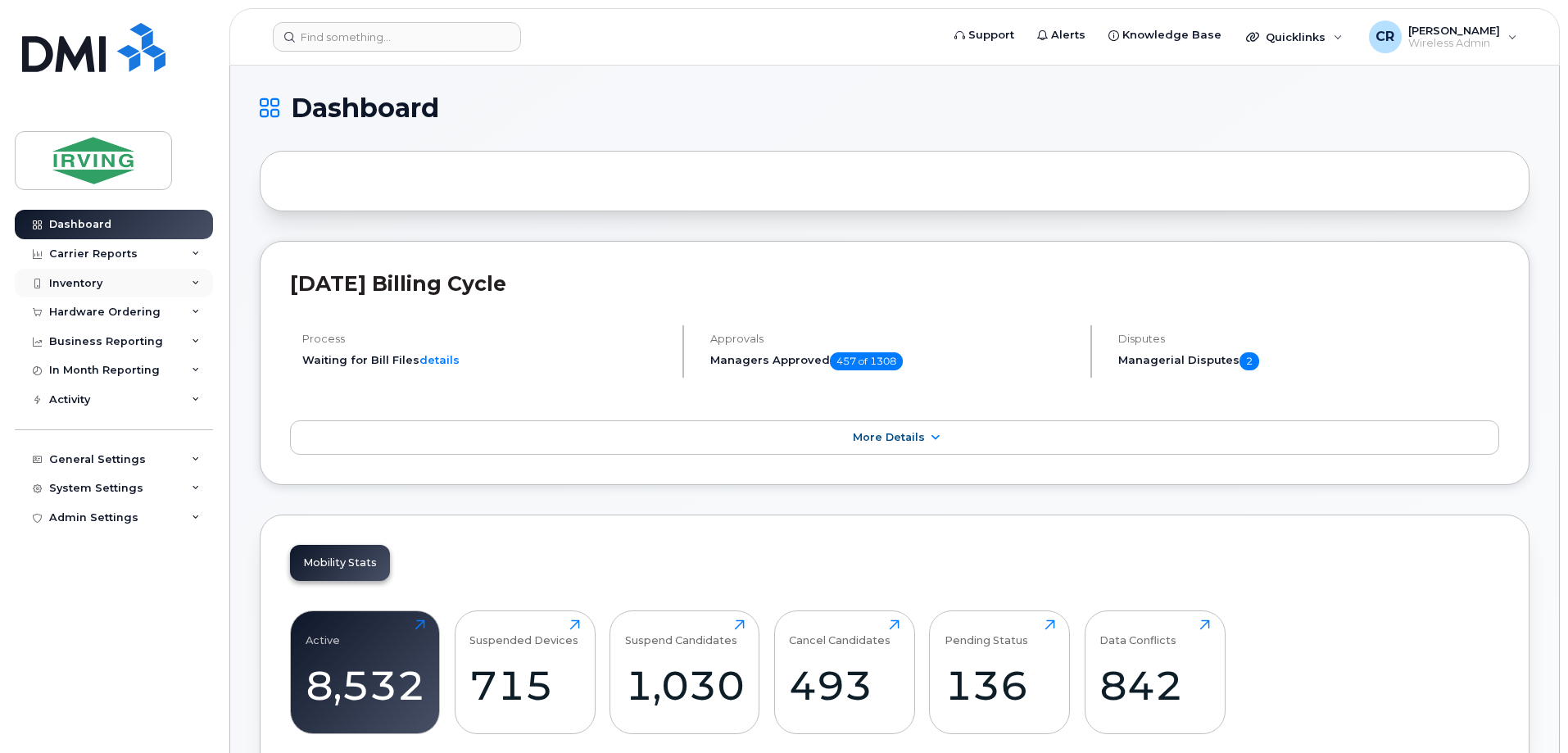
click at [68, 285] on div "Inventory" at bounding box center [75, 283] width 53 height 13
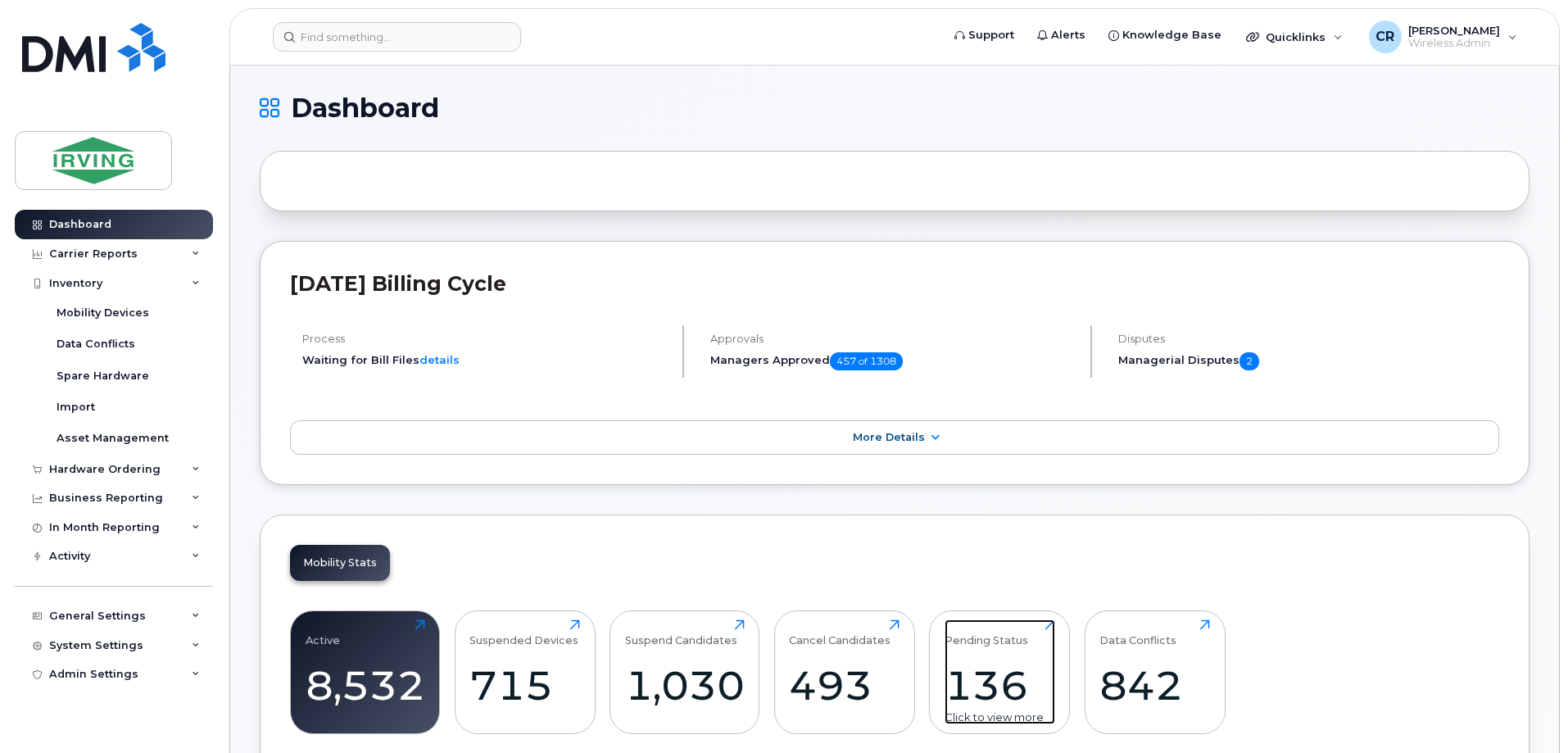
click at [974, 677] on div "136" at bounding box center [999, 686] width 111 height 48
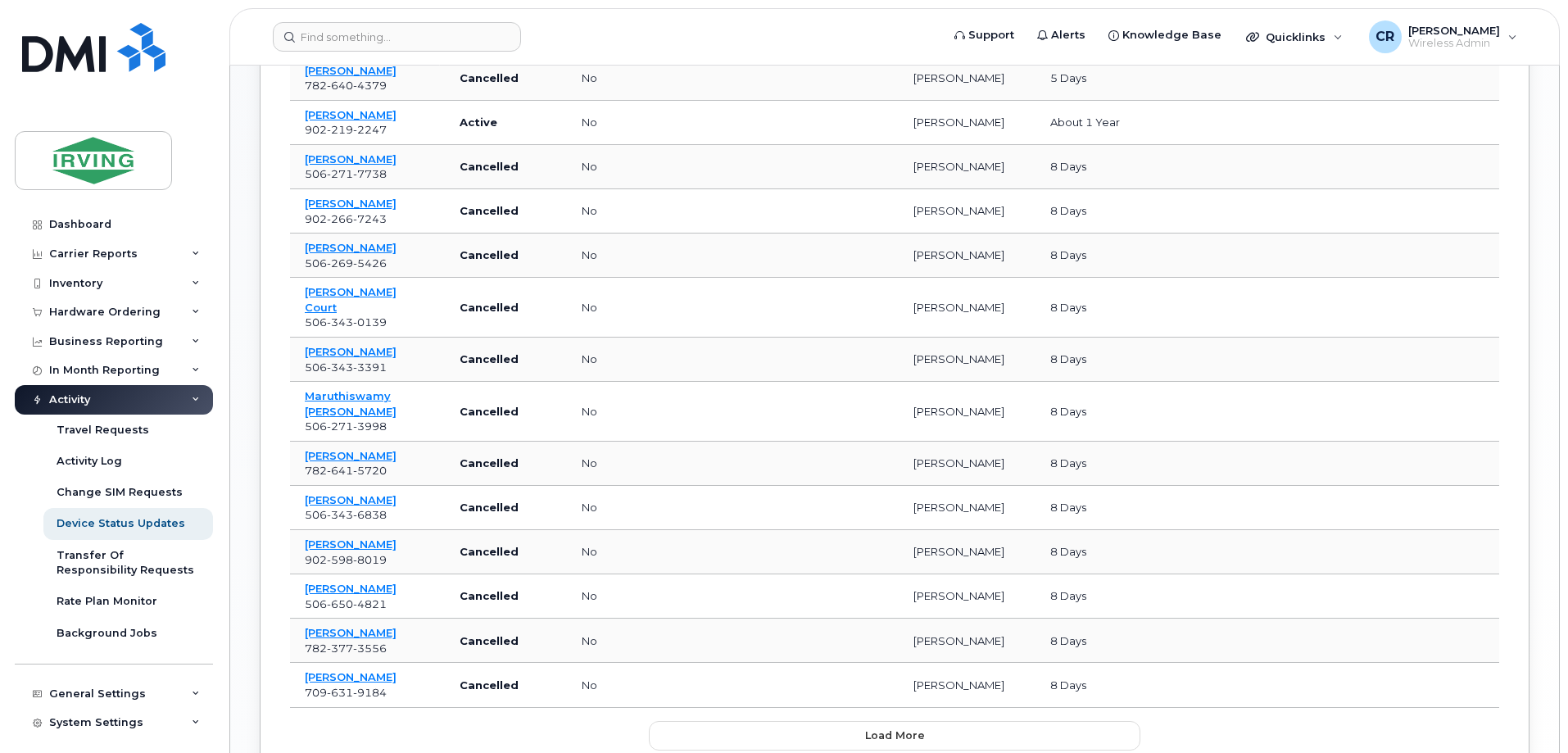
scroll to position [821, 0]
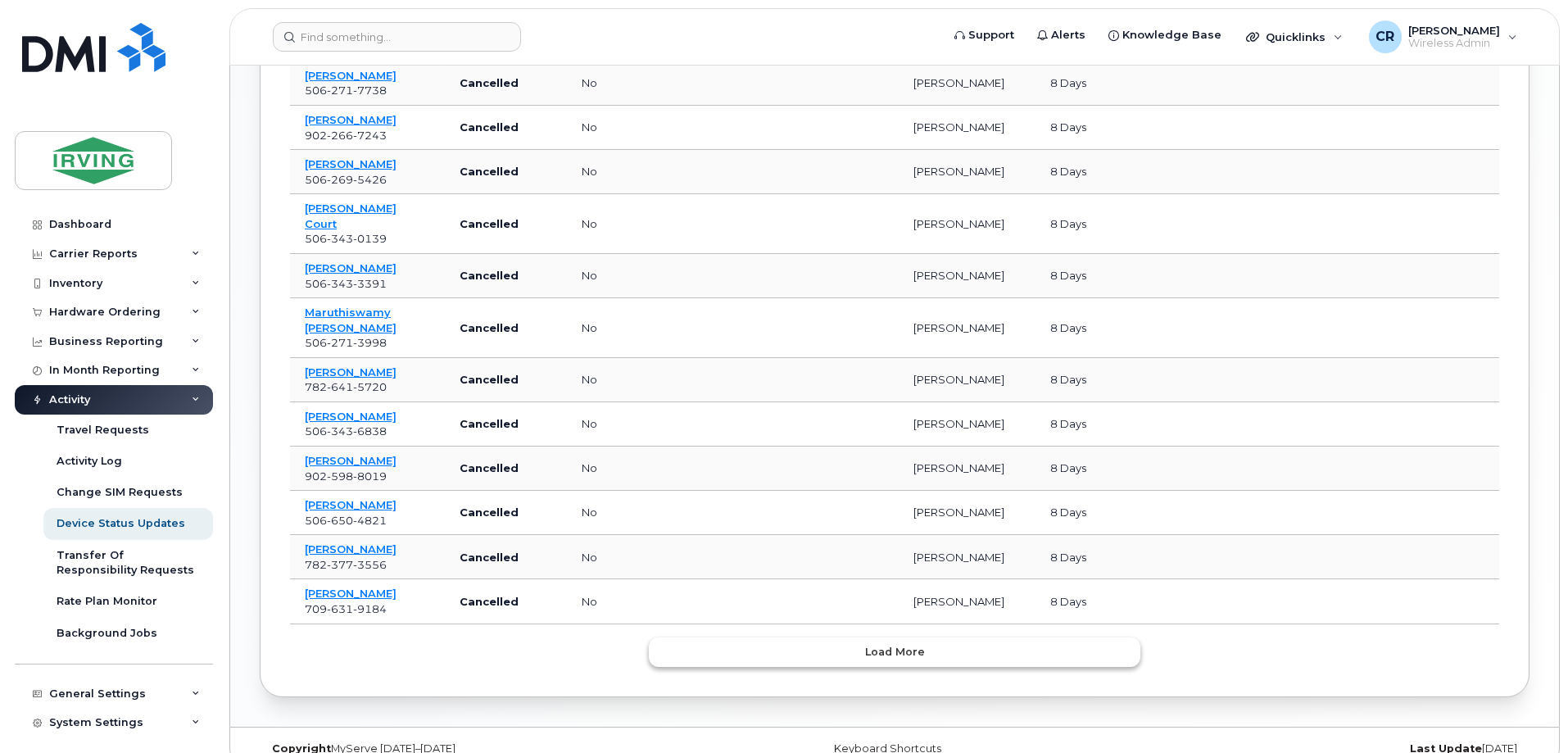
click at [890, 644] on span "Load more" at bounding box center [894, 652] width 60 height 15
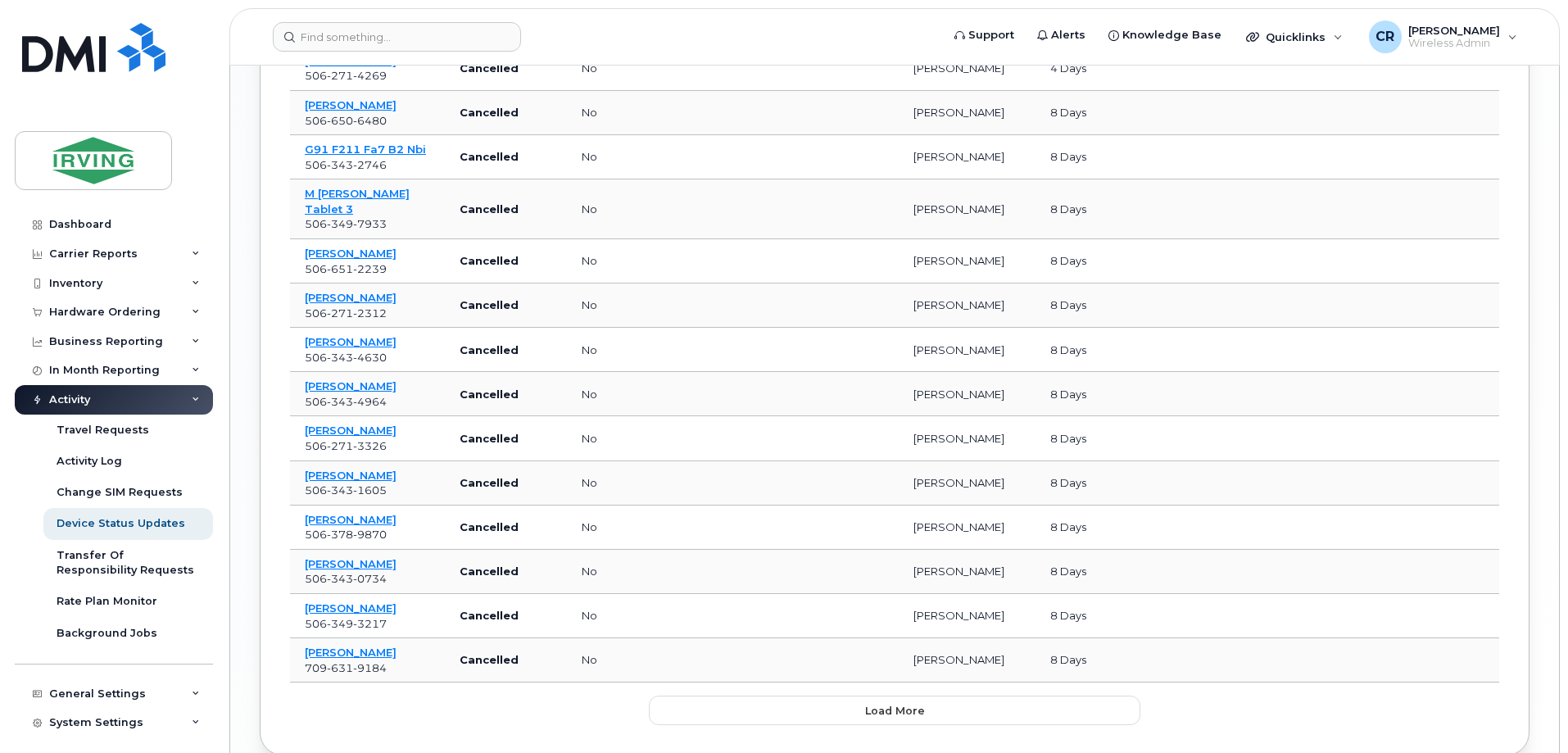
scroll to position [1930, 0]
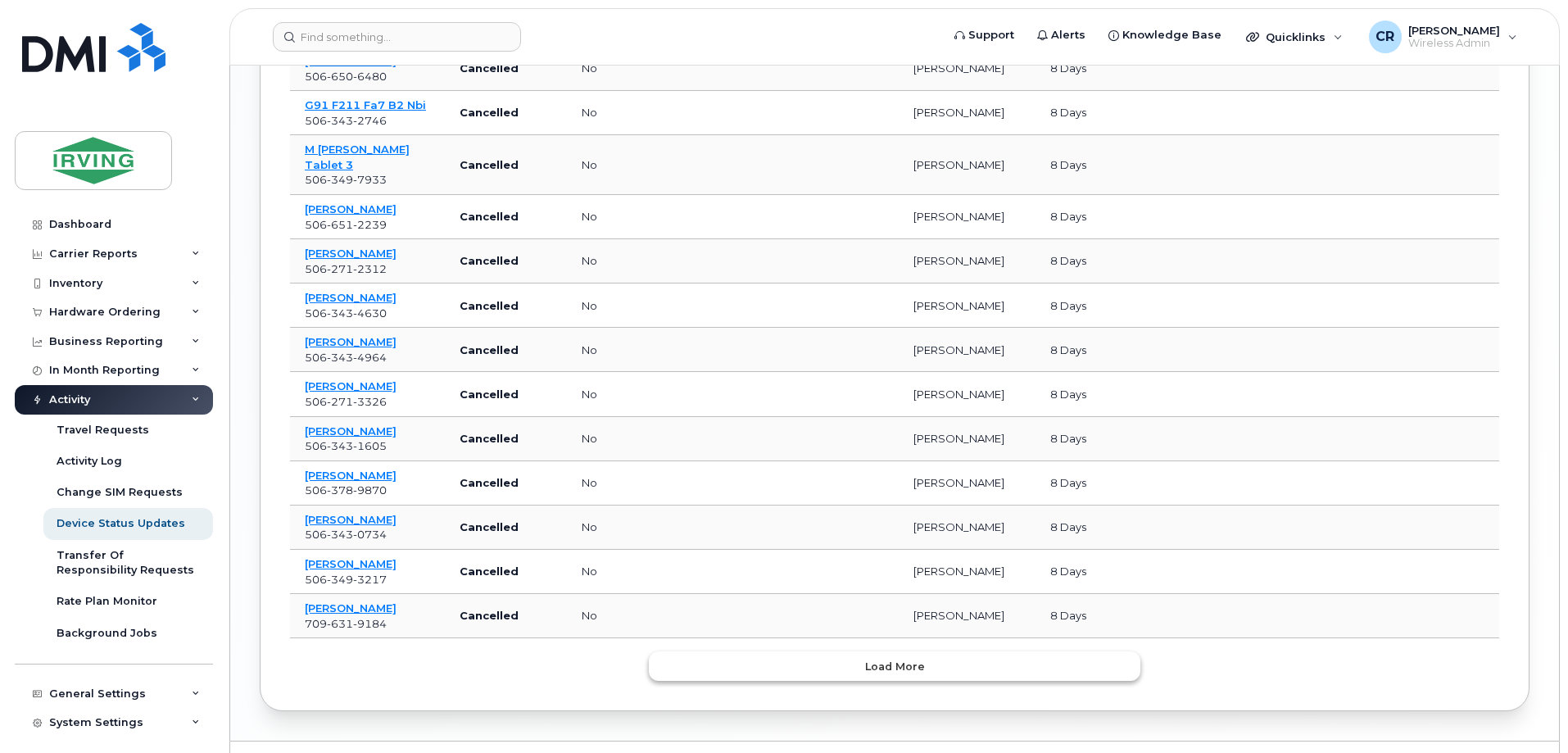
click at [898, 659] on span "Load more" at bounding box center [894, 666] width 60 height 15
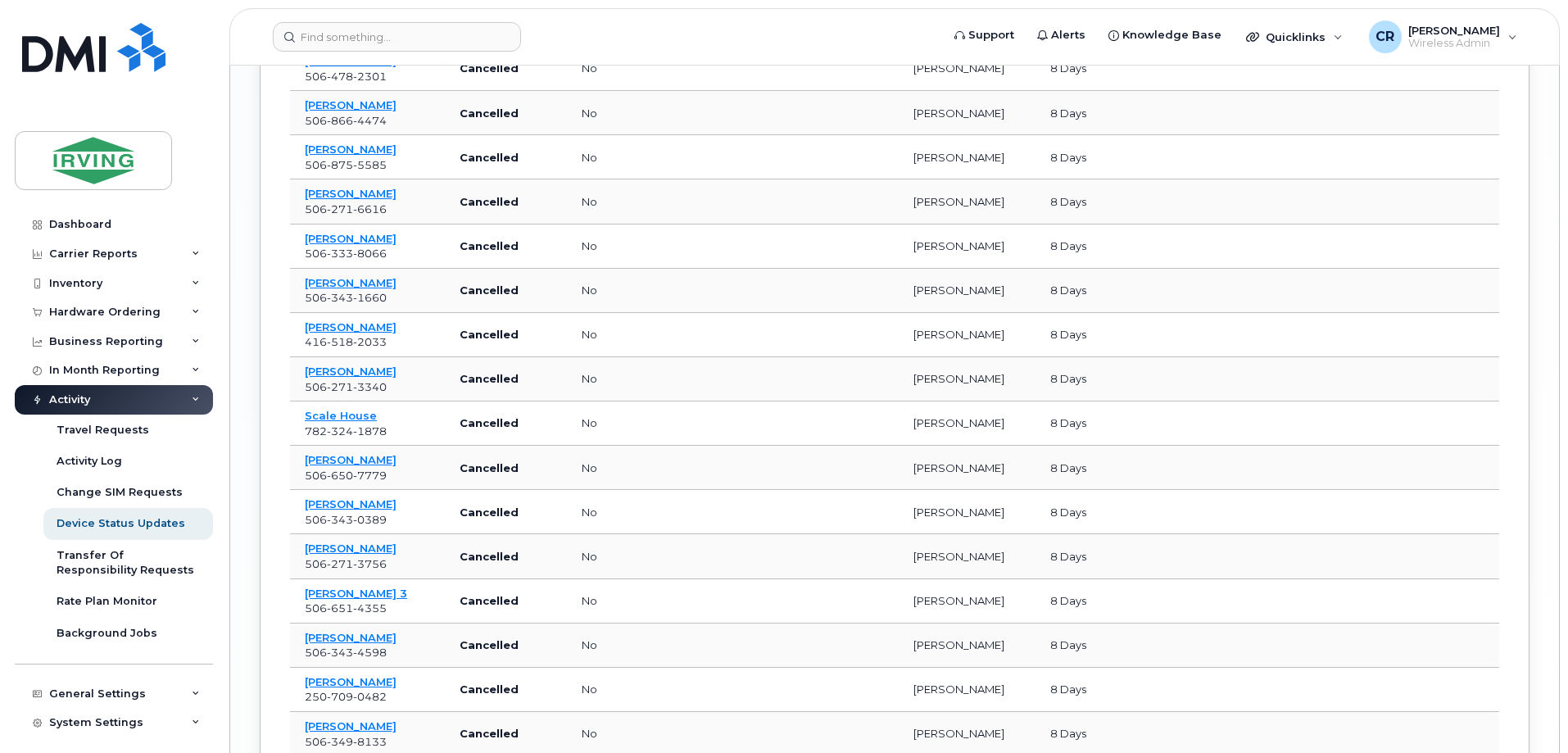
scroll to position [3039, 0]
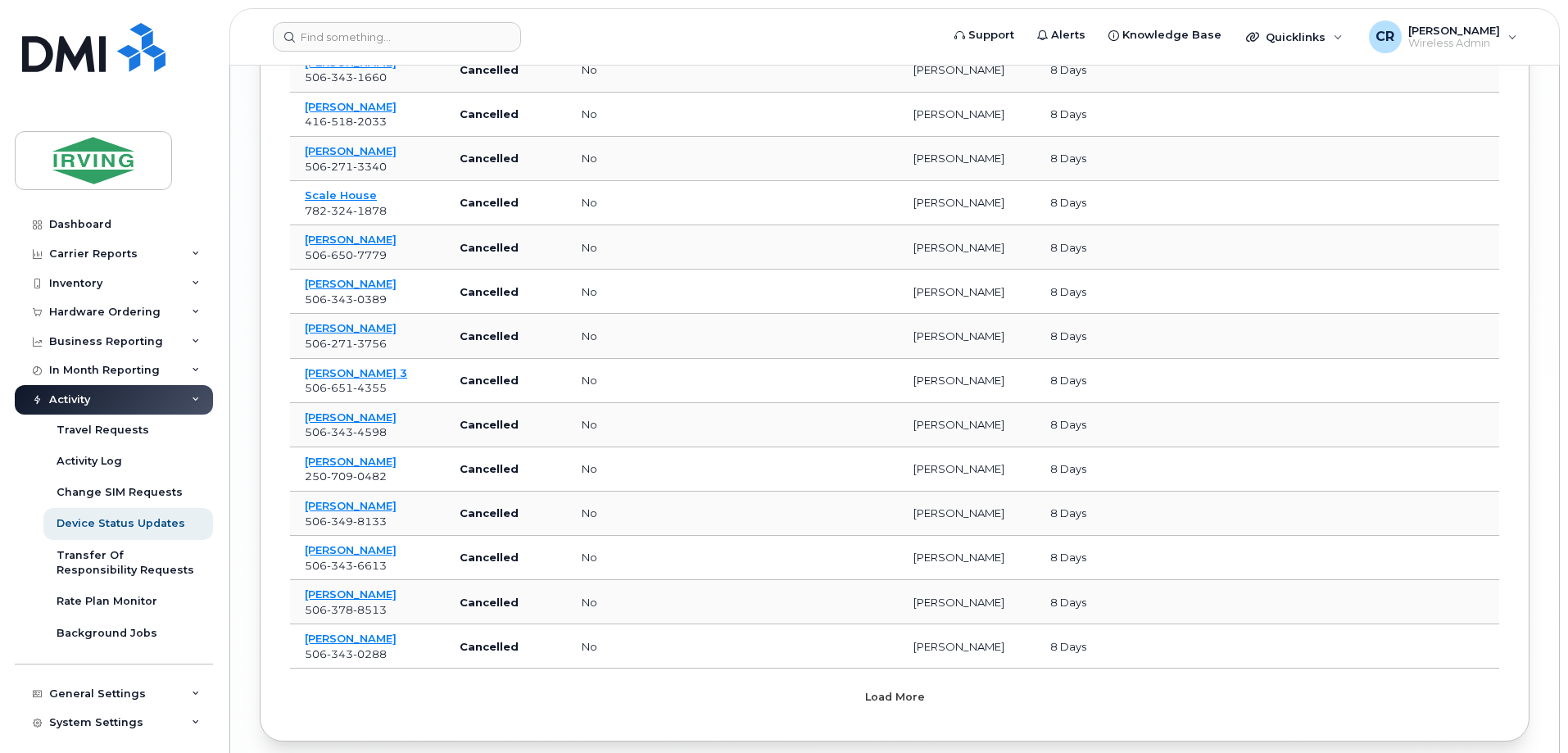
click at [899, 689] on span "Load more" at bounding box center [894, 697] width 60 height 15
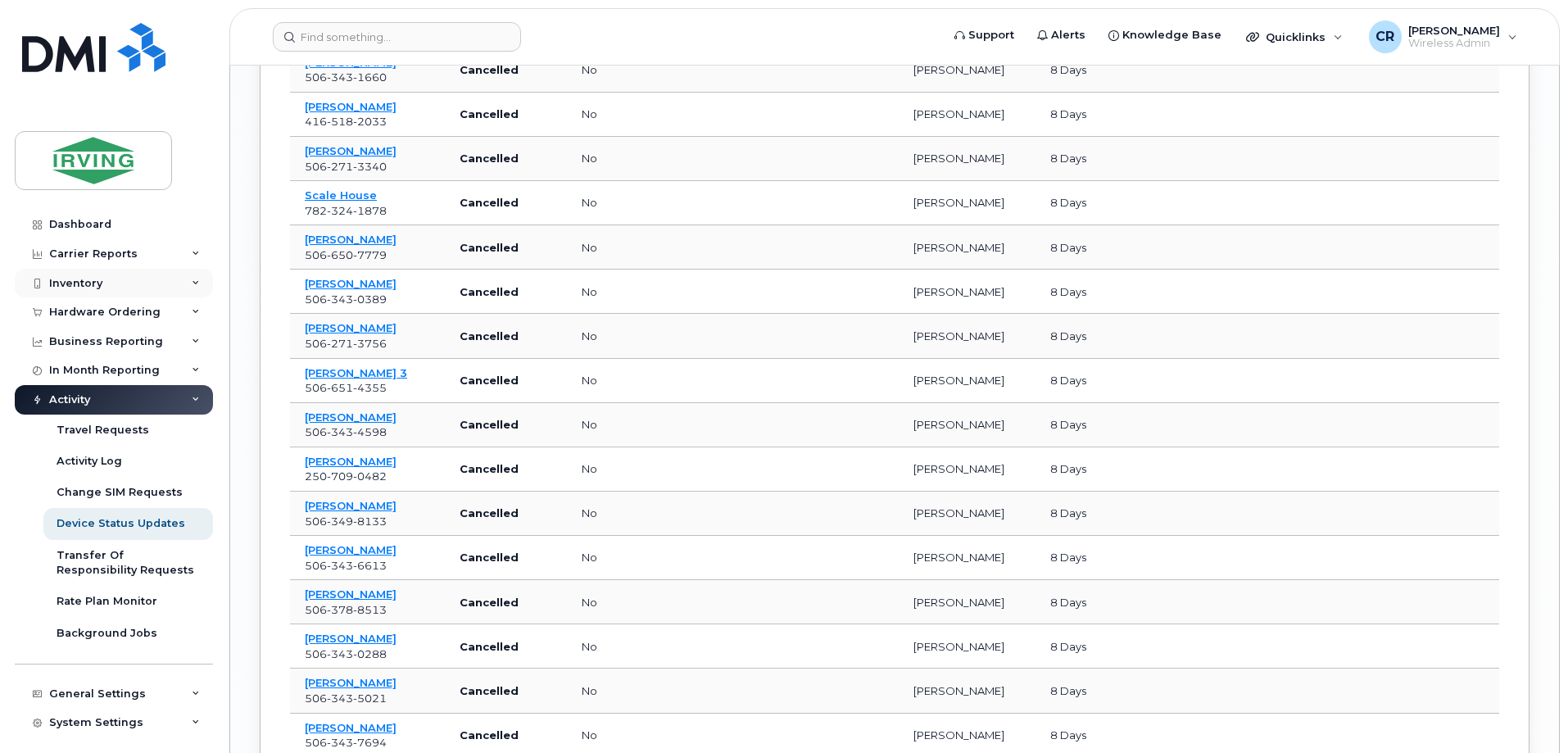
click at [68, 277] on div "Inventory" at bounding box center [75, 283] width 53 height 13
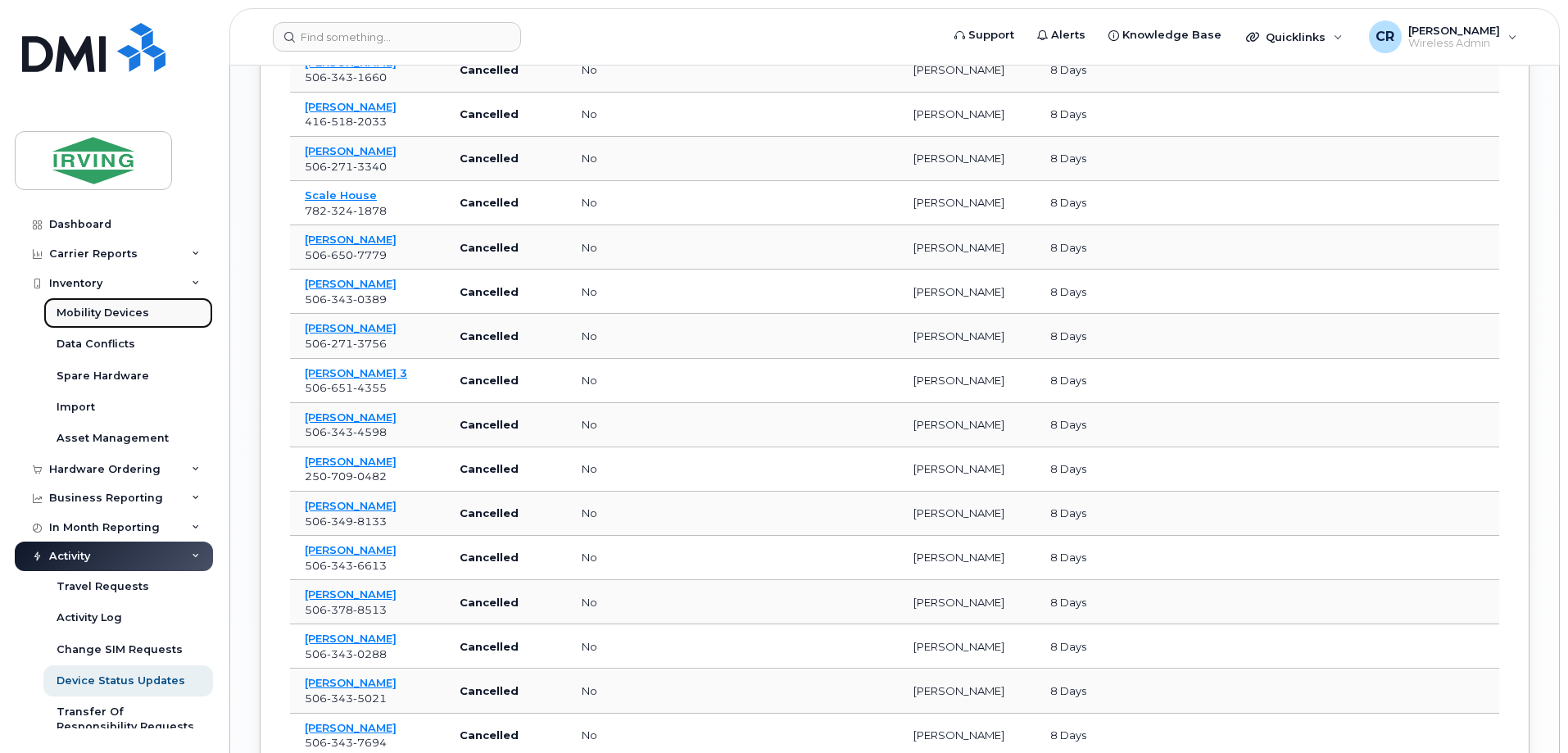
click at [100, 310] on div "Mobility Devices" at bounding box center [103, 312] width 93 height 14
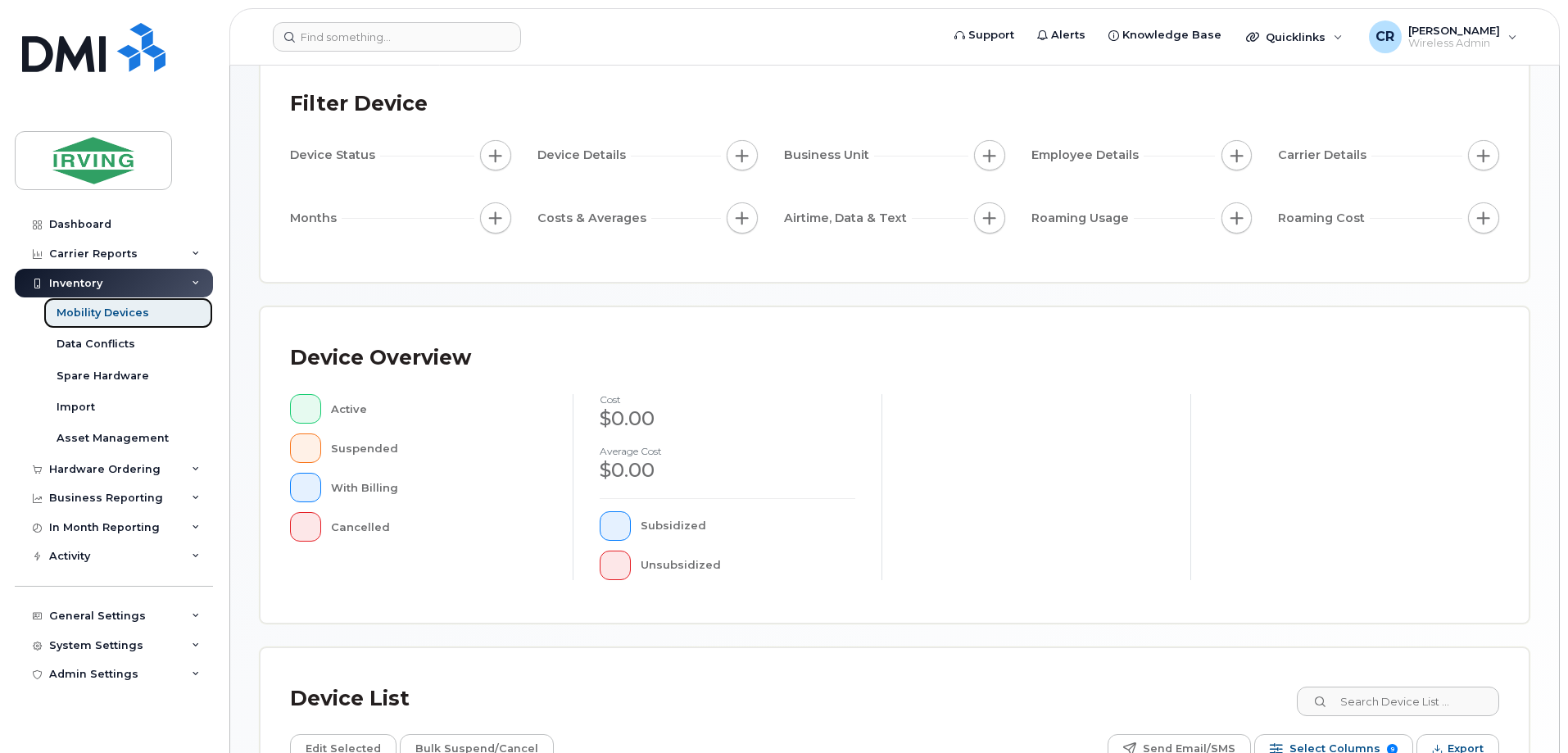
scroll to position [328, 0]
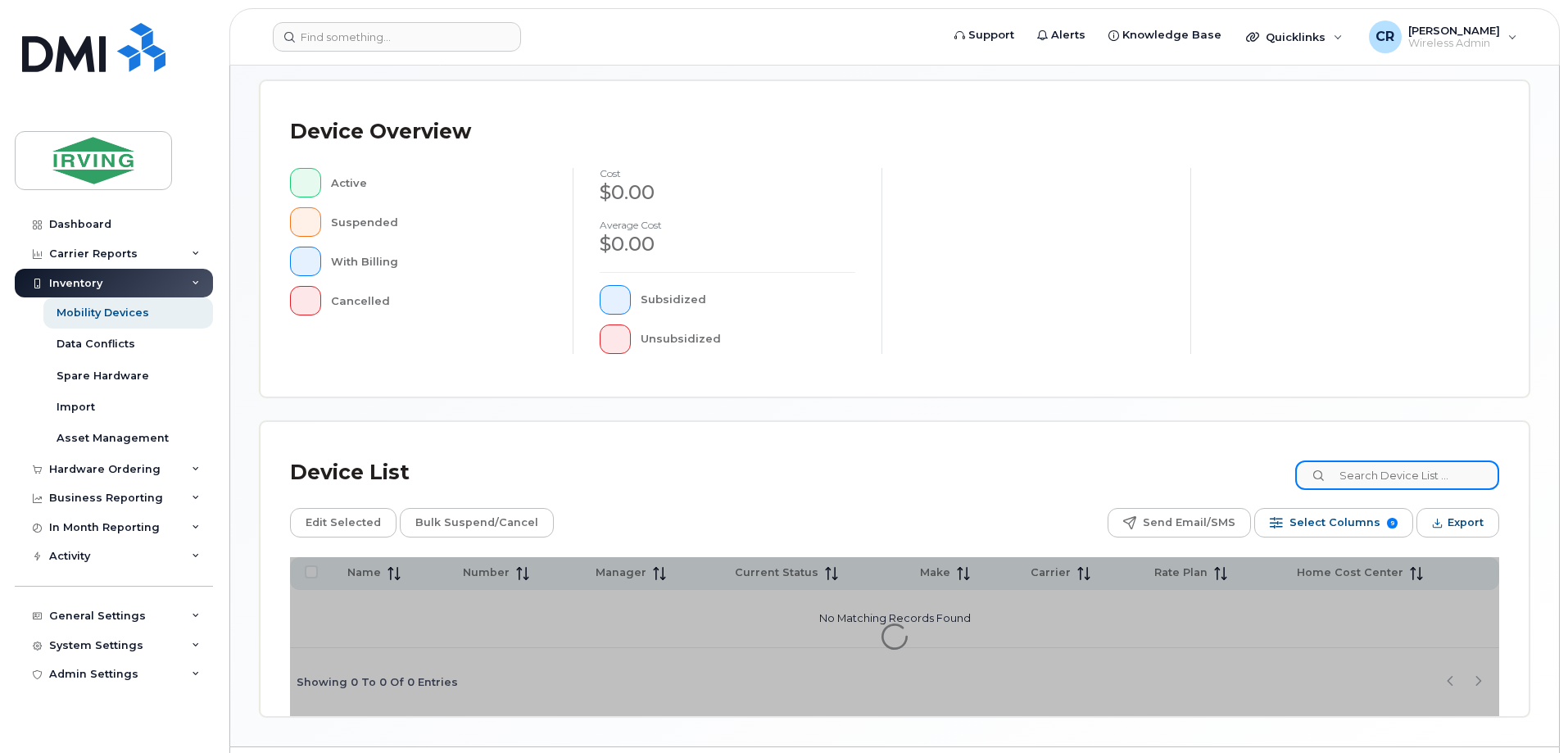
click at [1382, 471] on input at bounding box center [1397, 475] width 204 height 30
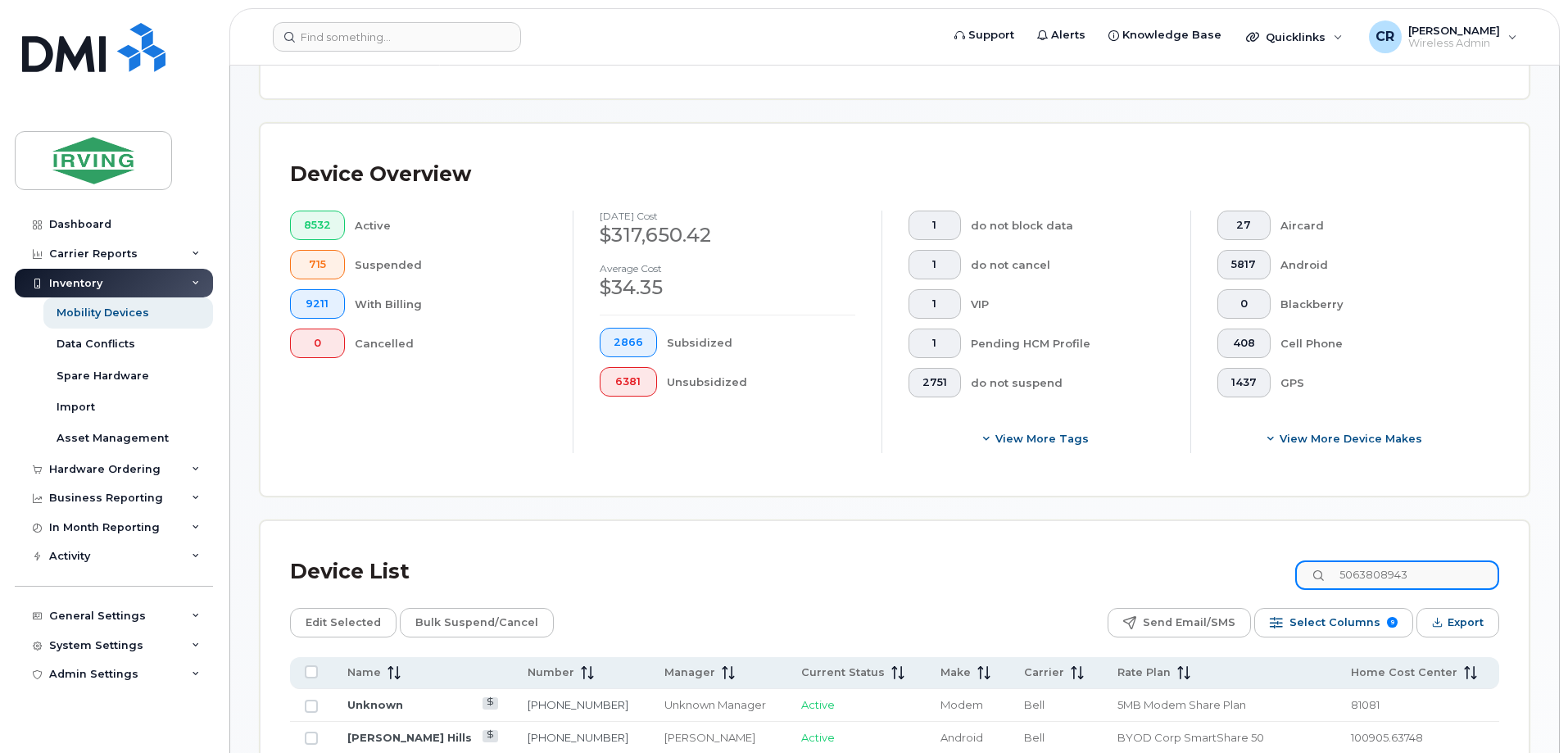
scroll to position [357, 0]
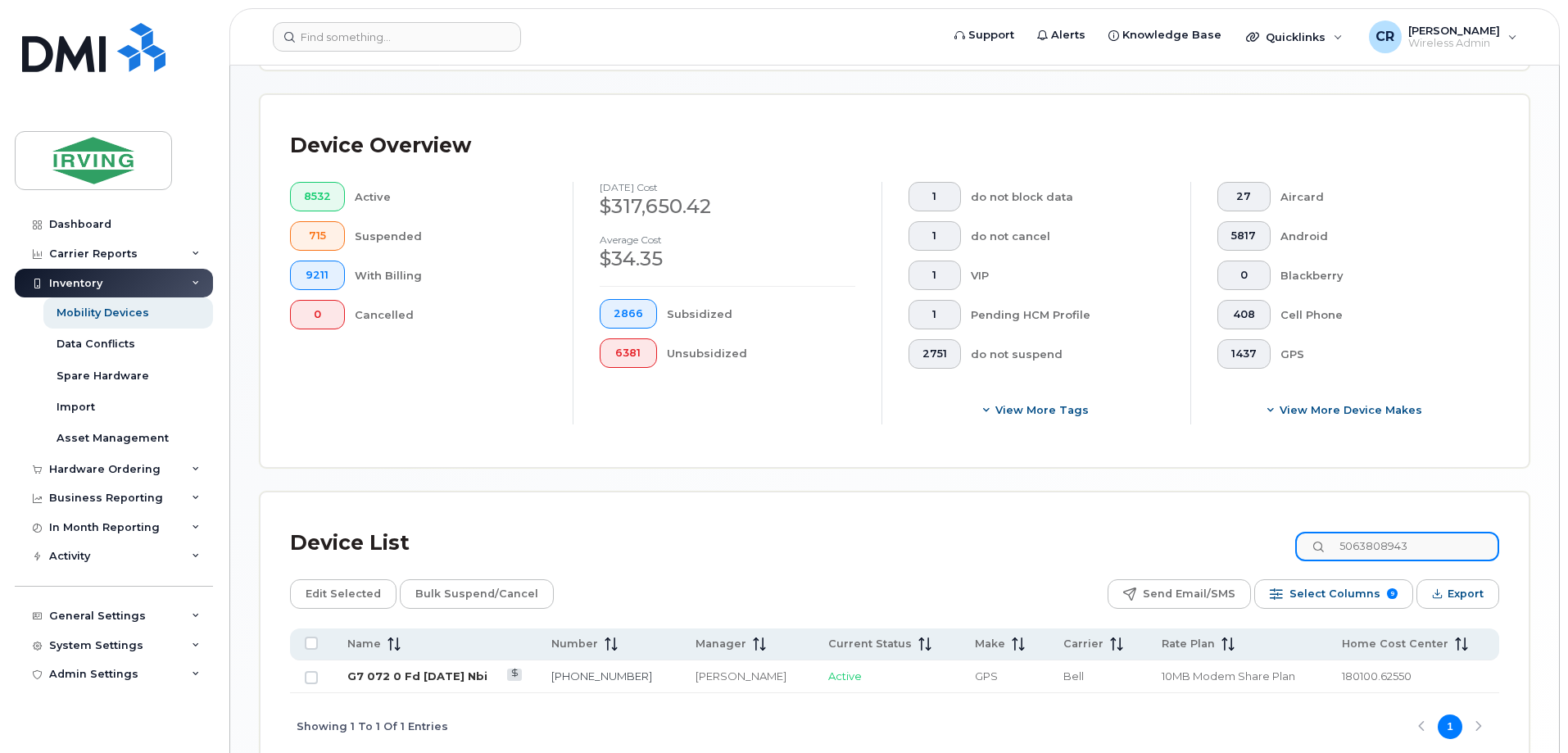
type input "5063808943"
click at [447, 669] on link "G7 072 0 Fd [DATE] Nbi" at bounding box center [416, 676] width 140 height 13
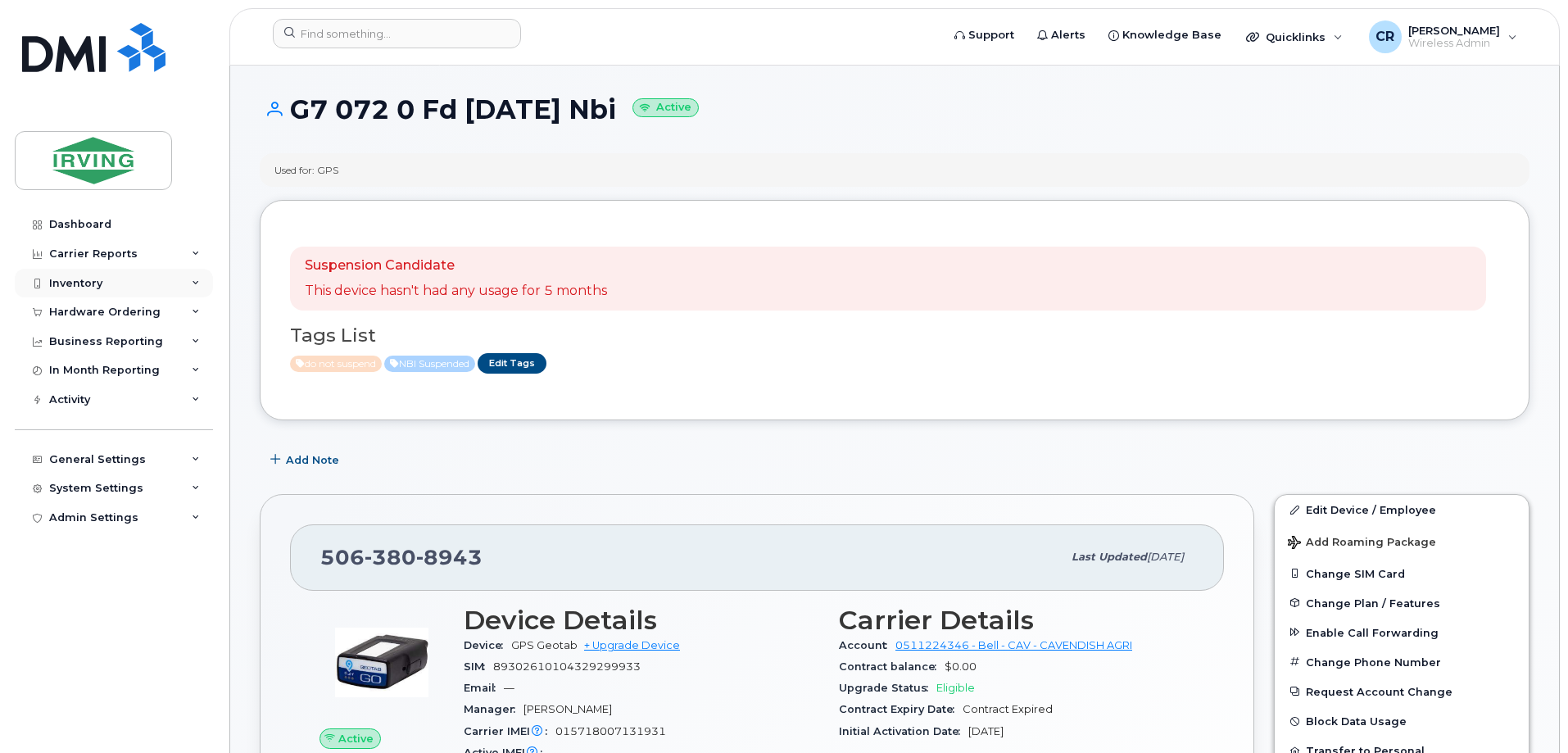
click at [70, 282] on div "Inventory" at bounding box center [75, 283] width 53 height 13
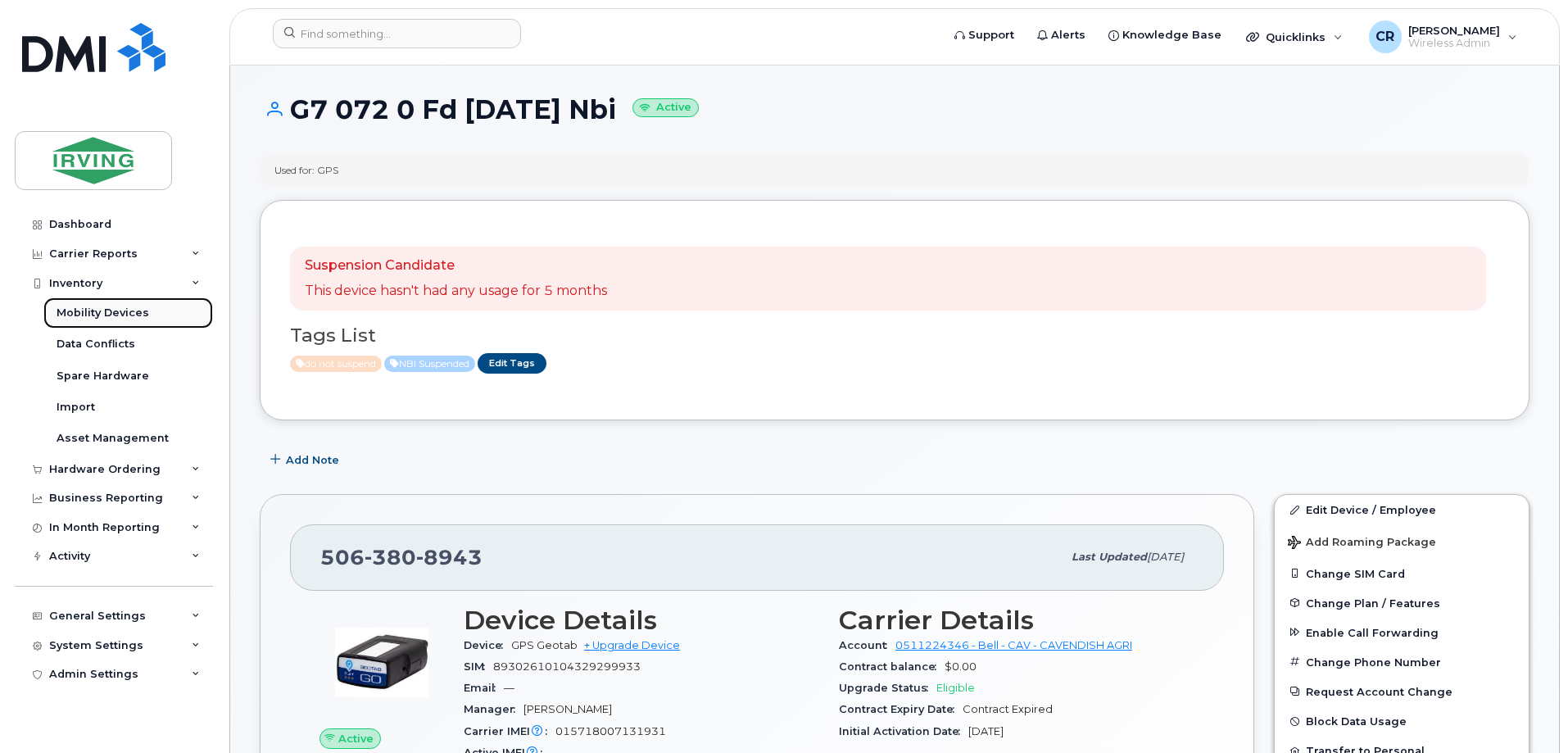
click at [70, 302] on link "Mobility Devices" at bounding box center [128, 312] width 170 height 31
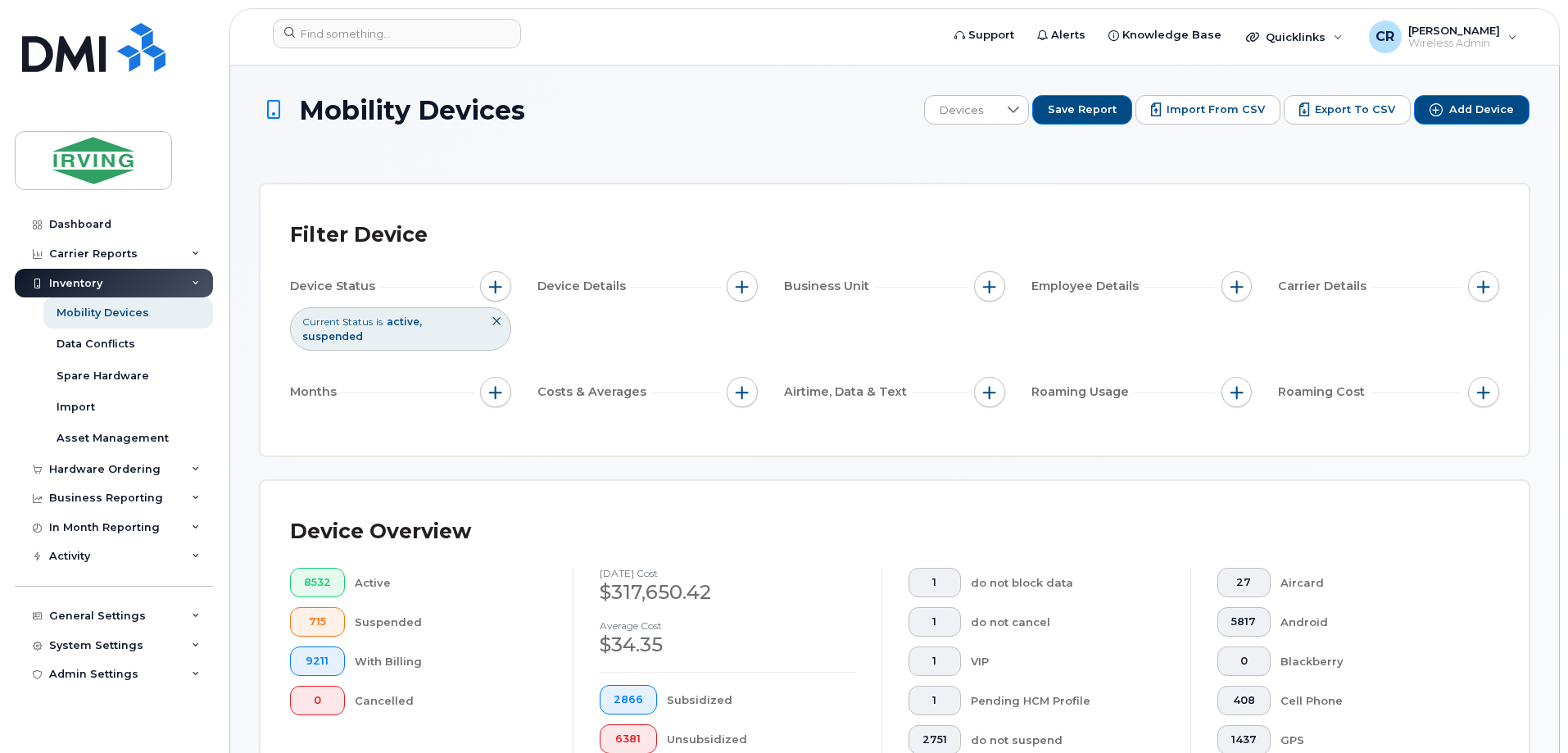
click at [1424, 484] on div "Device Overview 8532 Active 715 Suspended 9211 With Billing 0 Cancelled Septemb…" at bounding box center [893, 667] width 1267 height 372
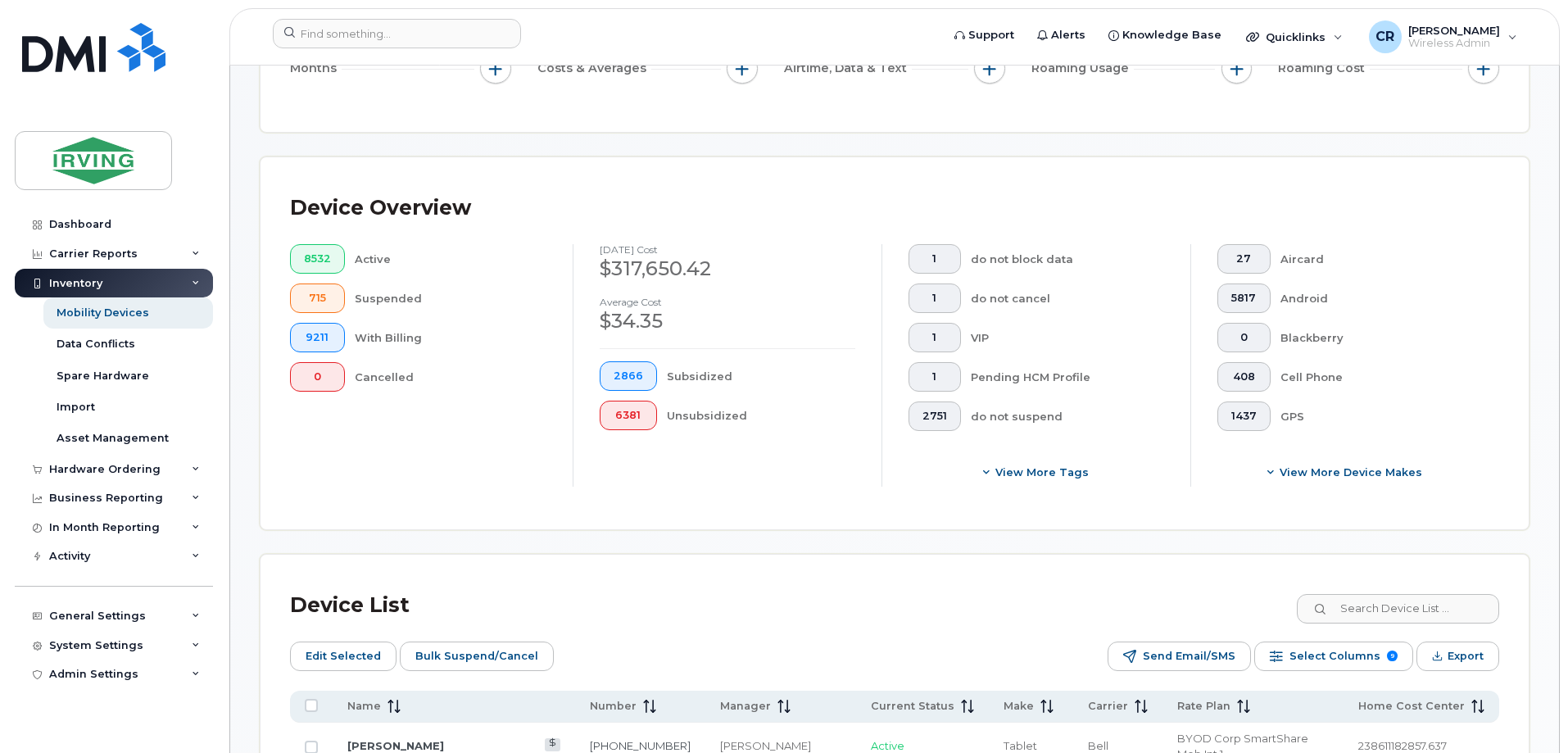
scroll to position [328, 0]
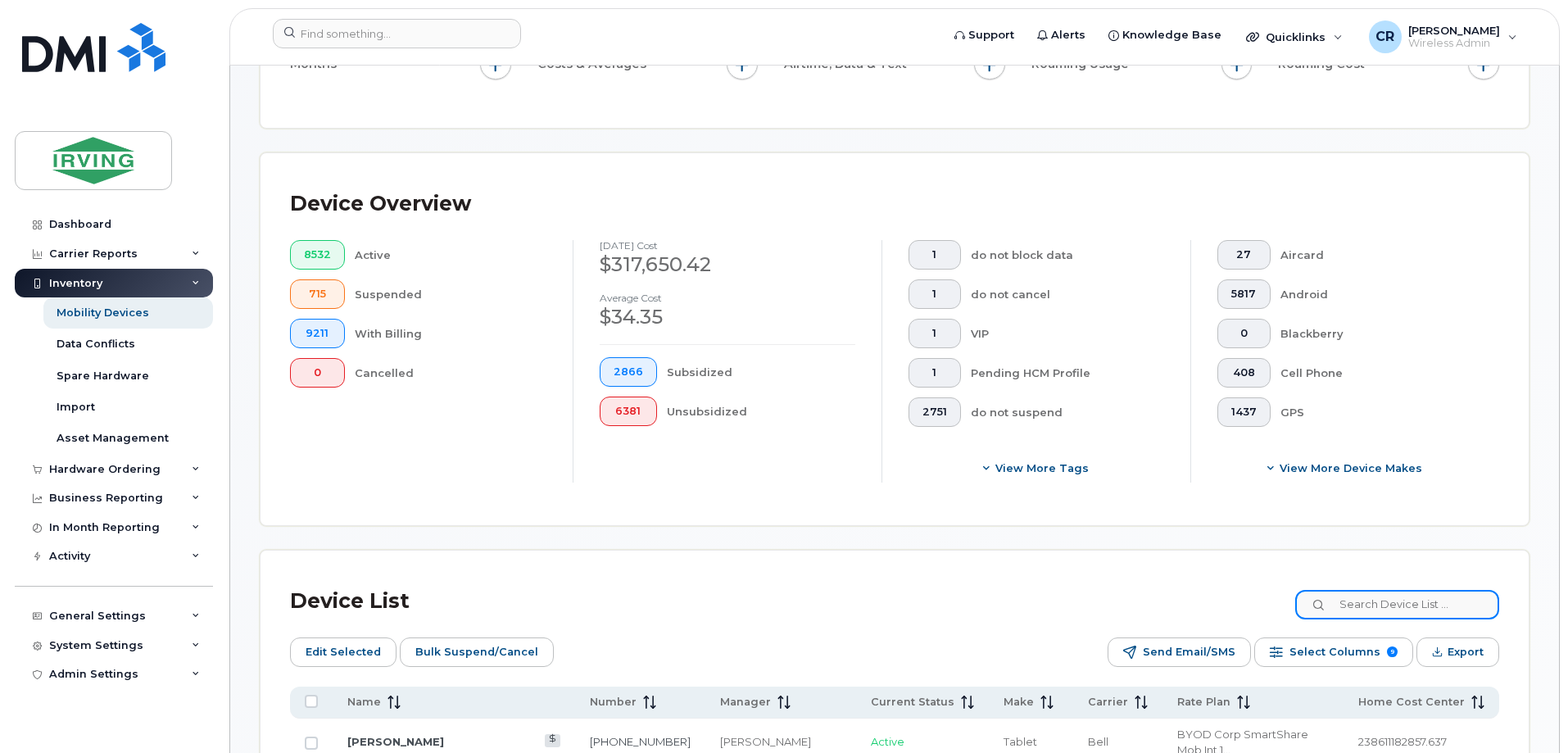
click at [1375, 590] on input at bounding box center [1397, 605] width 204 height 30
paste input "5063269151"
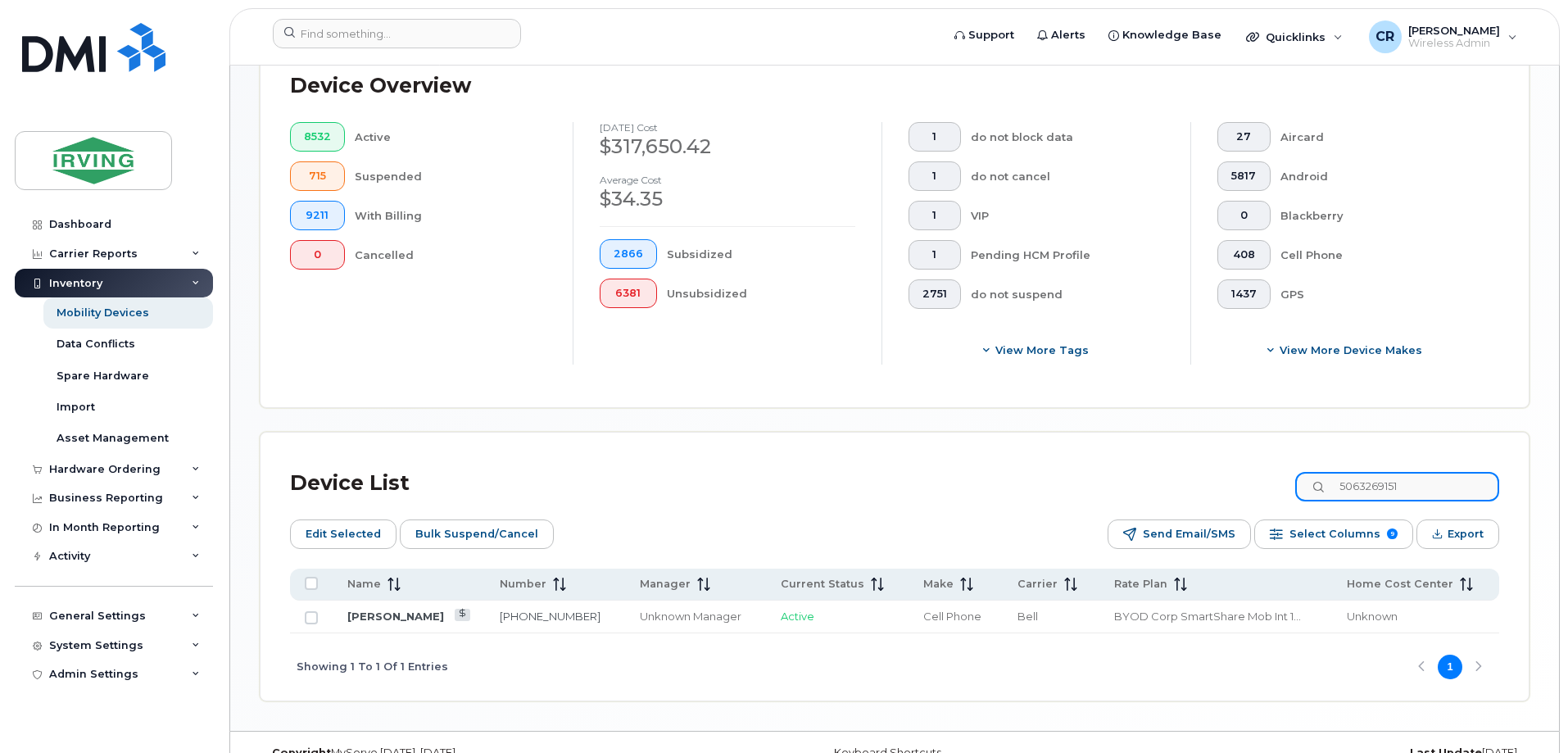
scroll to position [462, 0]
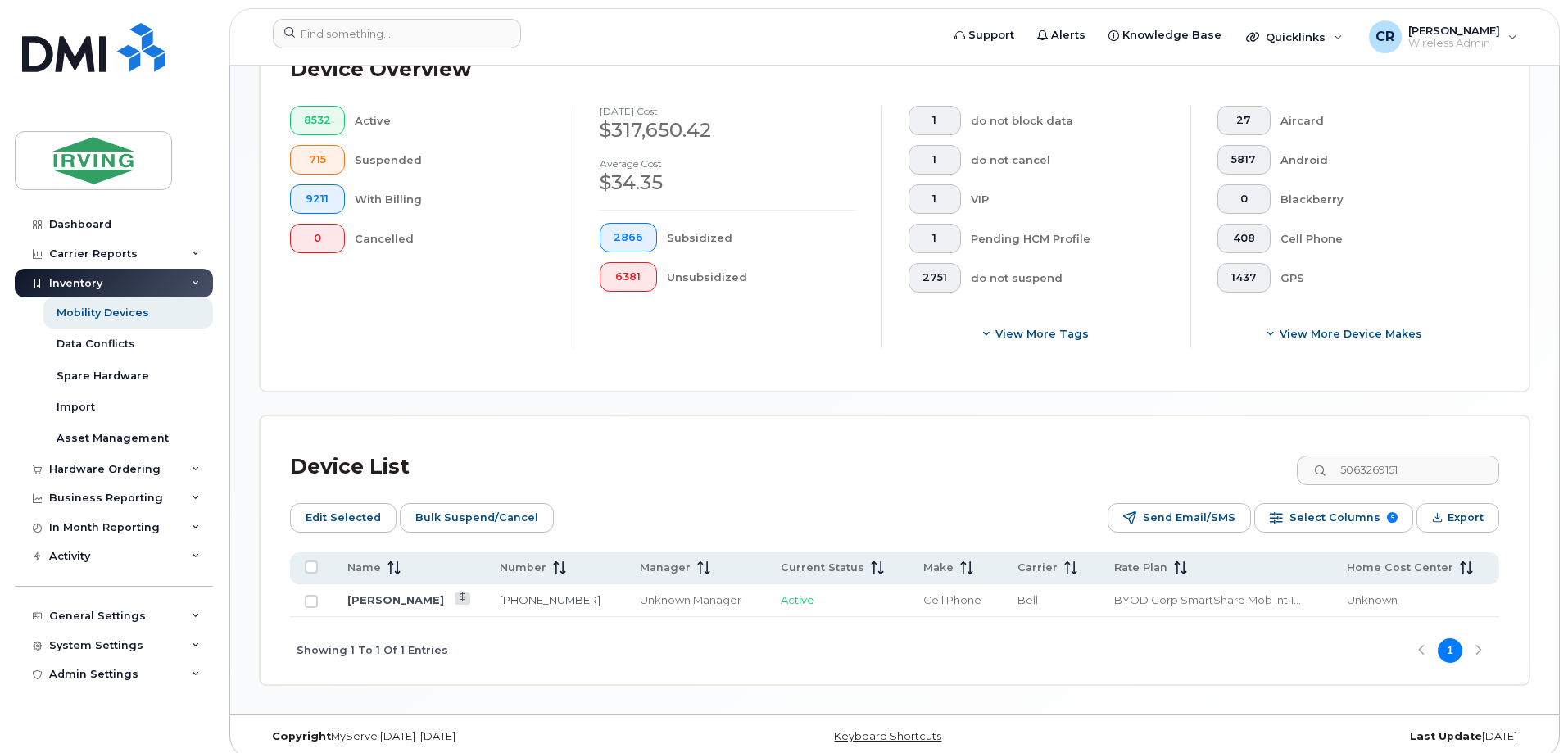
click at [520, 329] on div "8532 Active 715 Suspended 9211 With Billing 0 Cancelled" at bounding box center [418, 228] width 308 height 243
drag, startPoint x: 1444, startPoint y: 453, endPoint x: 1175, endPoint y: 450, distance: 269.0
click at [1175, 450] on div "Device List 5063269151" at bounding box center [894, 467] width 1209 height 42
paste input "350197383988128"
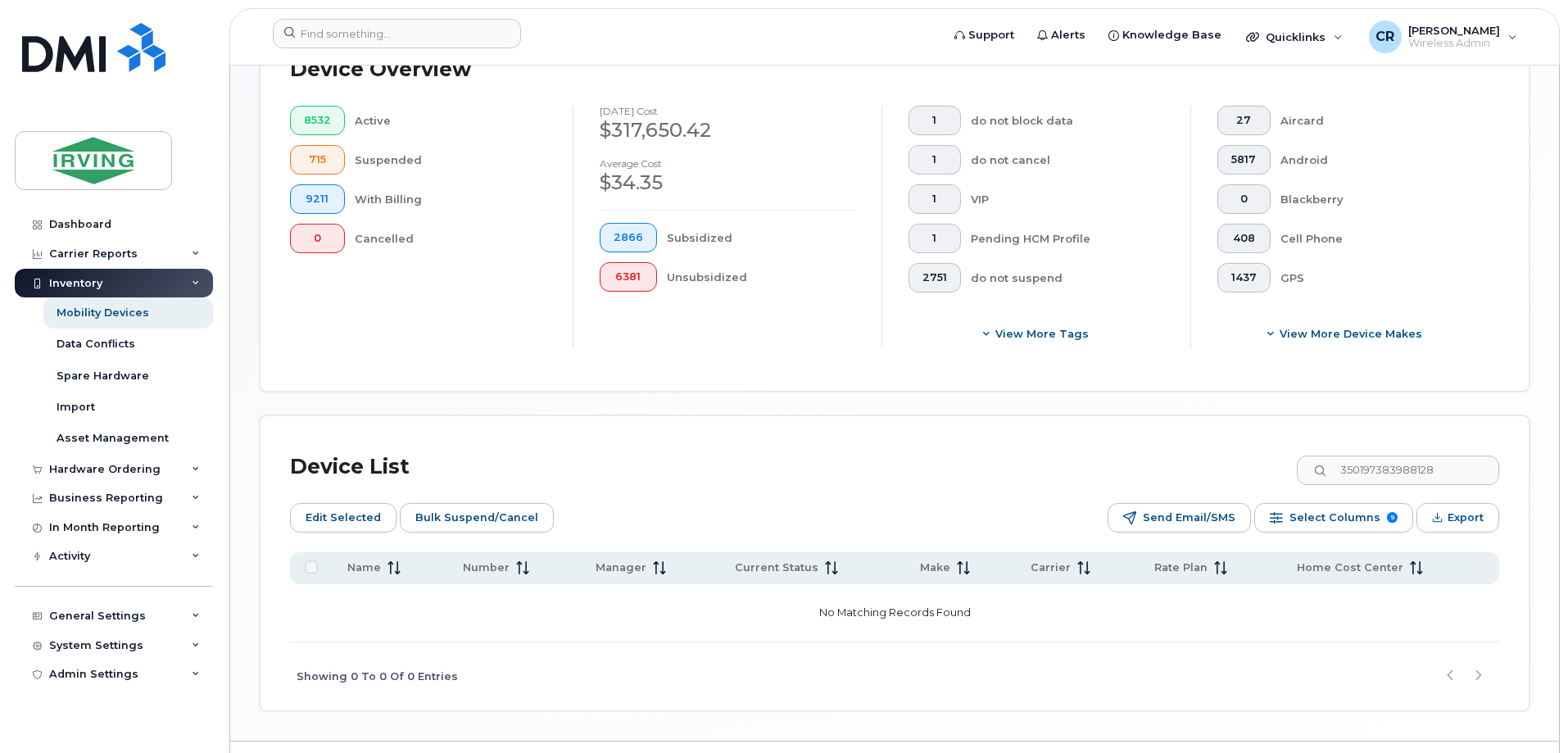
click at [489, 367] on div "Device Overview 8532 Active 715 Suspended 9211 With Billing 0 Cancelled Septemb…" at bounding box center [893, 205] width 1267 height 372
click at [438, 282] on div "8532 Active 715 Suspended 9211 With Billing 0 Cancelled" at bounding box center [418, 228] width 308 height 243
click at [564, 322] on div "8532 Active 715 Suspended 9211 With Billing 0 Cancelled" at bounding box center [418, 228] width 308 height 243
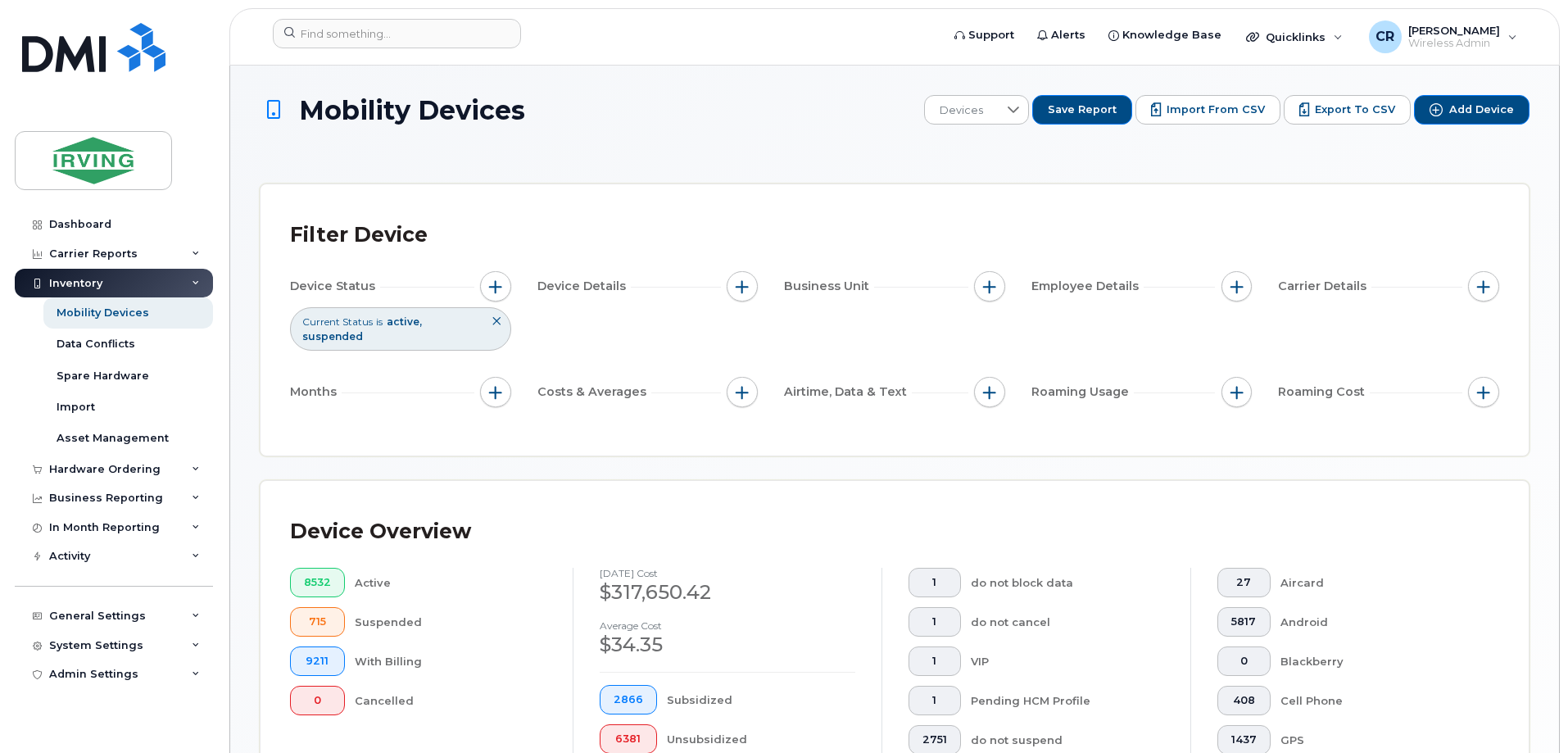
scroll to position [328, 0]
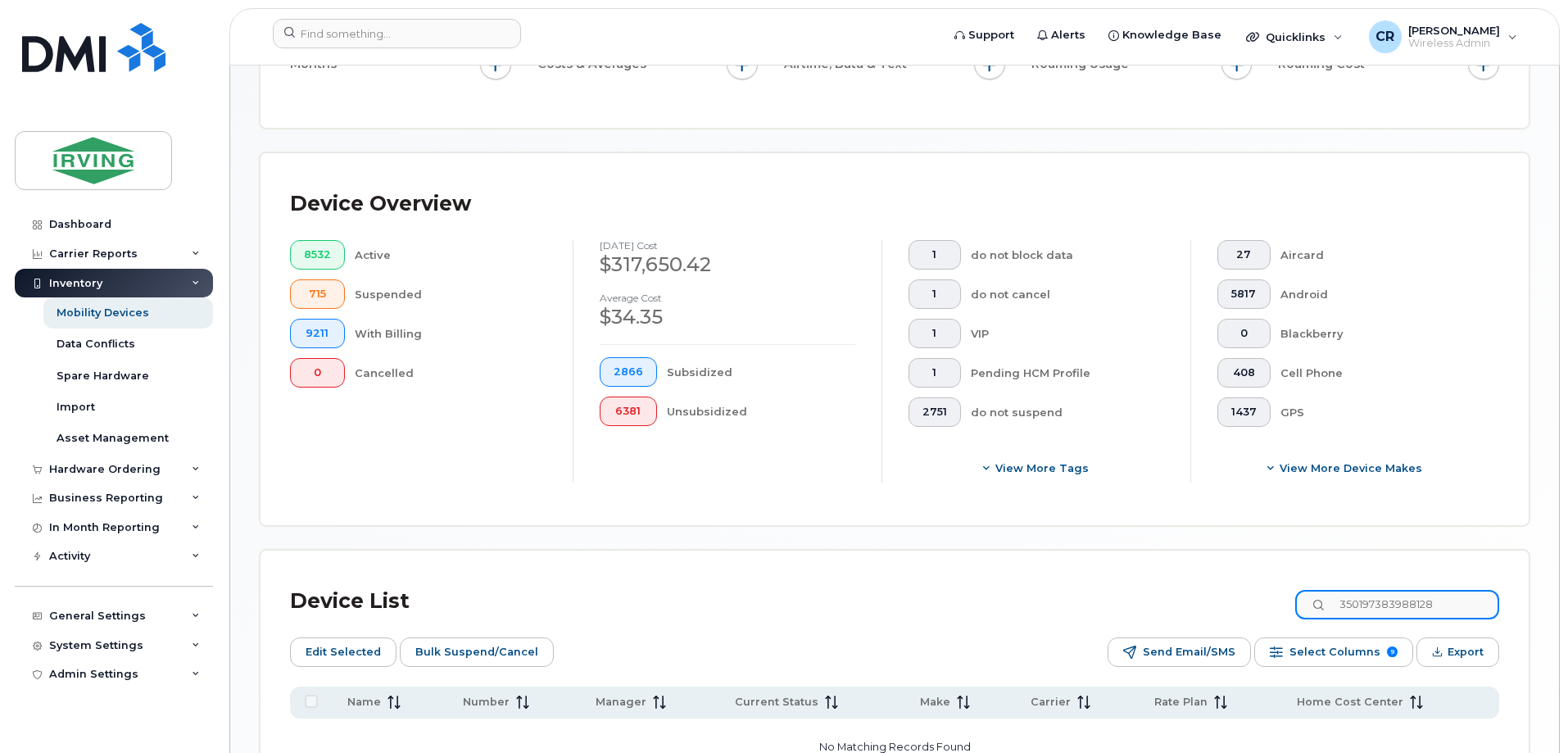
drag, startPoint x: 1464, startPoint y: 592, endPoint x: 886, endPoint y: 551, distance: 579.5
click at [900, 551] on div "Device List 350197383988128 Edit Selected Bulk Suspend/Cancel Send Email/SMS Se…" at bounding box center [893, 697] width 1267 height 294
paste input "506326979"
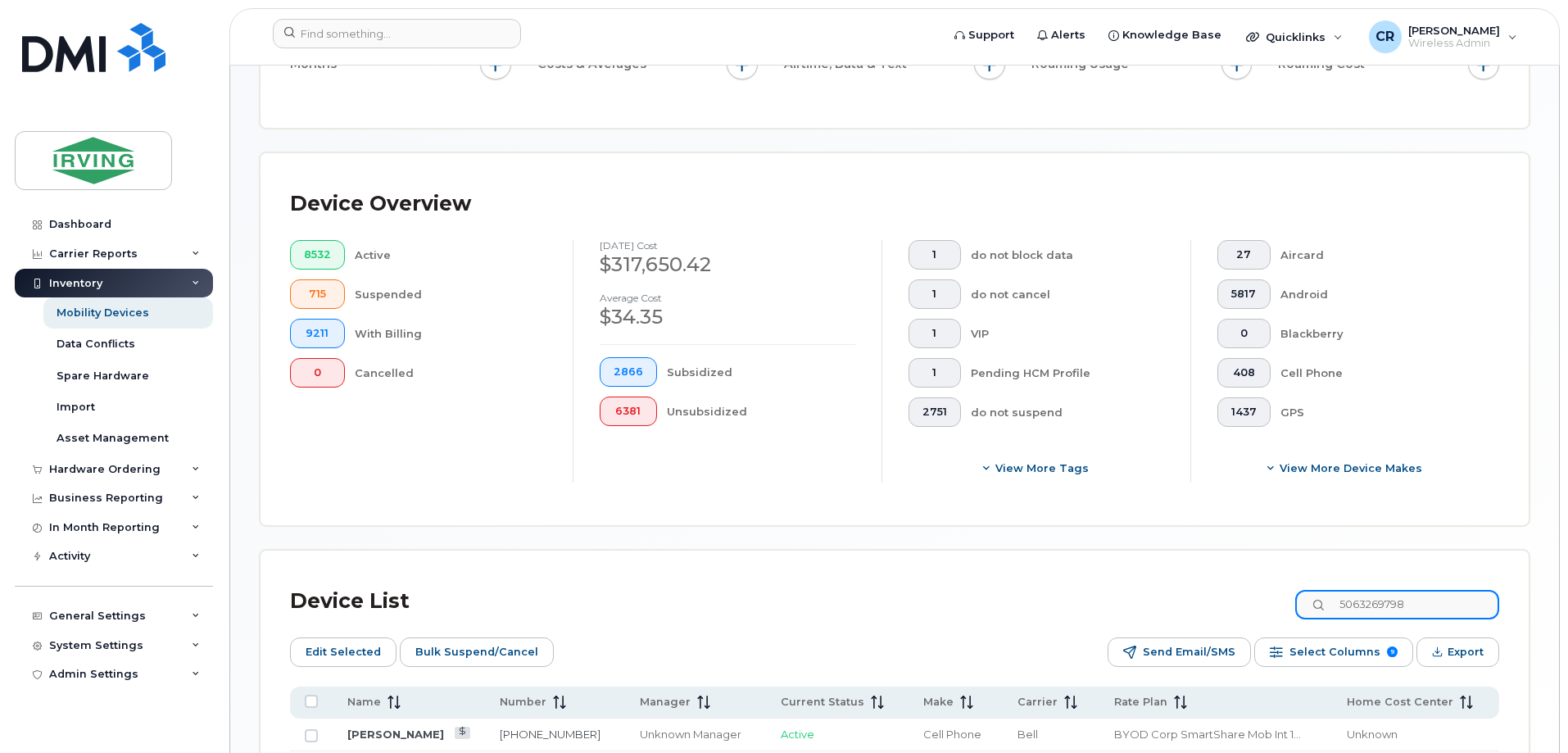
drag, startPoint x: 1448, startPoint y: 585, endPoint x: 1054, endPoint y: 586, distance: 394.0
click at [1054, 586] on div "Device List 5063269798" at bounding box center [894, 602] width 1209 height 42
paste input "70137"
drag, startPoint x: 1445, startPoint y: 588, endPoint x: 1059, endPoint y: 581, distance: 386.1
click at [1059, 581] on div "Device List 5063270137" at bounding box center [894, 602] width 1209 height 42
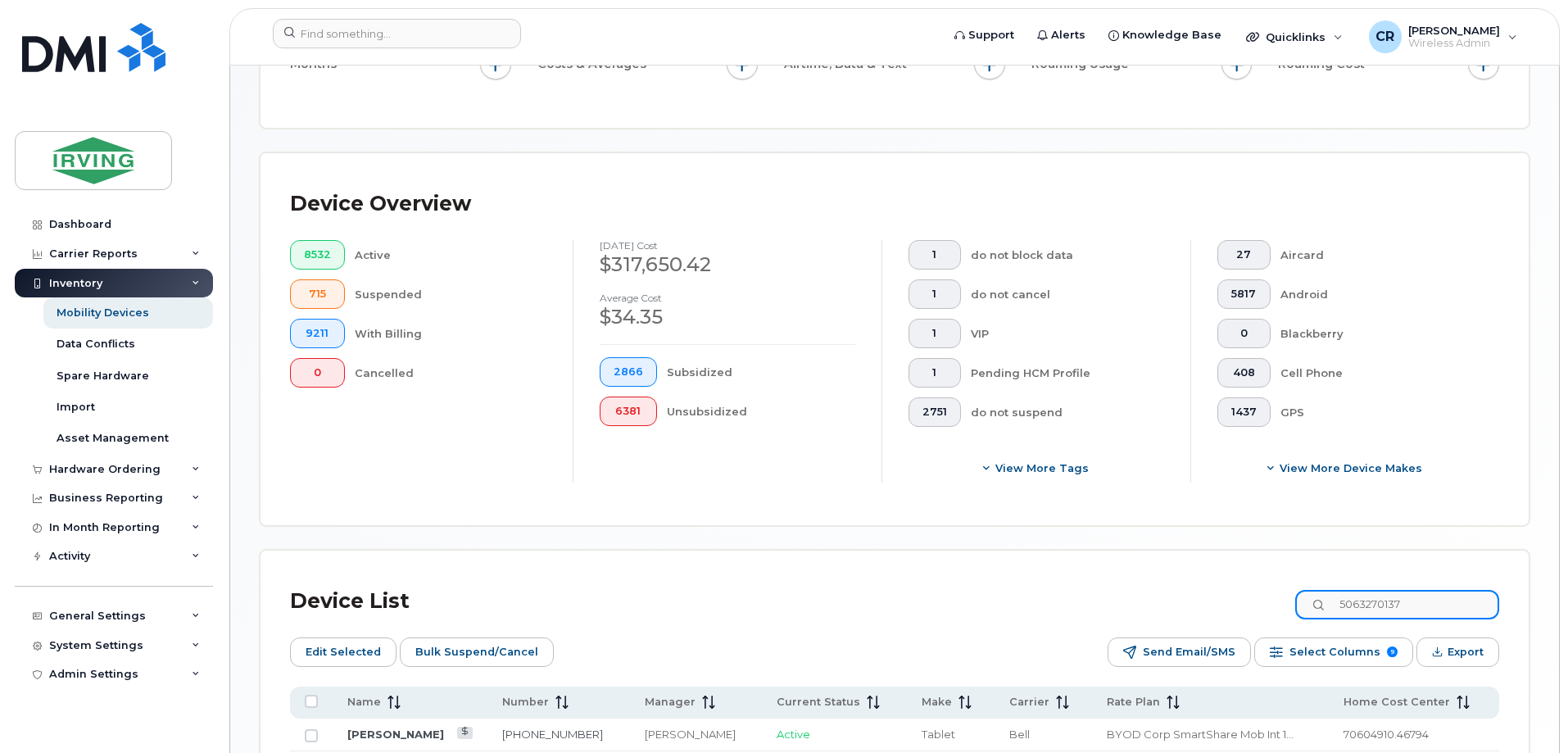
paste input "4782193"
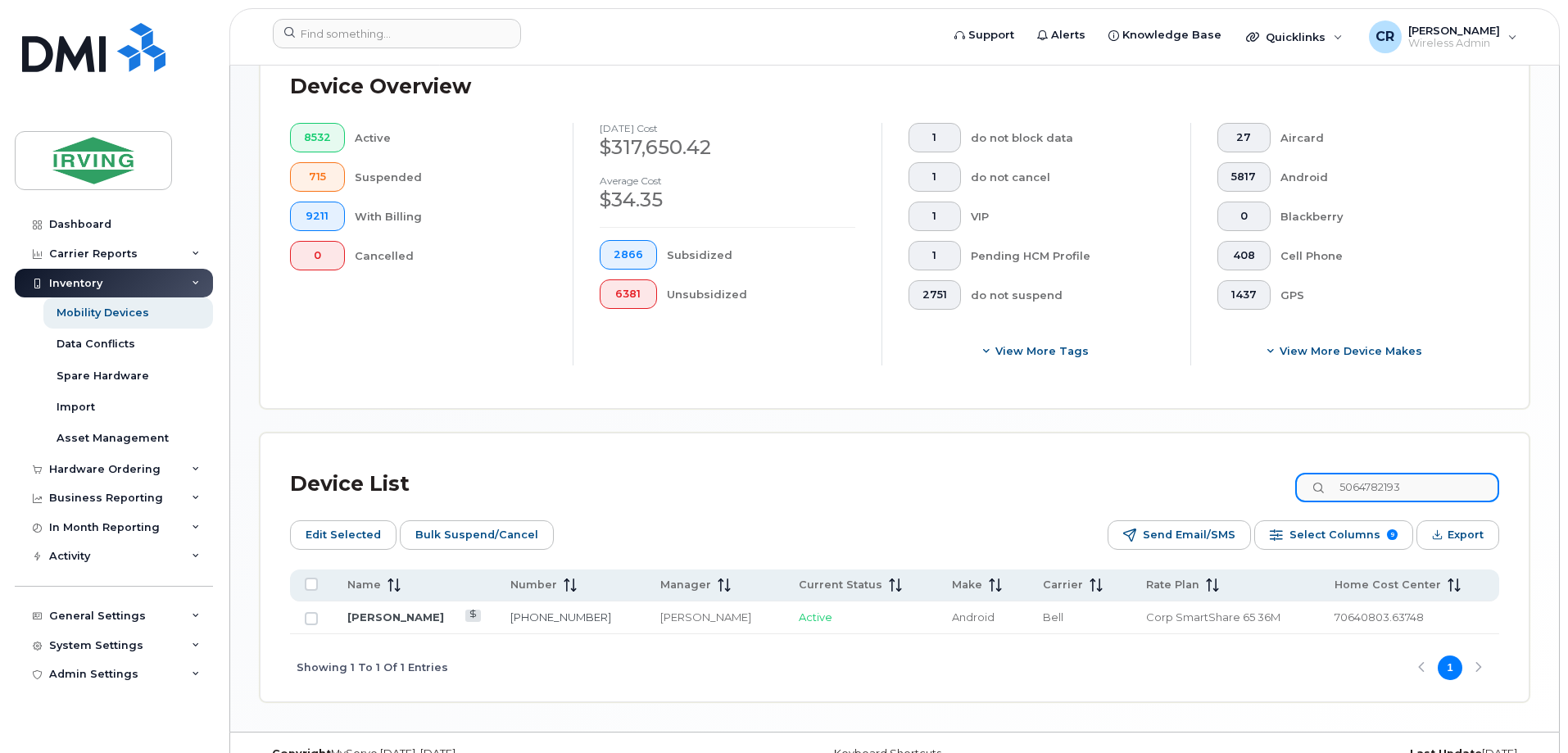
scroll to position [462, 0]
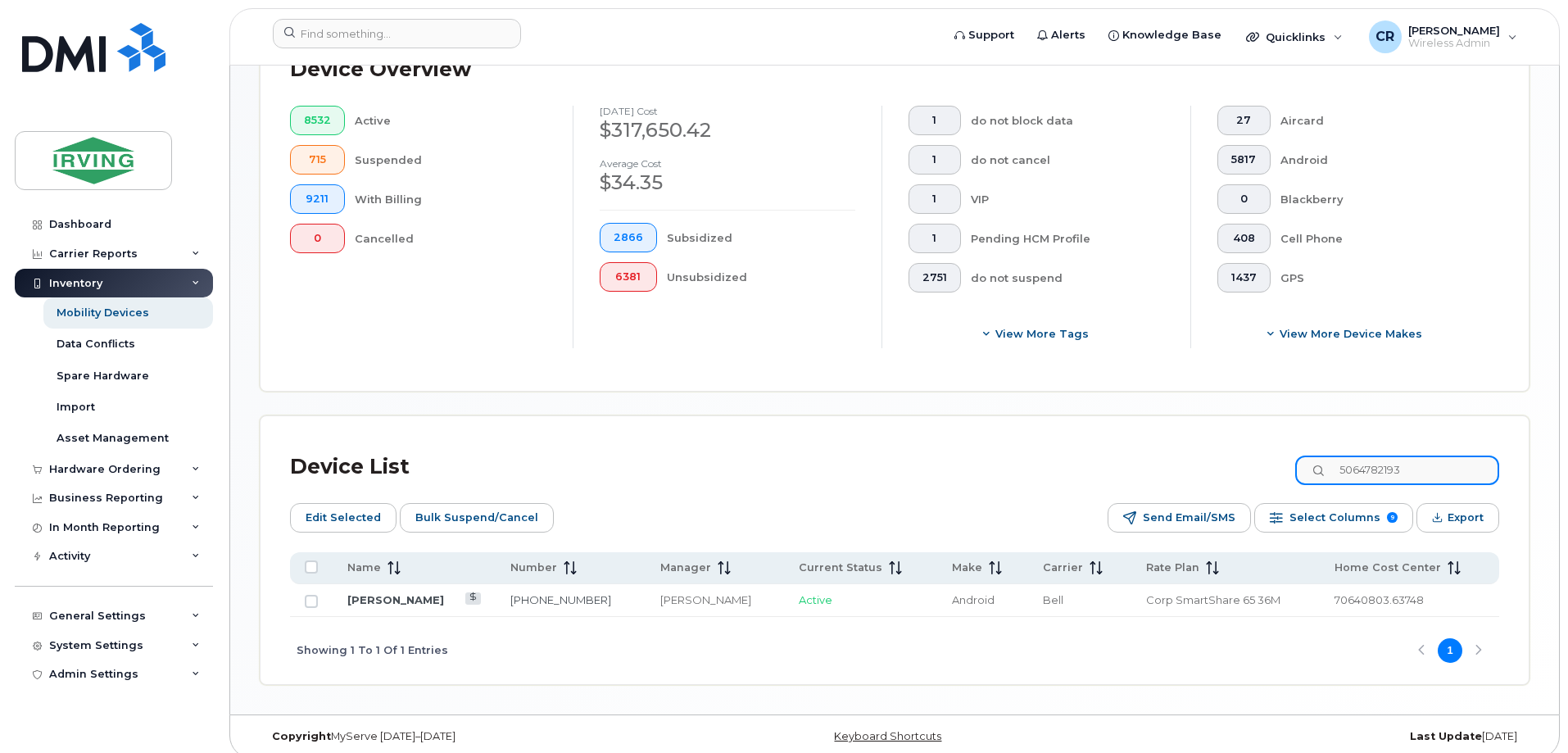
type input "5064782193"
click at [389, 593] on link "Chris Ward" at bounding box center [395, 600] width 96 height 13
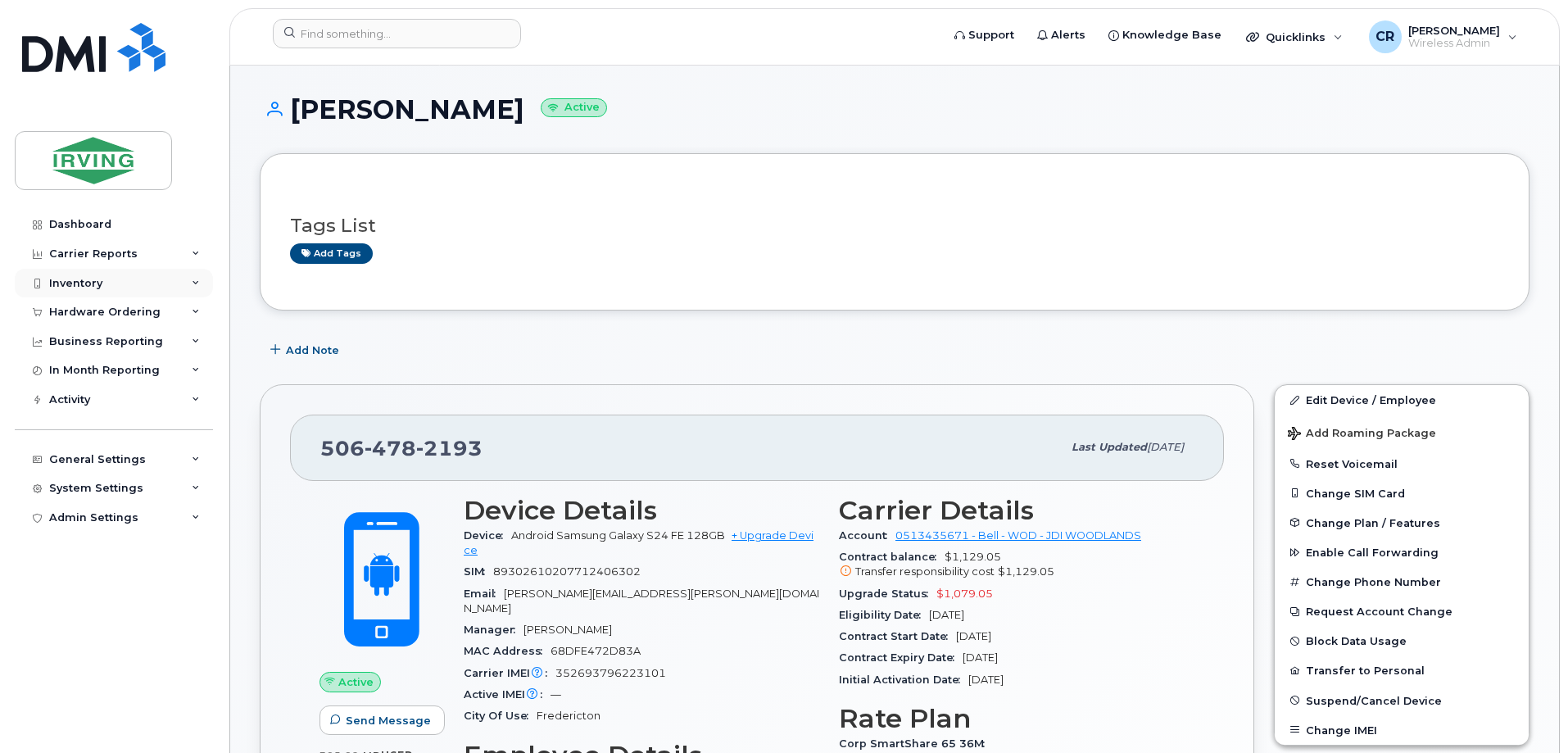
click at [79, 279] on div "Inventory" at bounding box center [75, 283] width 53 height 13
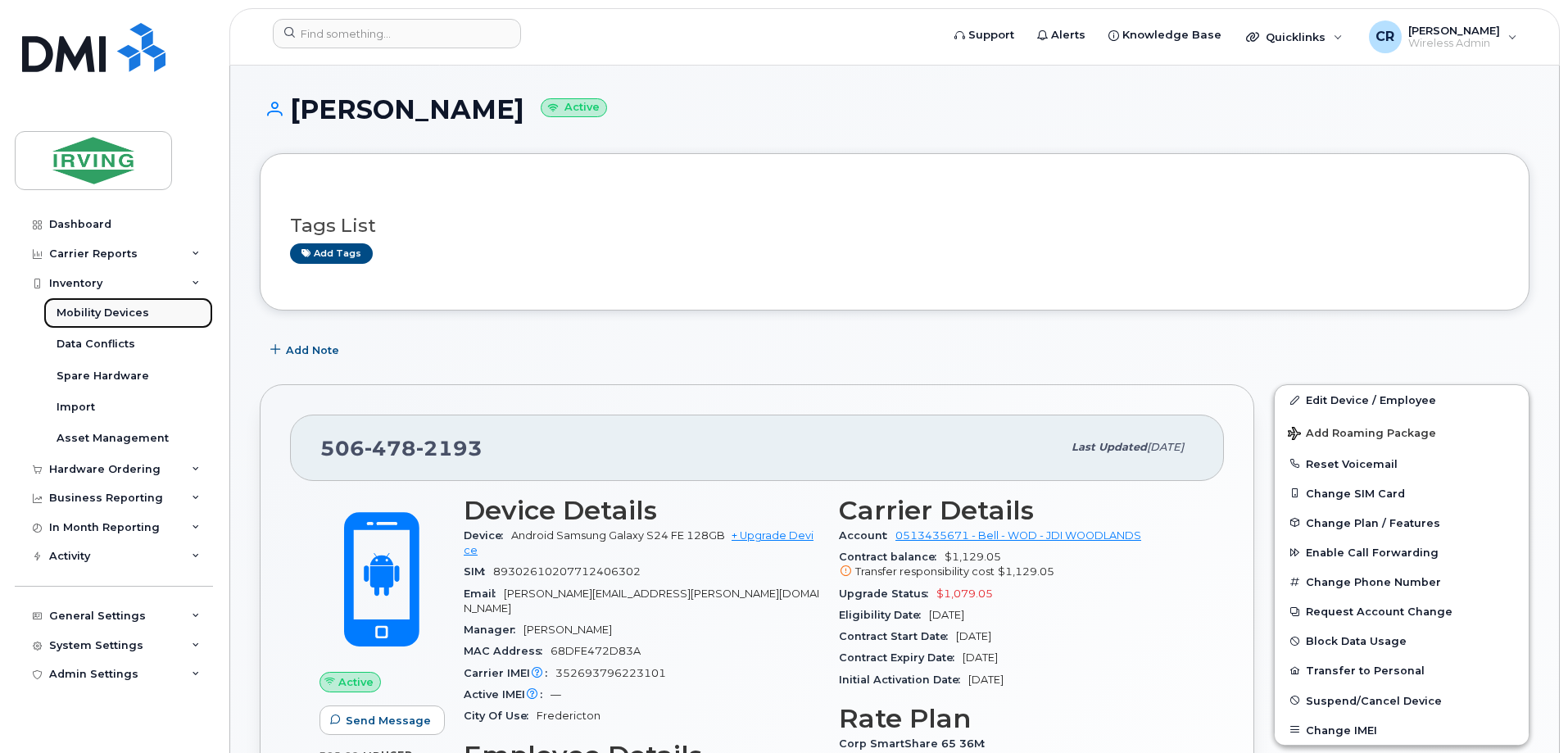
click at [93, 304] on link "Mobility Devices" at bounding box center [128, 312] width 170 height 31
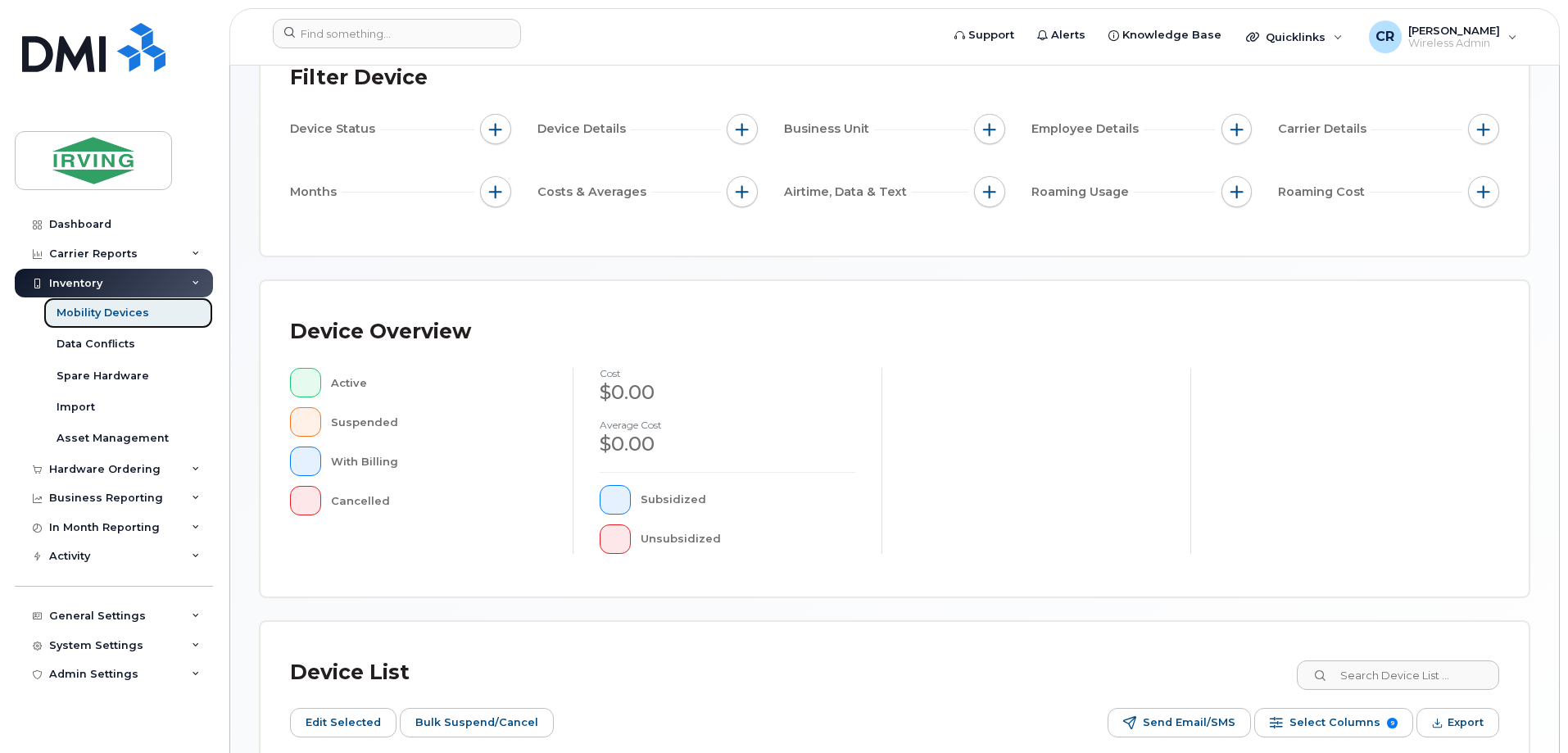
scroll to position [164, 0]
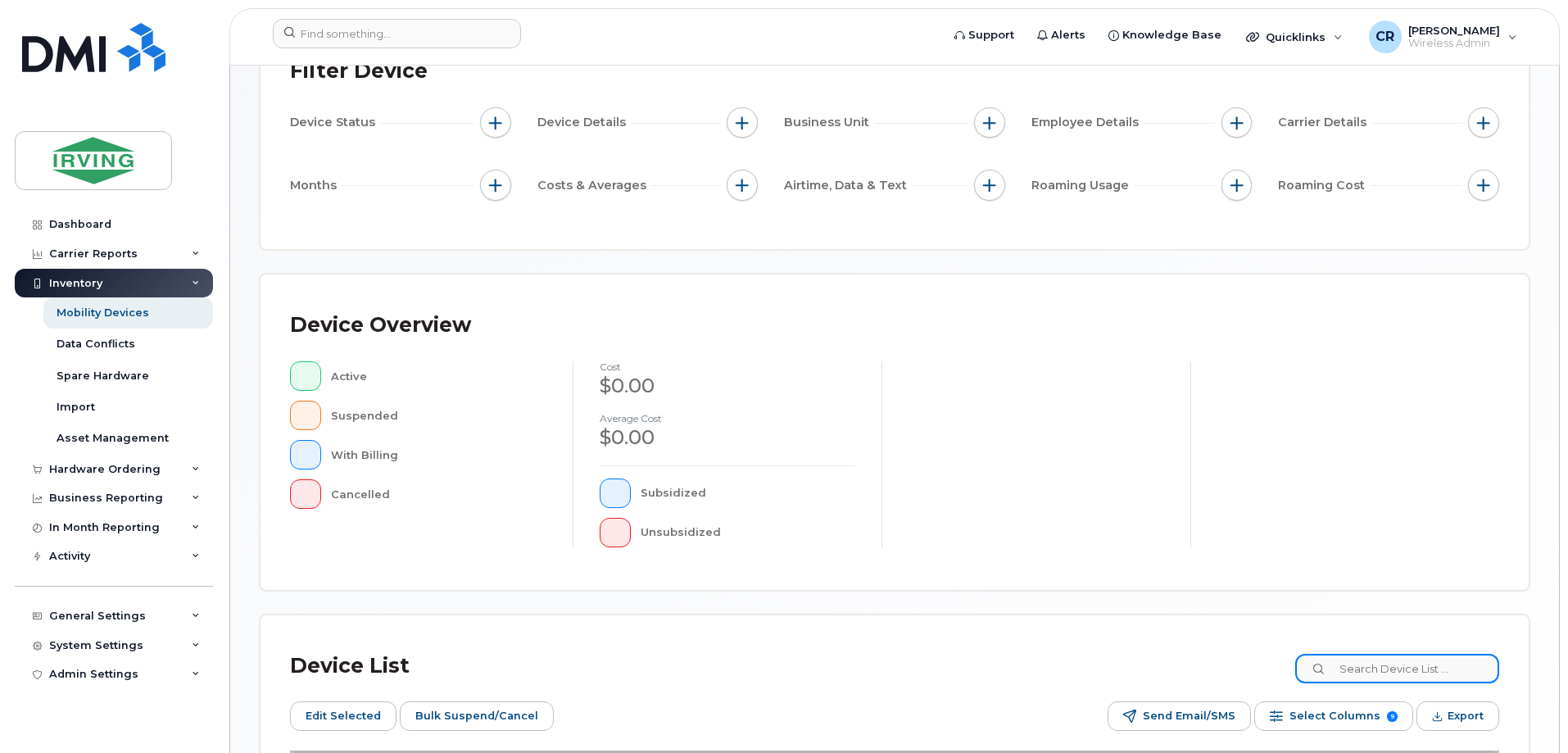
click at [1427, 668] on input at bounding box center [1397, 668] width 204 height 30
paste input "5067542096"
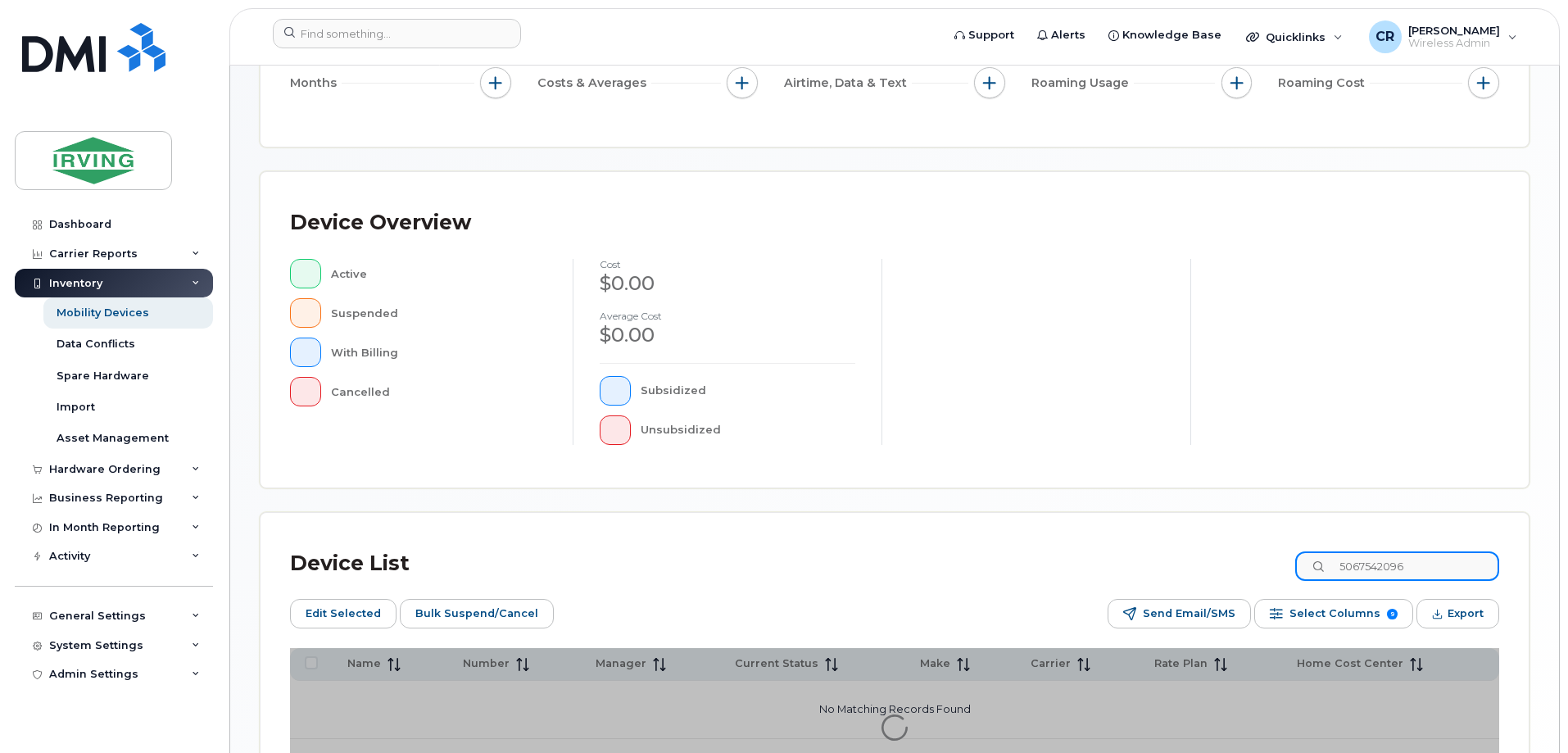
scroll to position [403, 0]
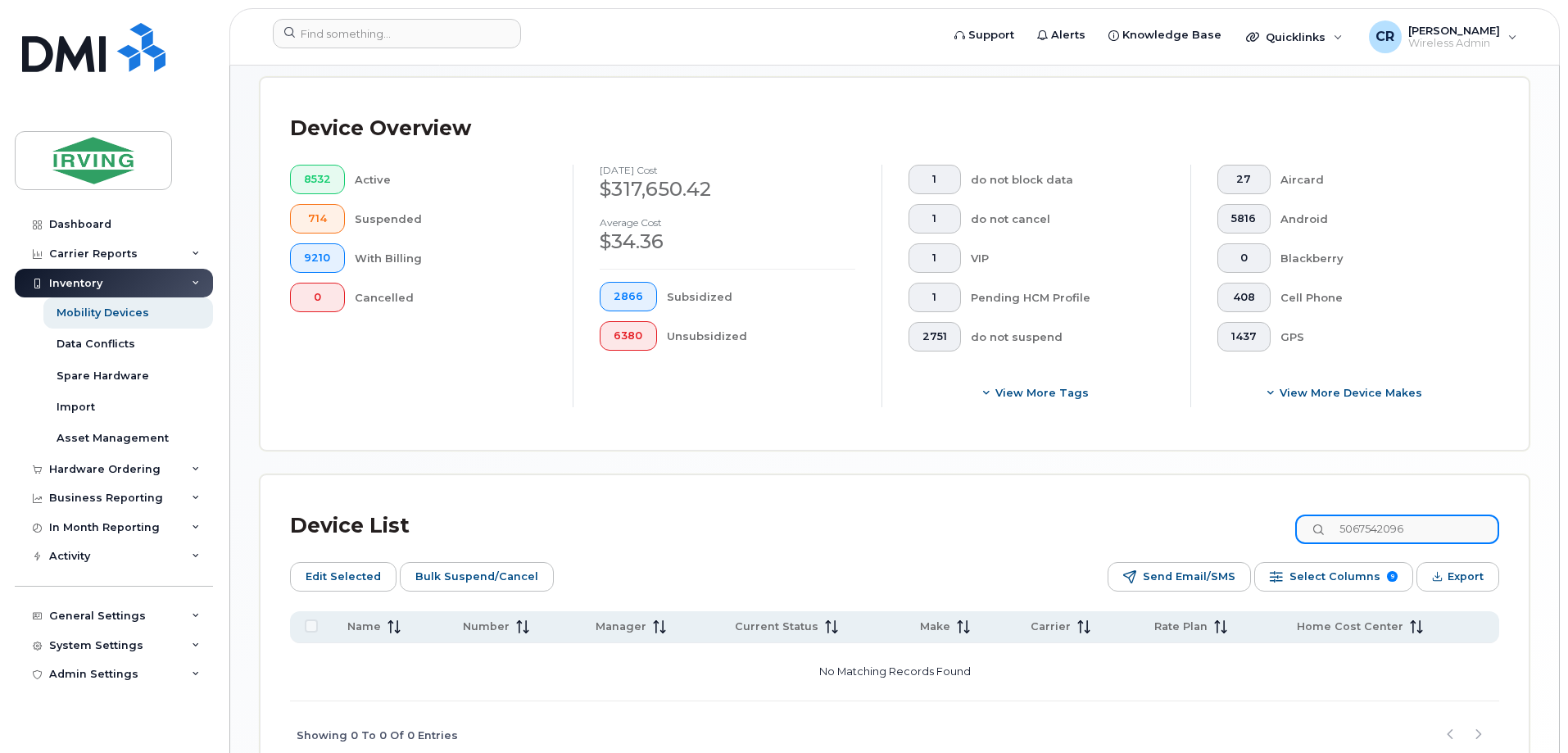
drag, startPoint x: 1428, startPoint y: 516, endPoint x: 941, endPoint y: 514, distance: 487.0
click at [941, 514] on div "Device List 5067542096" at bounding box center [894, 525] width 1209 height 42
paste input "7824463067"
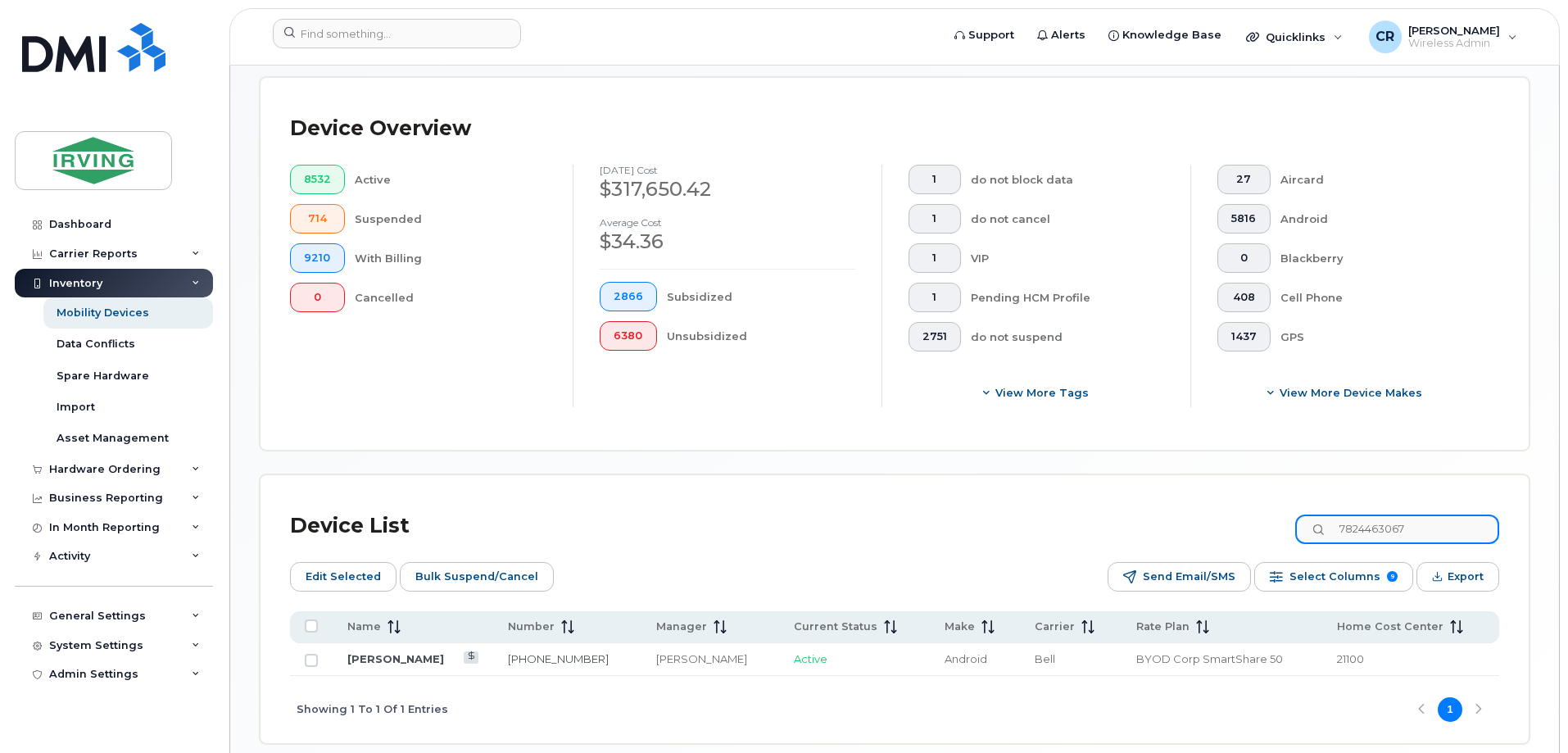
type input "7824463067"
click at [361, 643] on td "Ryan Lamkin" at bounding box center [412, 659] width 161 height 33
click at [360, 652] on link "Ryan Lamkin" at bounding box center [395, 659] width 96 height 13
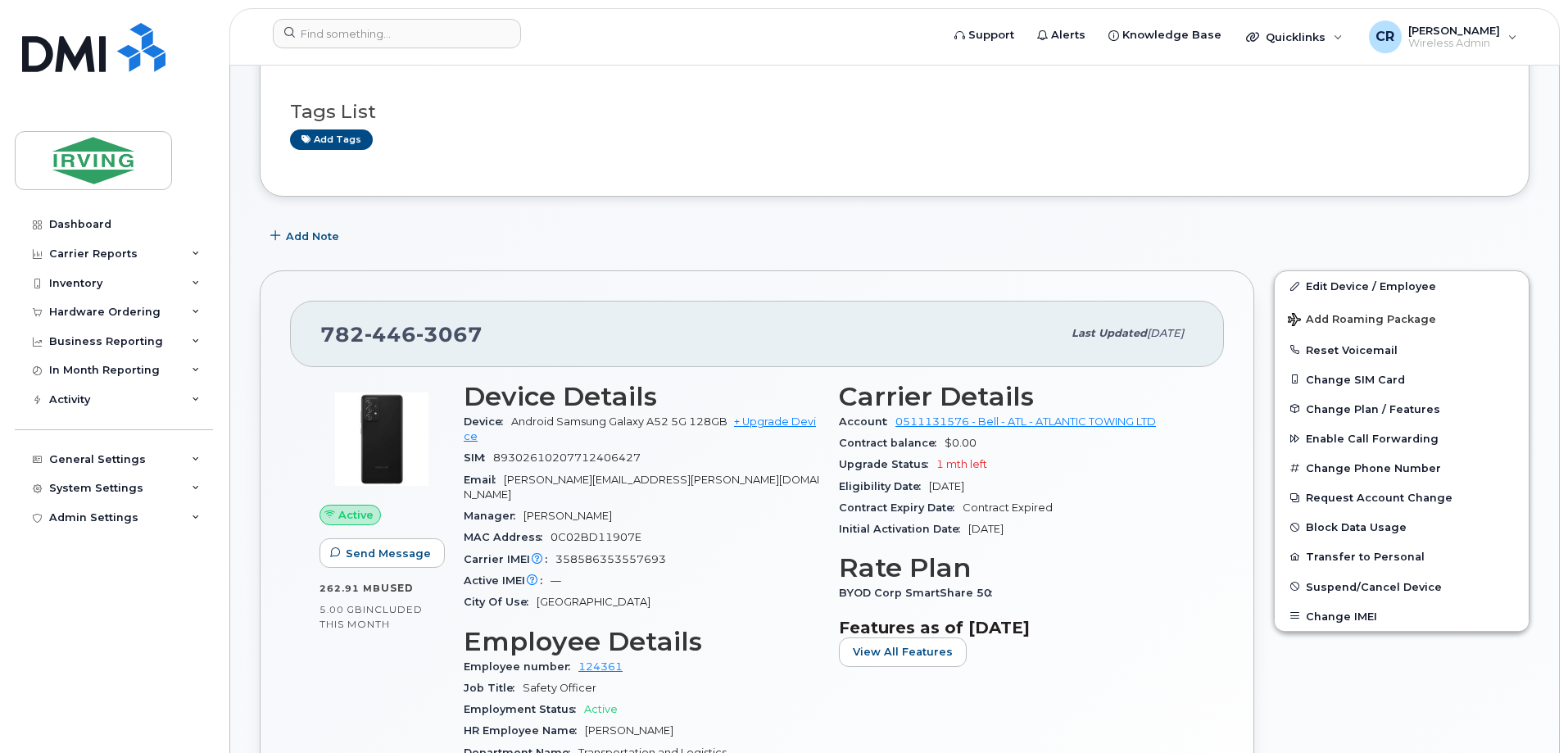
scroll to position [410, 0]
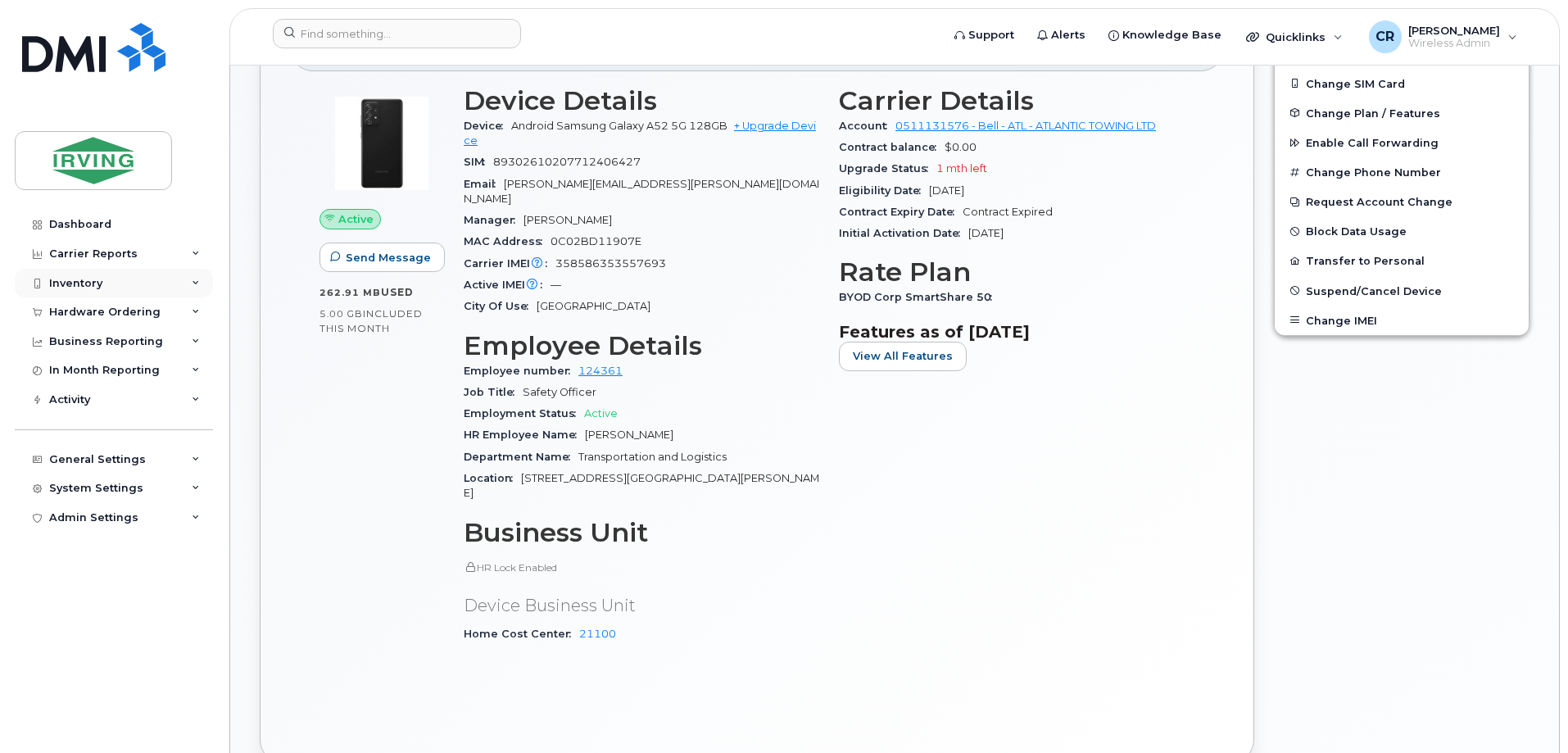
click at [68, 282] on div "Inventory" at bounding box center [75, 283] width 53 height 13
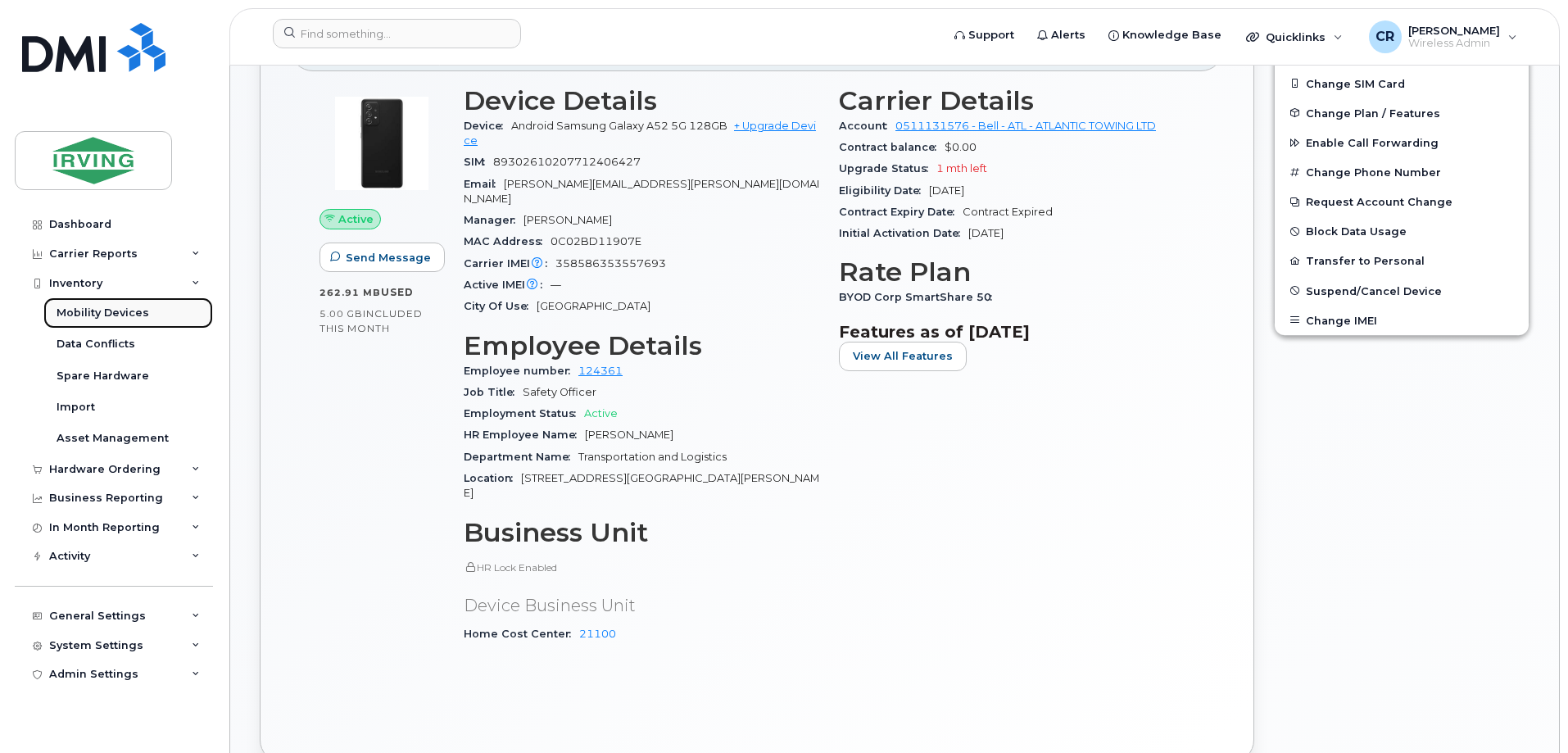
click at [95, 313] on div "Mobility Devices" at bounding box center [103, 312] width 93 height 14
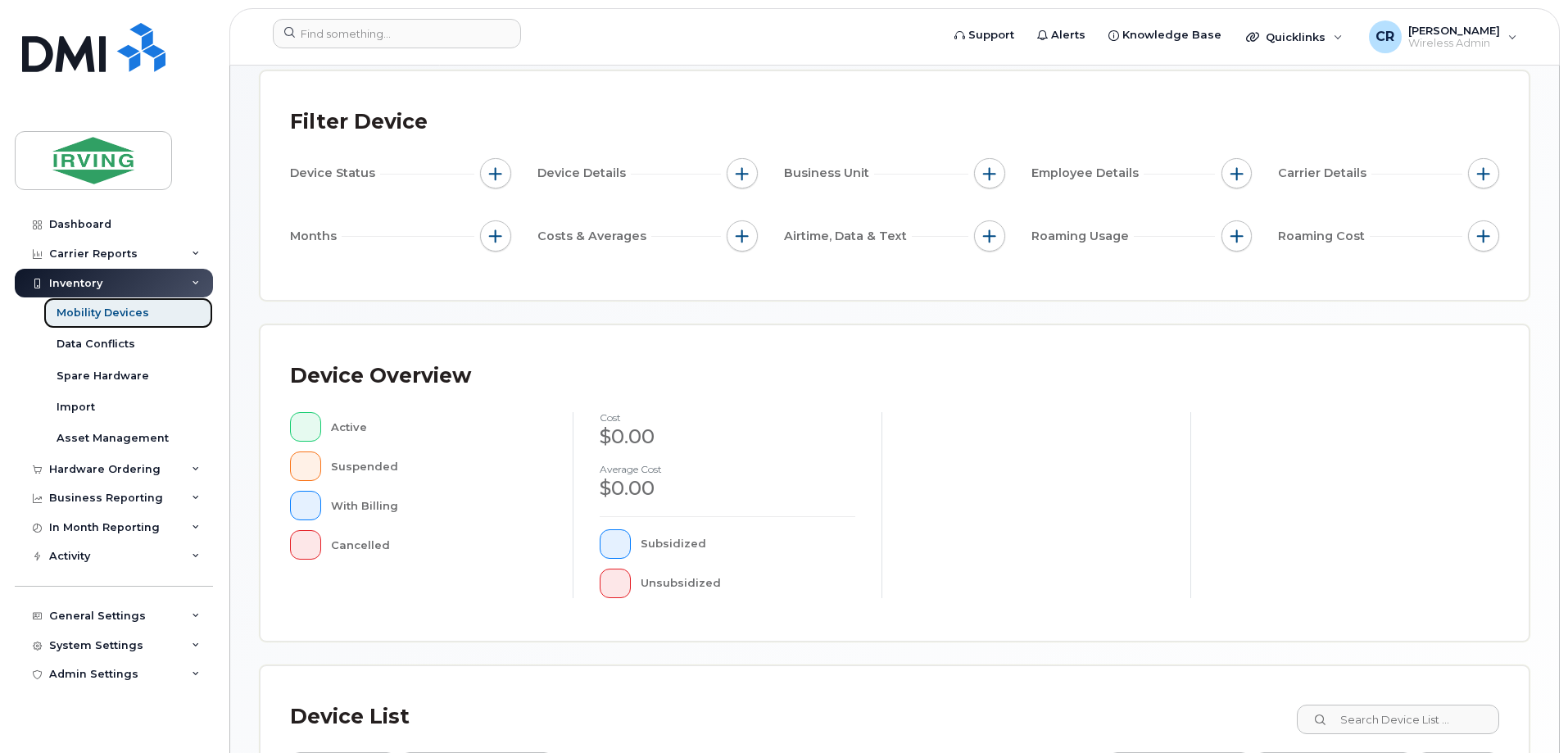
scroll to position [328, 0]
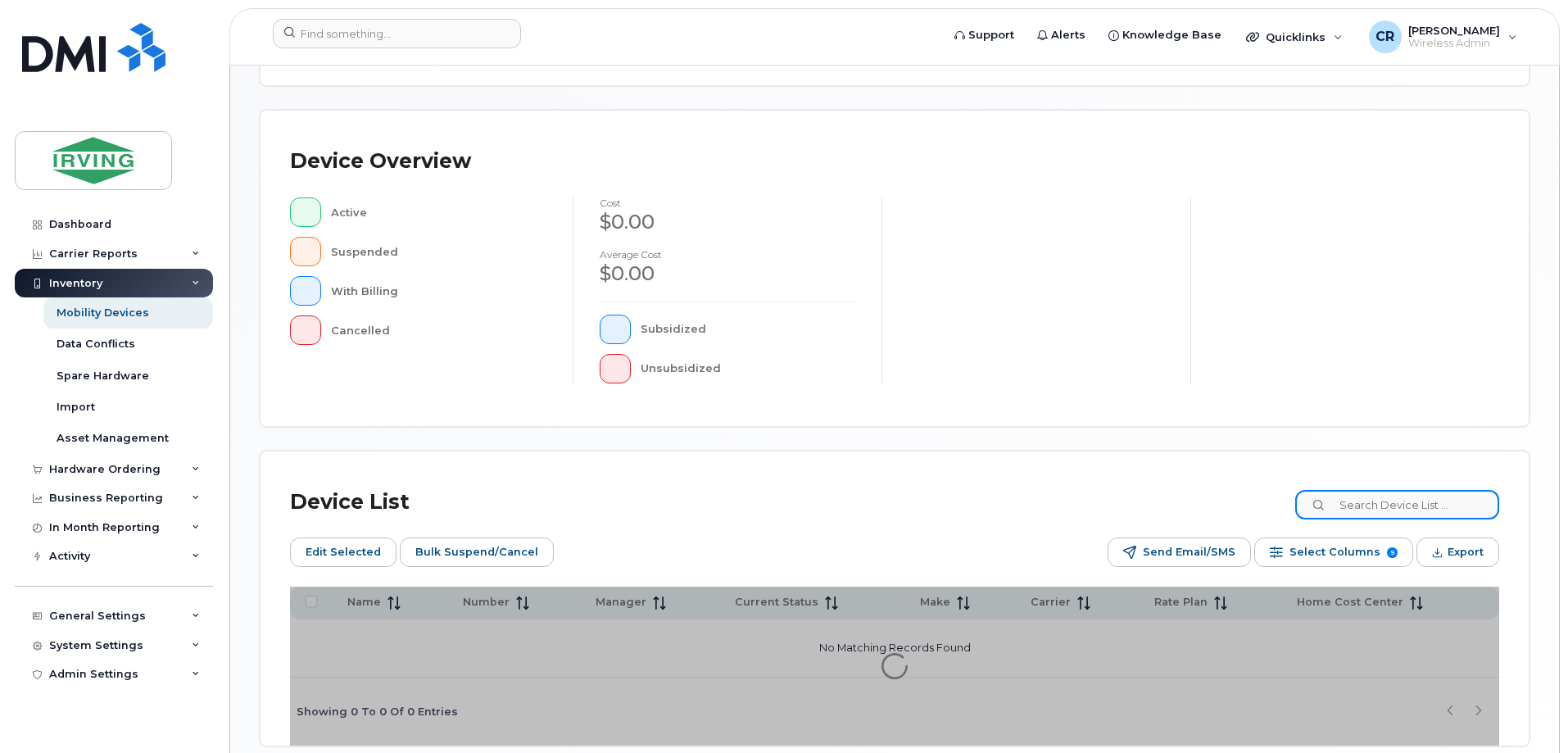
click at [1395, 509] on input at bounding box center [1397, 504] width 204 height 30
paste input "7826417808"
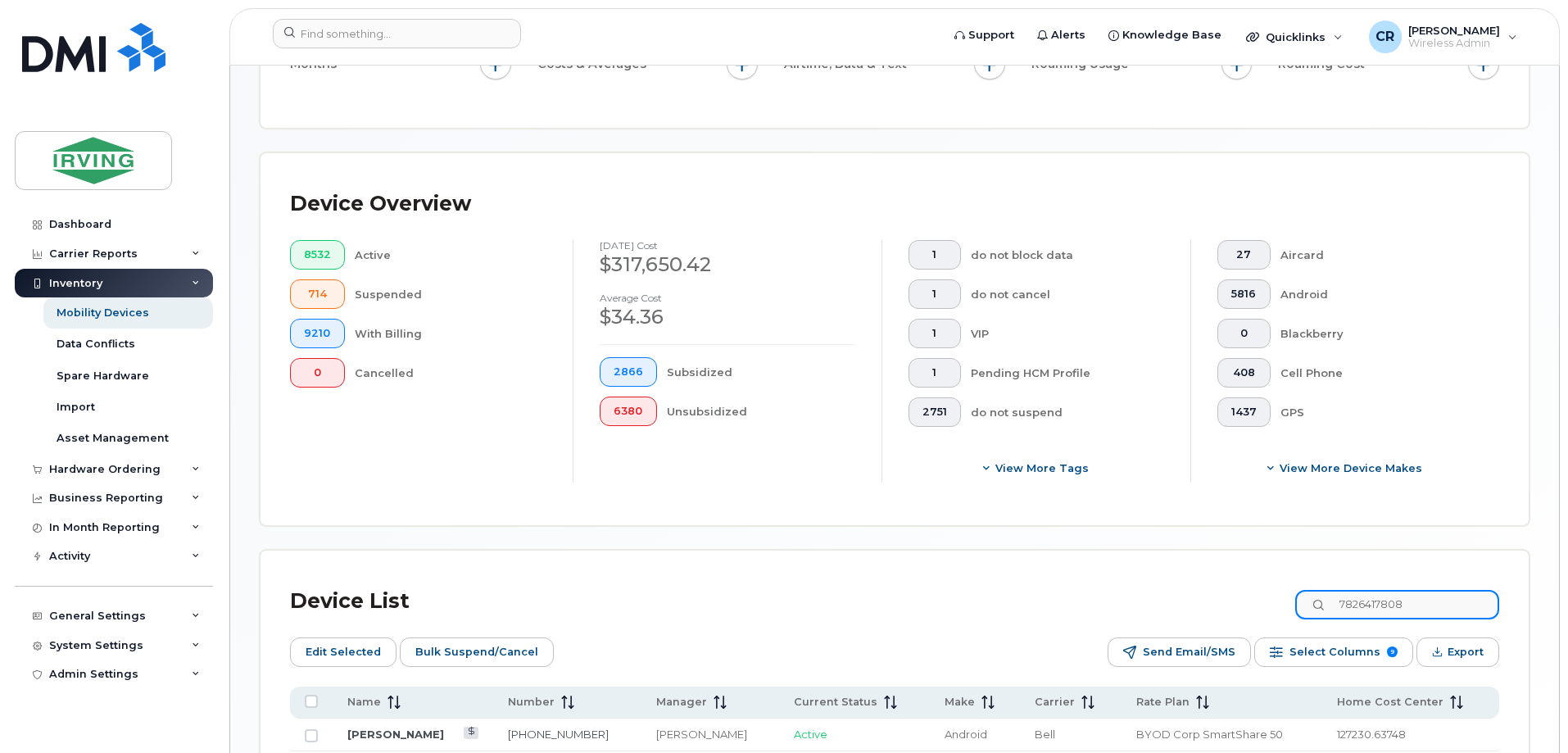
scroll to position [358, 0]
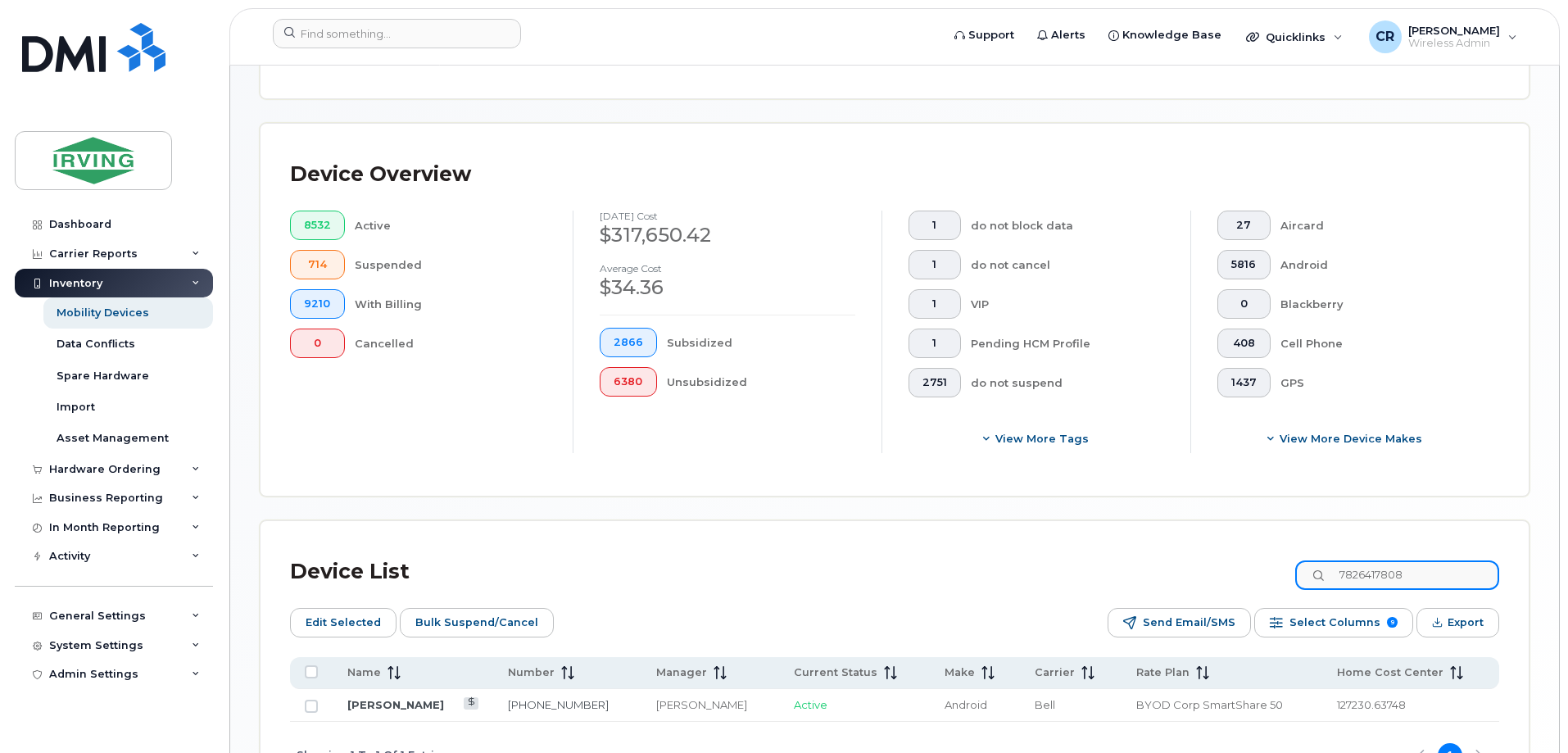
type input "7826417808"
click at [409, 698] on link "[PERSON_NAME]" at bounding box center [395, 705] width 96 height 13
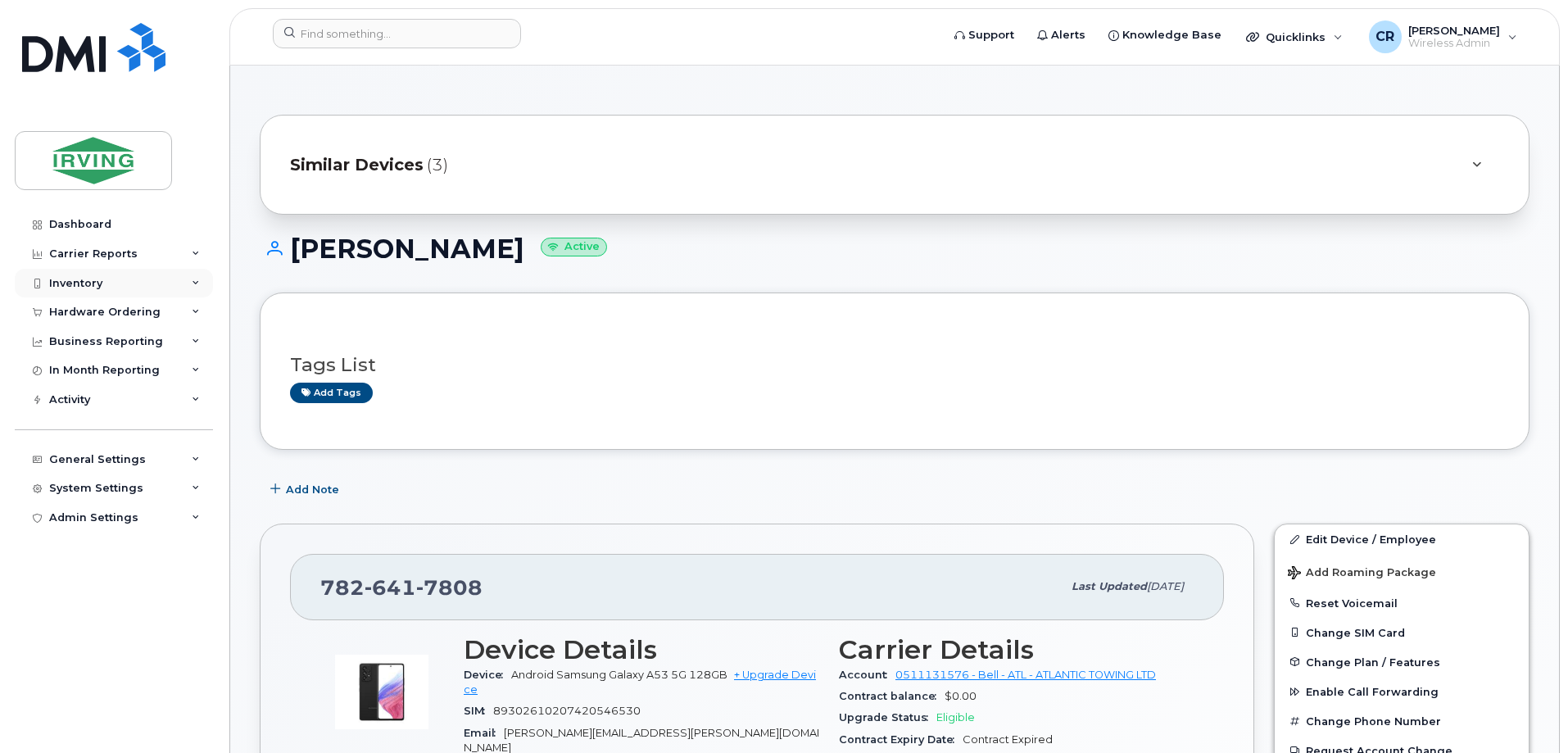
click at [83, 281] on div "Inventory" at bounding box center [75, 283] width 53 height 13
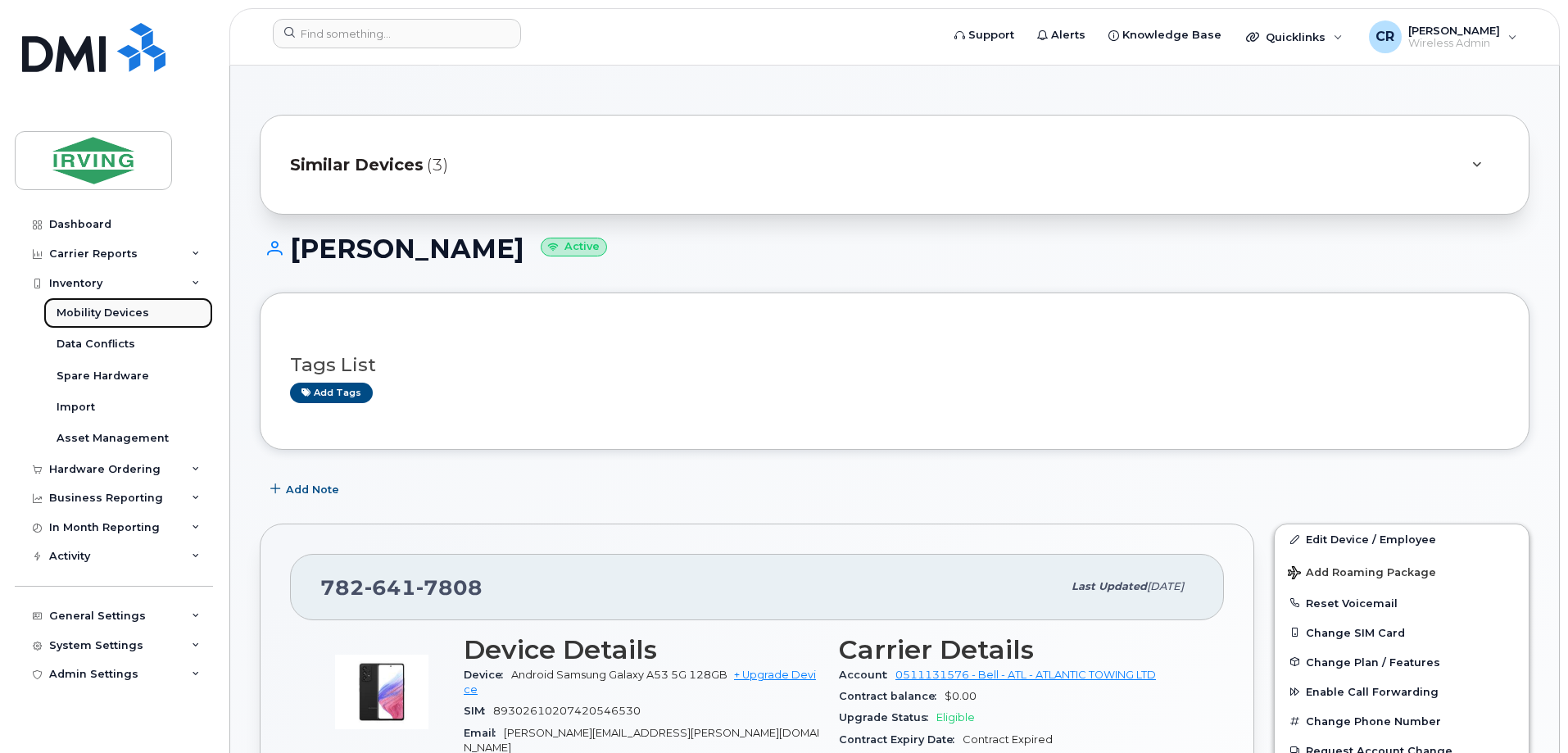
click at [90, 309] on div "Mobility Devices" at bounding box center [103, 312] width 93 height 14
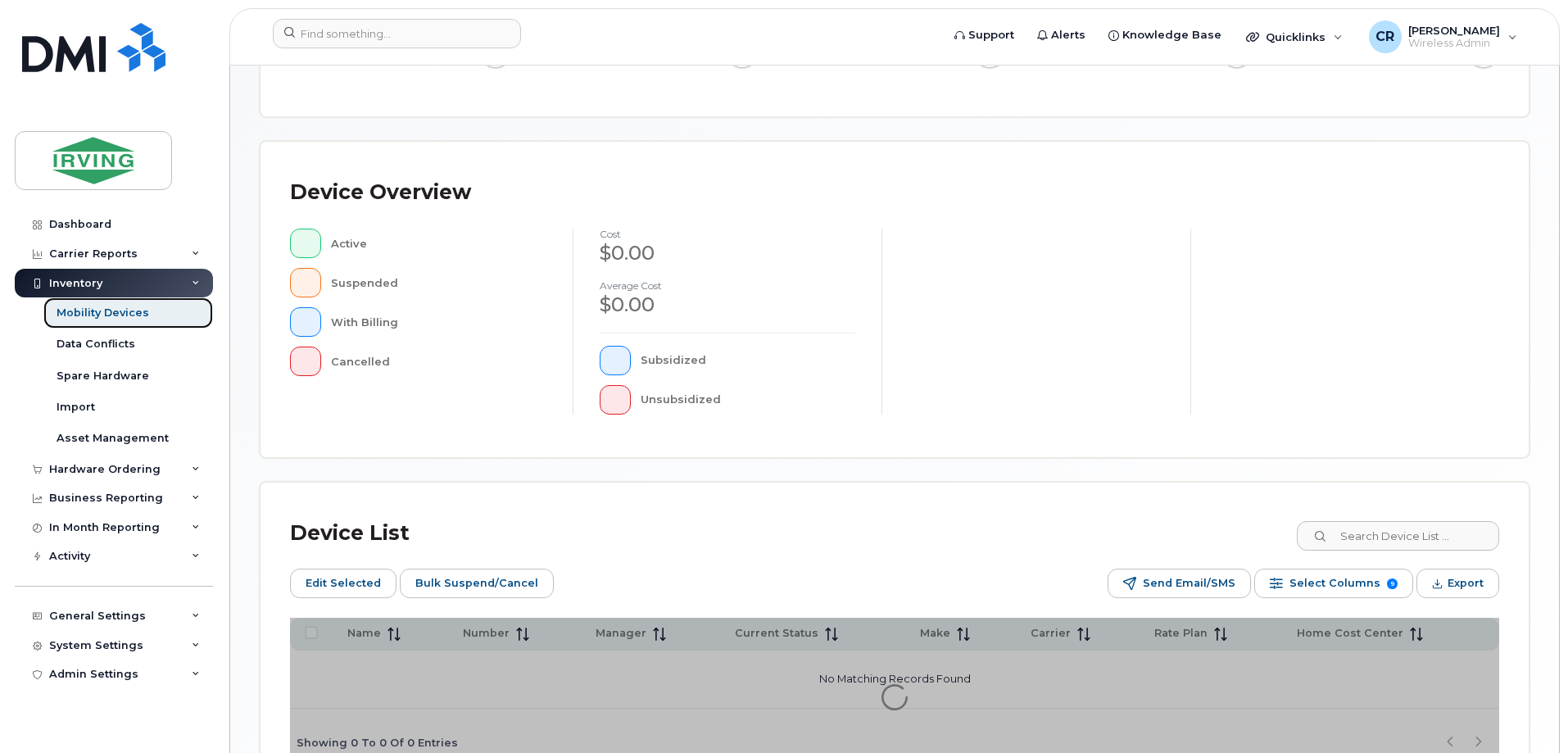
scroll to position [328, 0]
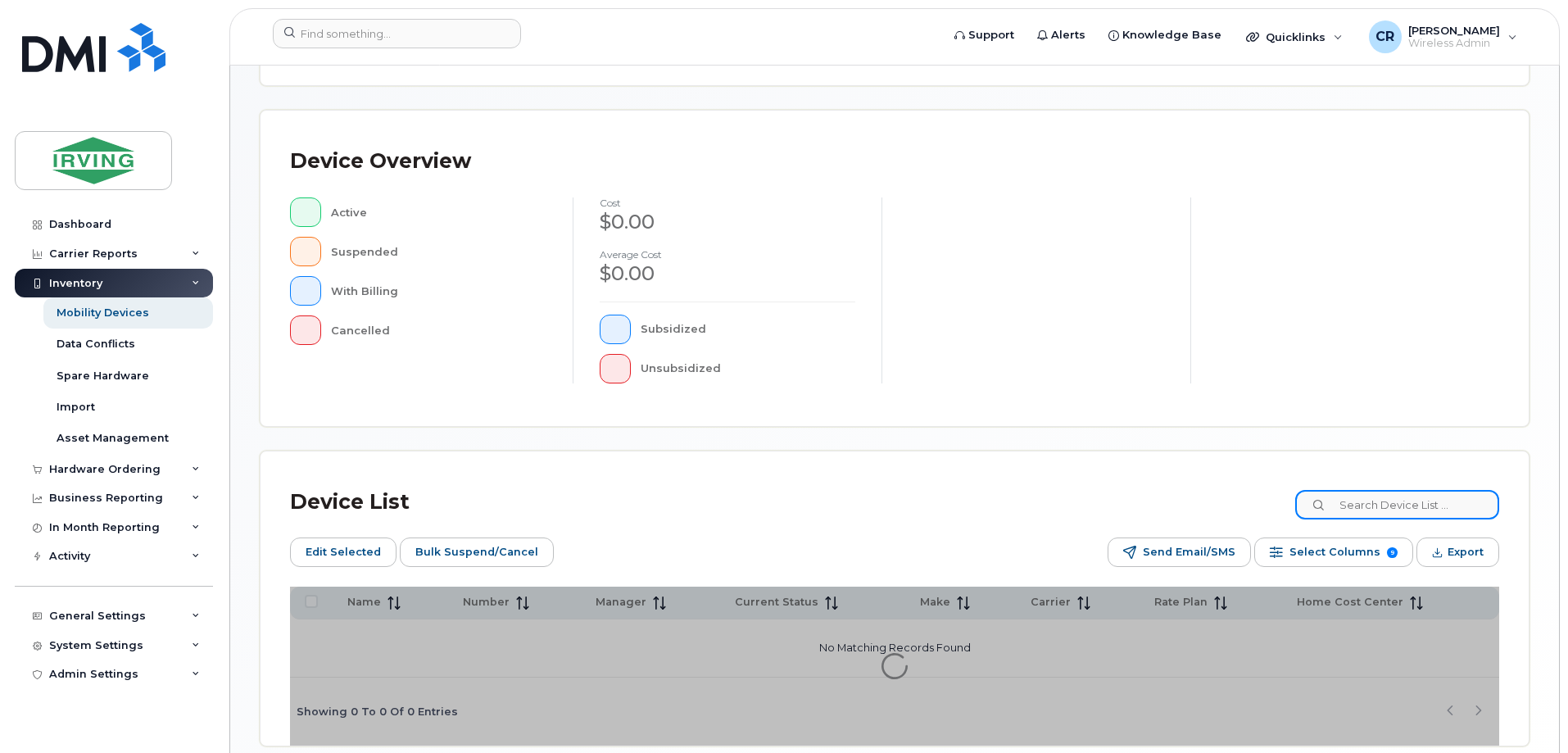
click at [1394, 512] on input at bounding box center [1397, 504] width 204 height 30
paste input "5062714471"
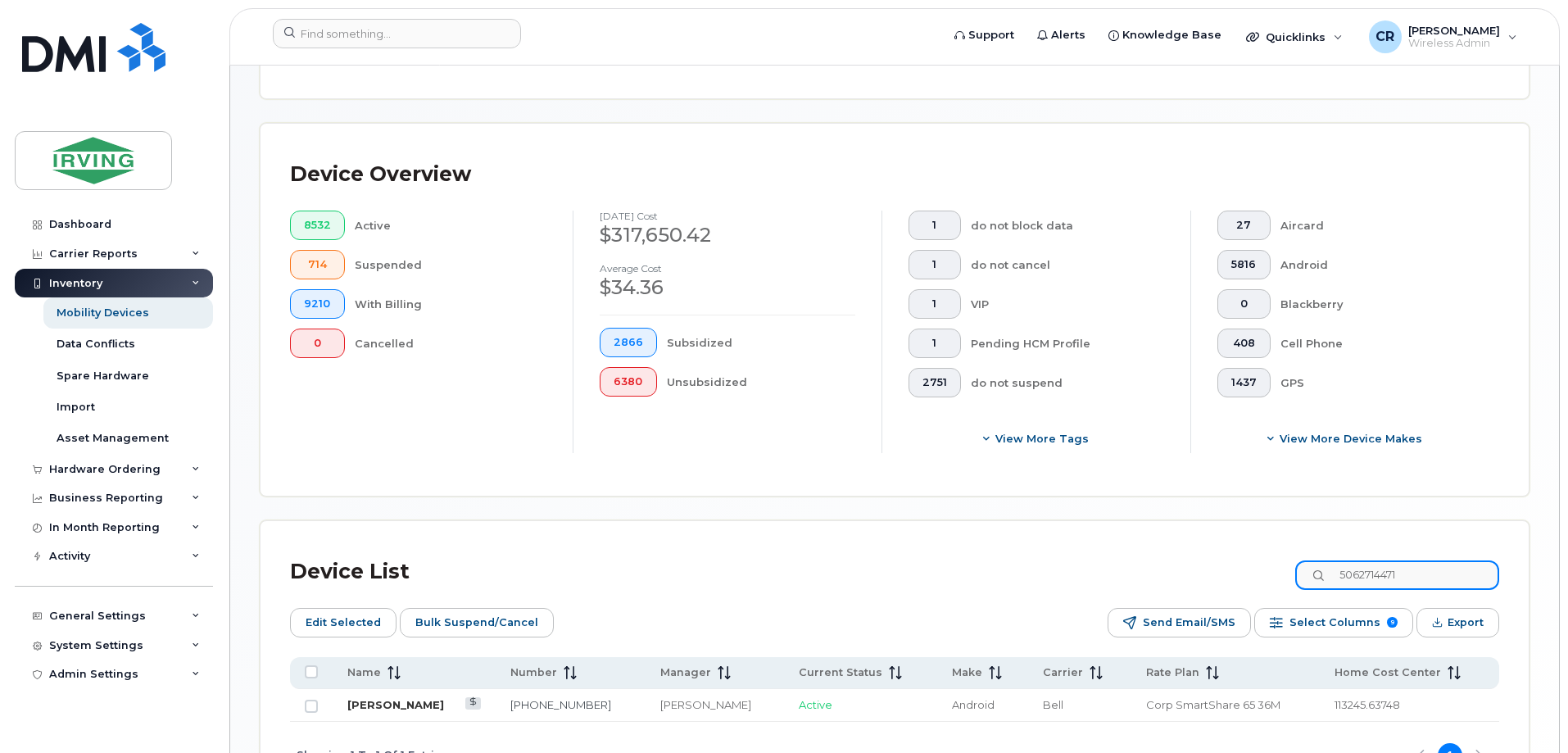
type input "5062714471"
click at [401, 698] on link "[PERSON_NAME]" at bounding box center [395, 705] width 96 height 13
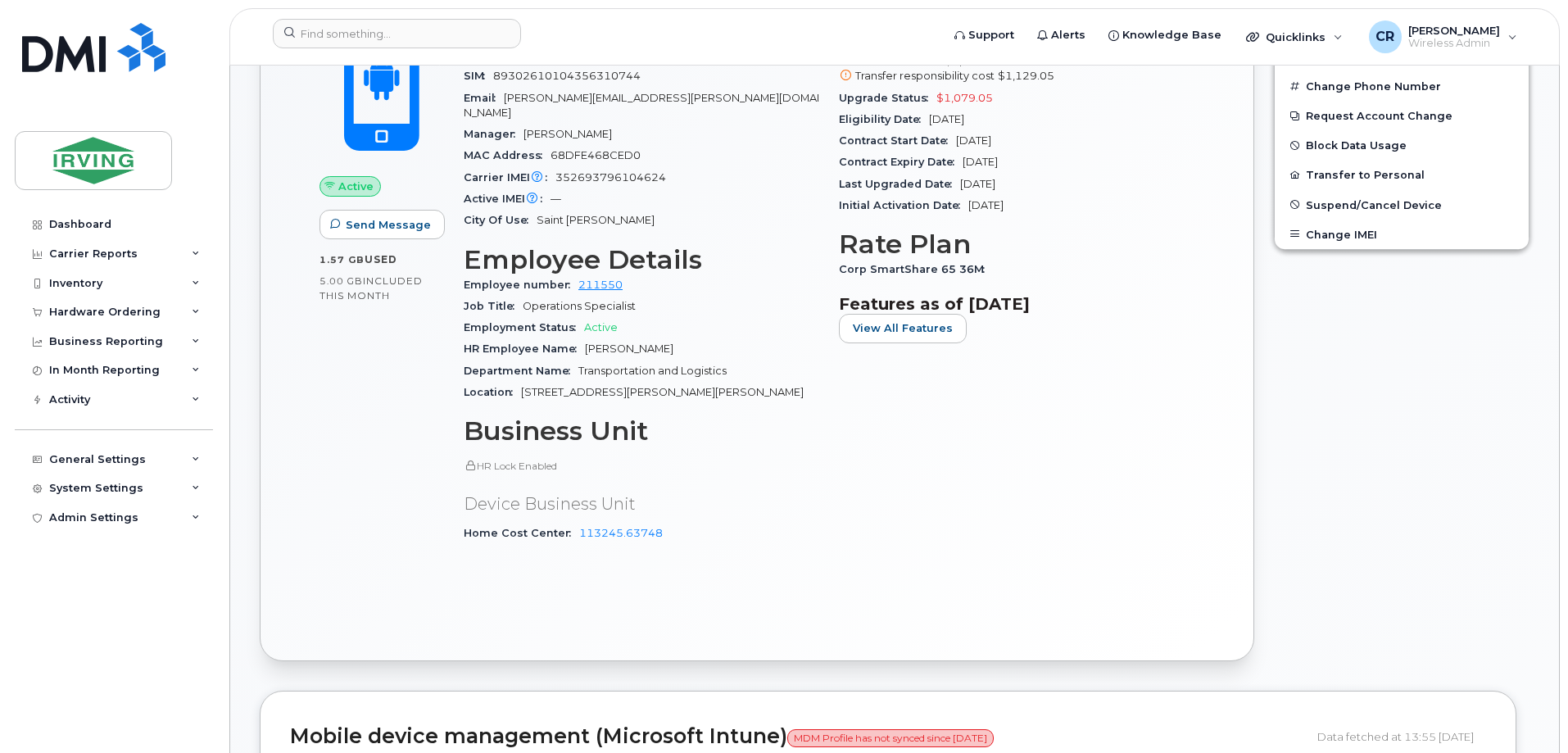
scroll to position [574, 0]
